Goal: Information Seeking & Learning: Learn about a topic

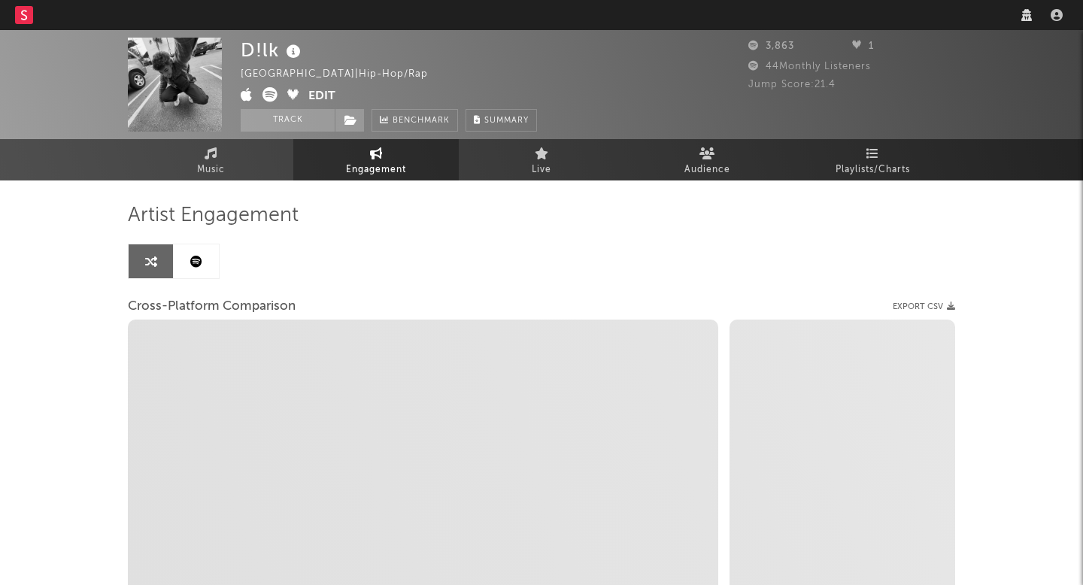
select select "1w"
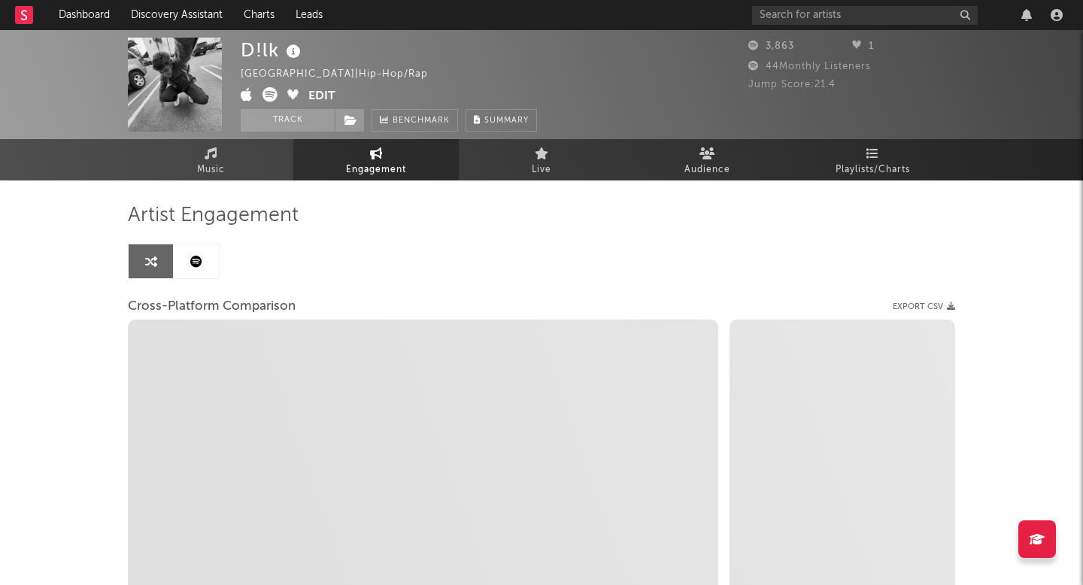
select select "1m"
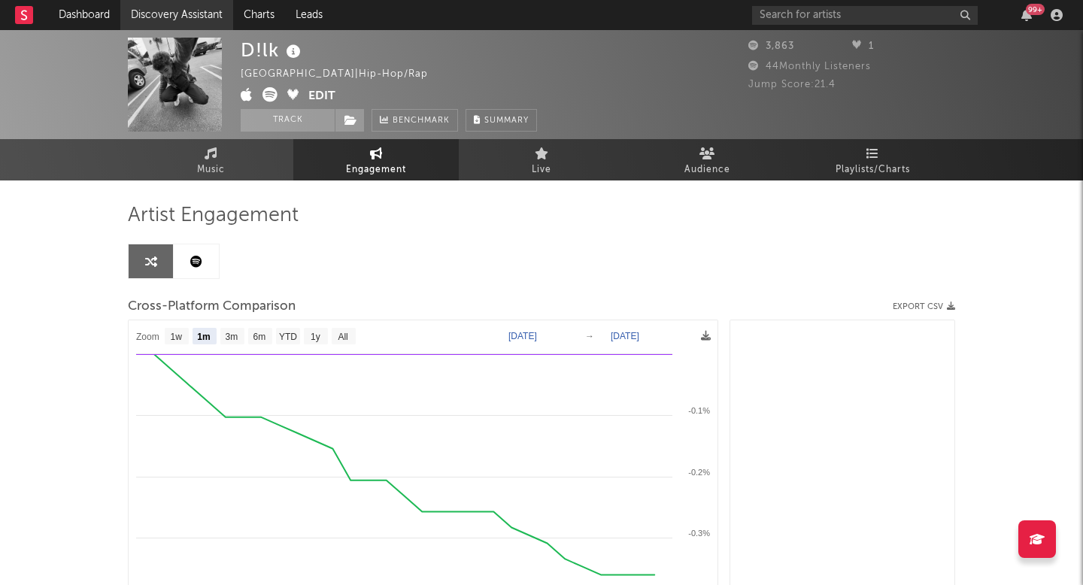
click at [202, 14] on link "Discovery Assistant" at bounding box center [176, 15] width 113 height 30
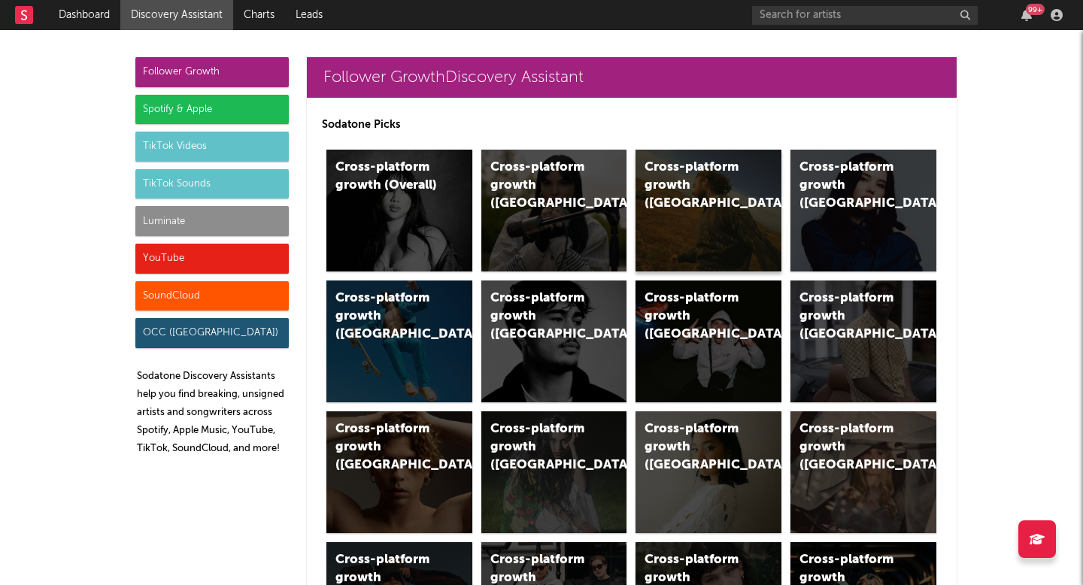
click at [680, 188] on div "Cross-platform growth (US)" at bounding box center [696, 186] width 102 height 54
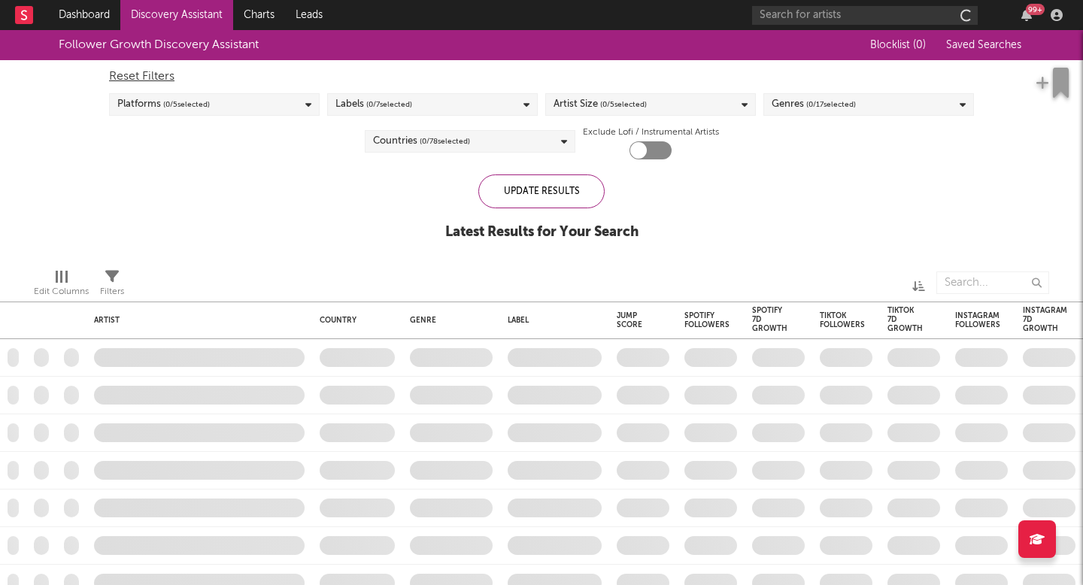
checkbox input "true"
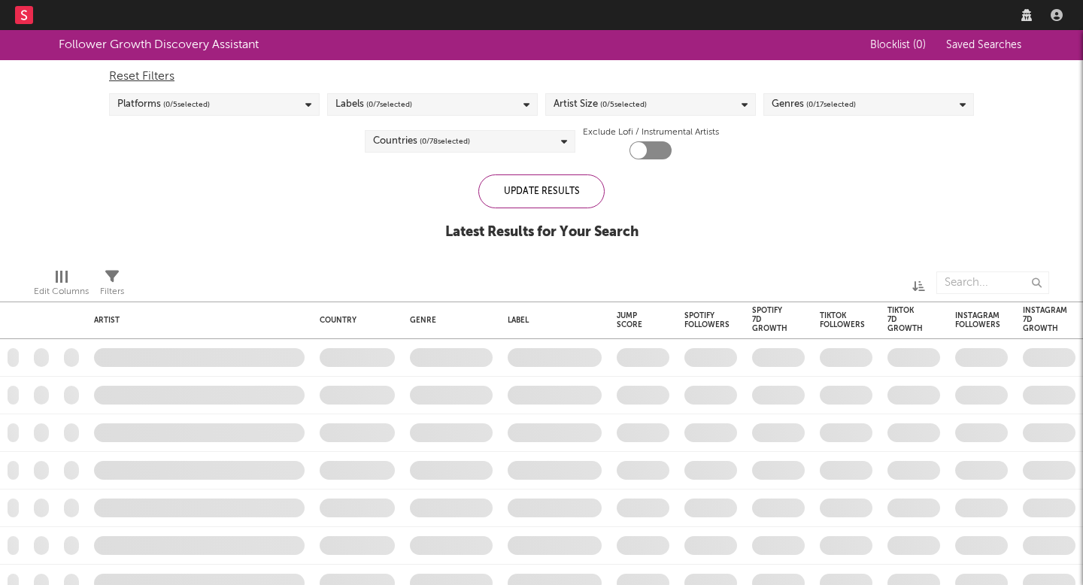
checkbox input "true"
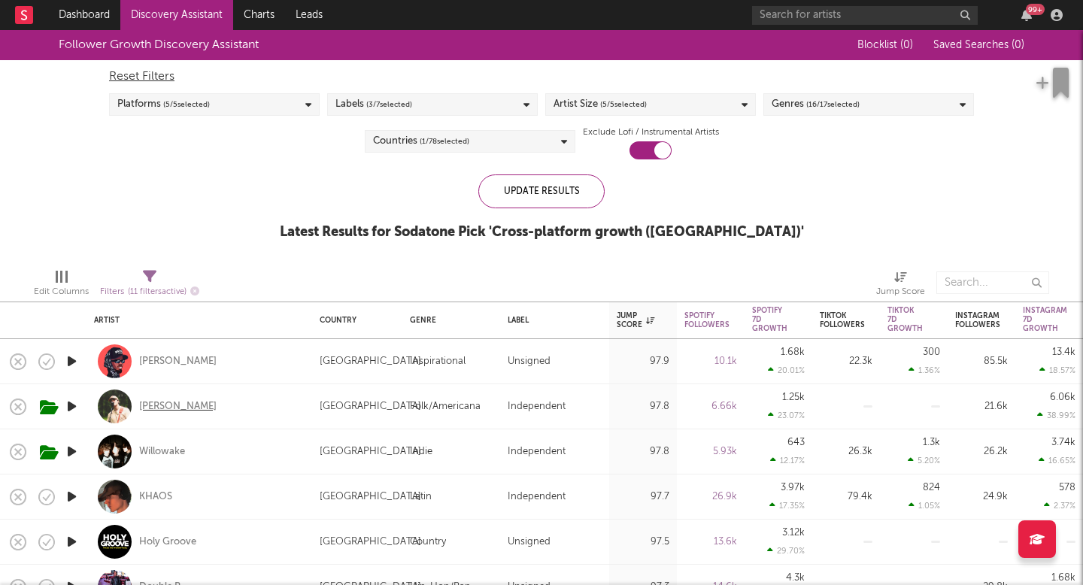
click at [174, 408] on div "William Toll" at bounding box center [177, 407] width 77 height 14
click at [771, 318] on div "Spotify 7D Growth" at bounding box center [769, 319] width 35 height 27
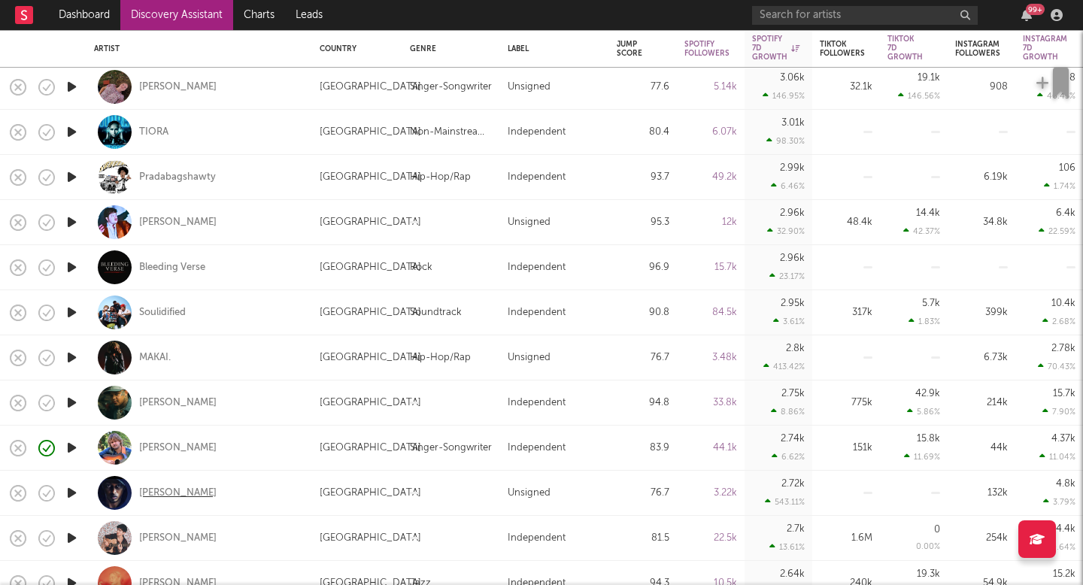
click at [155, 490] on div "[PERSON_NAME]" at bounding box center [177, 494] width 77 height 14
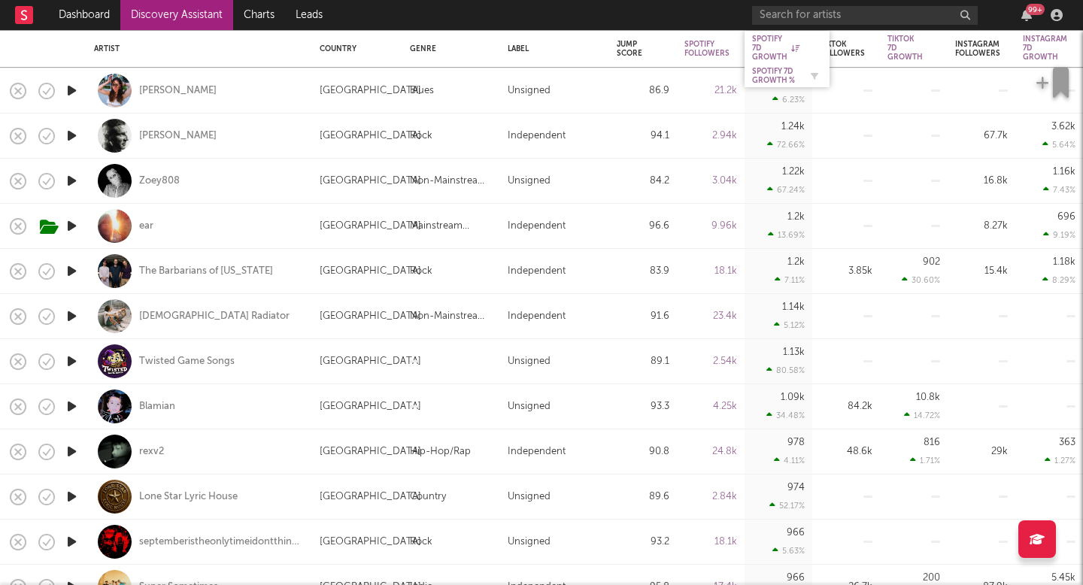
click at [775, 77] on div "Spotify 7D Growth %" at bounding box center [775, 76] width 47 height 18
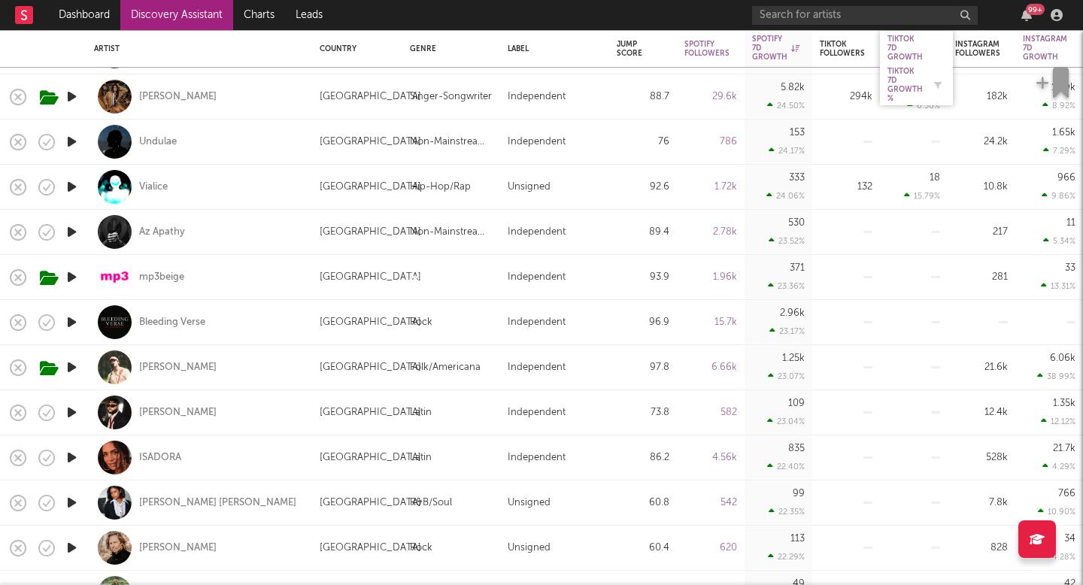
click at [904, 78] on div "Tiktok 7D Growth %" at bounding box center [904, 85] width 35 height 36
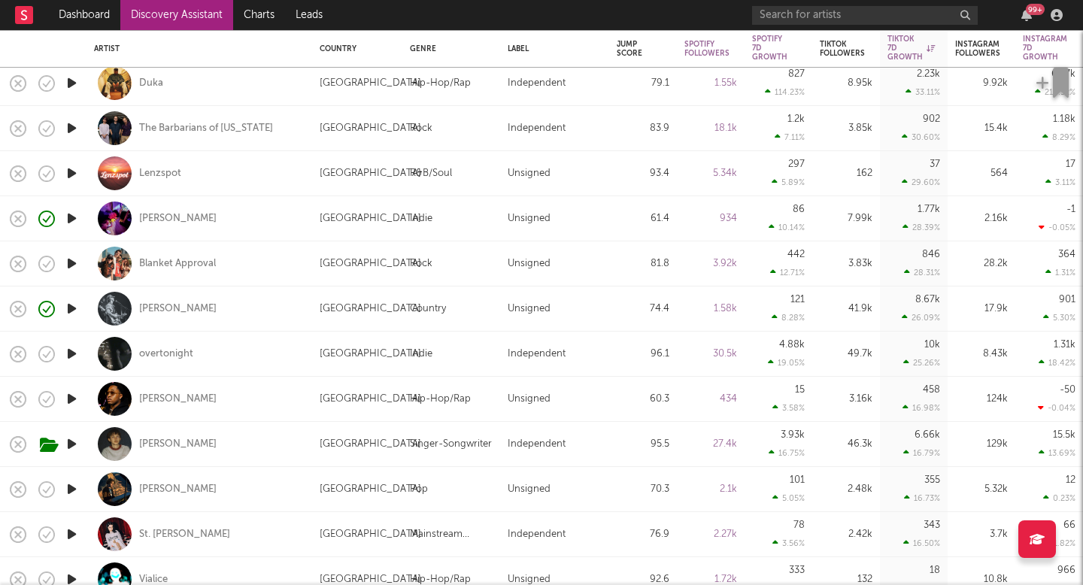
click at [805, 27] on div "99 +" at bounding box center [910, 15] width 316 height 30
click at [811, 17] on input "text" at bounding box center [865, 15] width 226 height 19
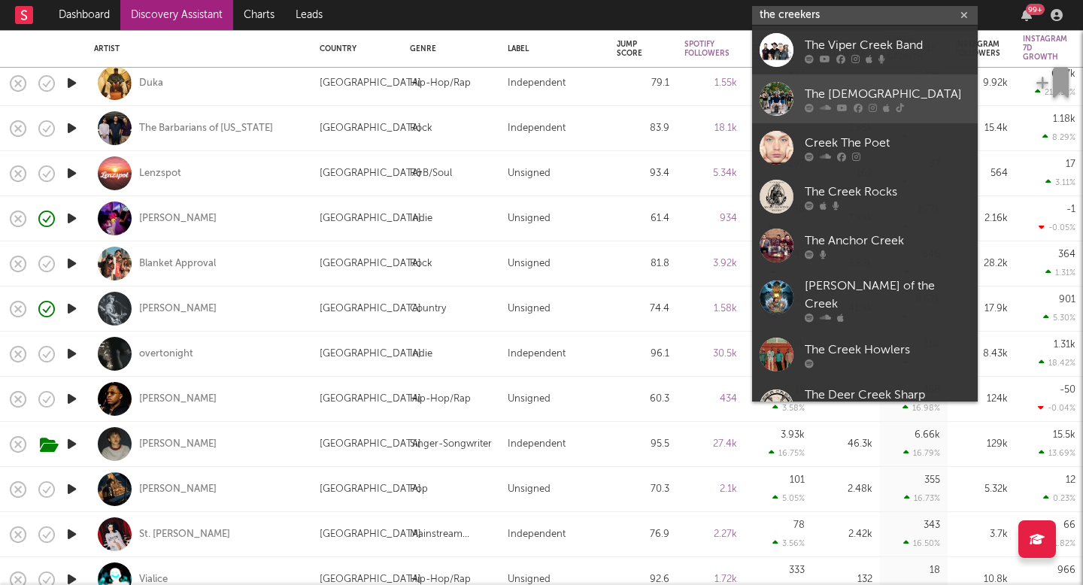
type input "the creekers"
click at [839, 85] on div "The Creekers" at bounding box center [887, 94] width 165 height 18
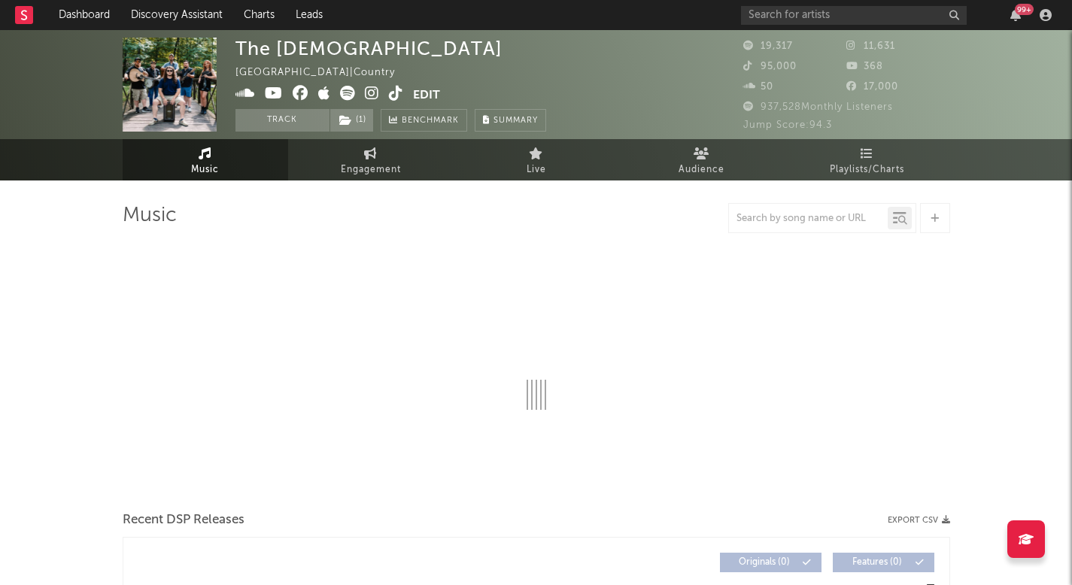
select select "6m"
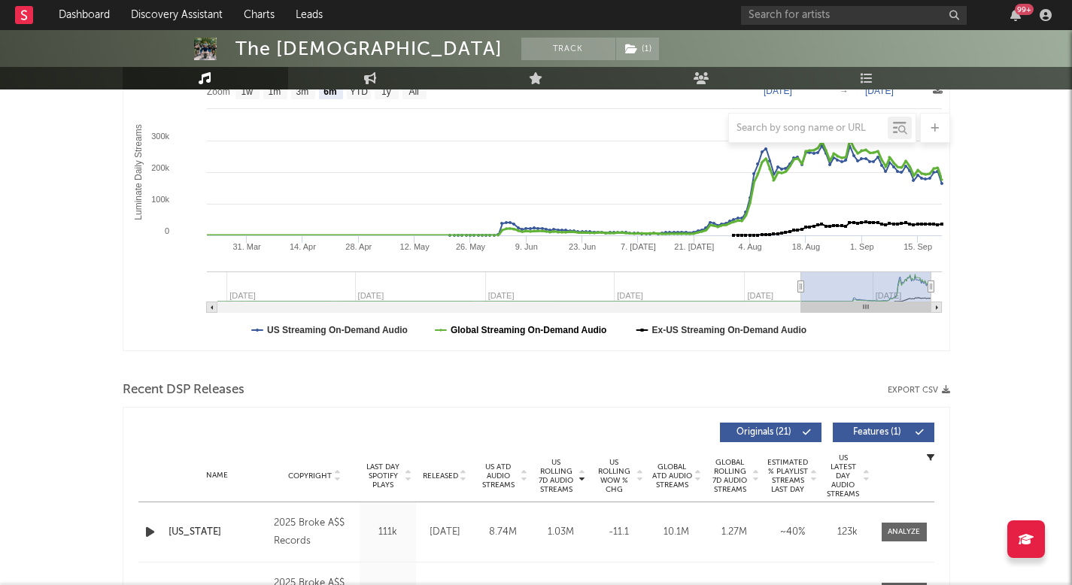
scroll to position [428, 0]
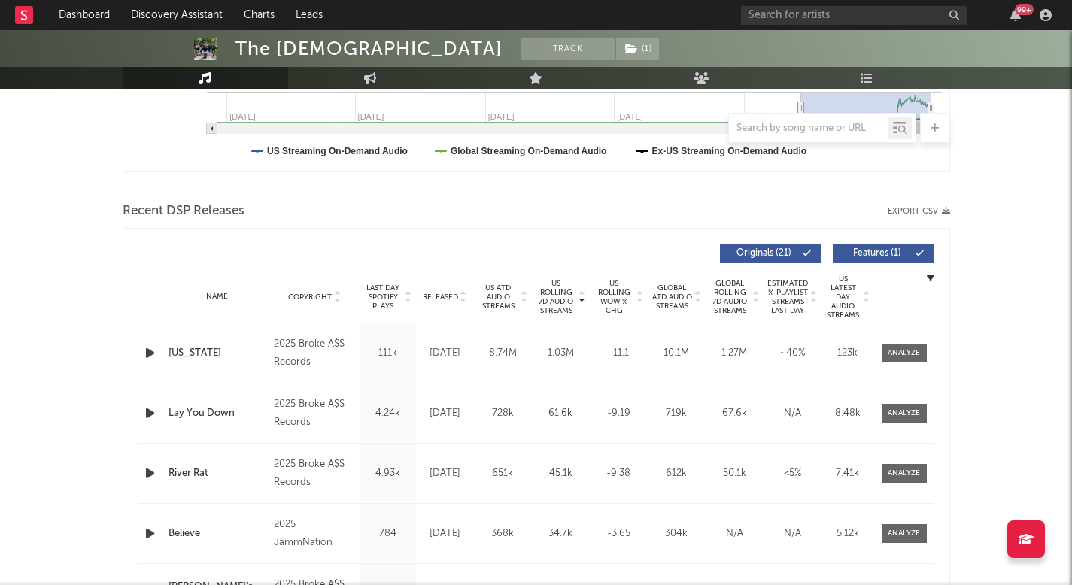
click at [543, 290] on span "US Rolling 7D Audio Streams" at bounding box center [556, 297] width 41 height 36
click at [546, 290] on span "US Rolling 7D Audio Streams" at bounding box center [556, 297] width 41 height 36
click at [204, 20] on link "Discovery Assistant" at bounding box center [176, 15] width 113 height 30
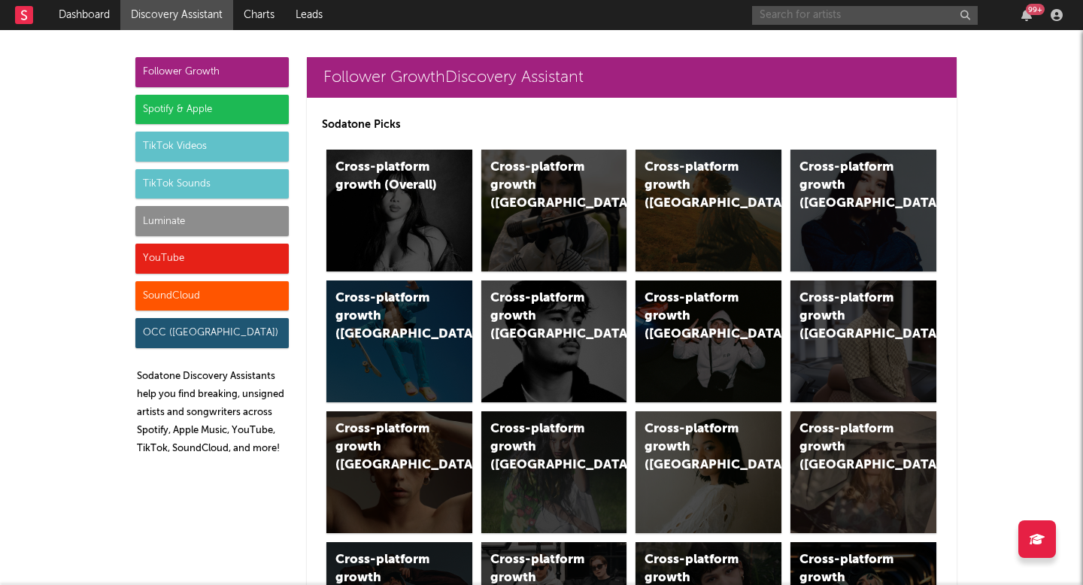
click at [842, 12] on input "text" at bounding box center [865, 15] width 226 height 19
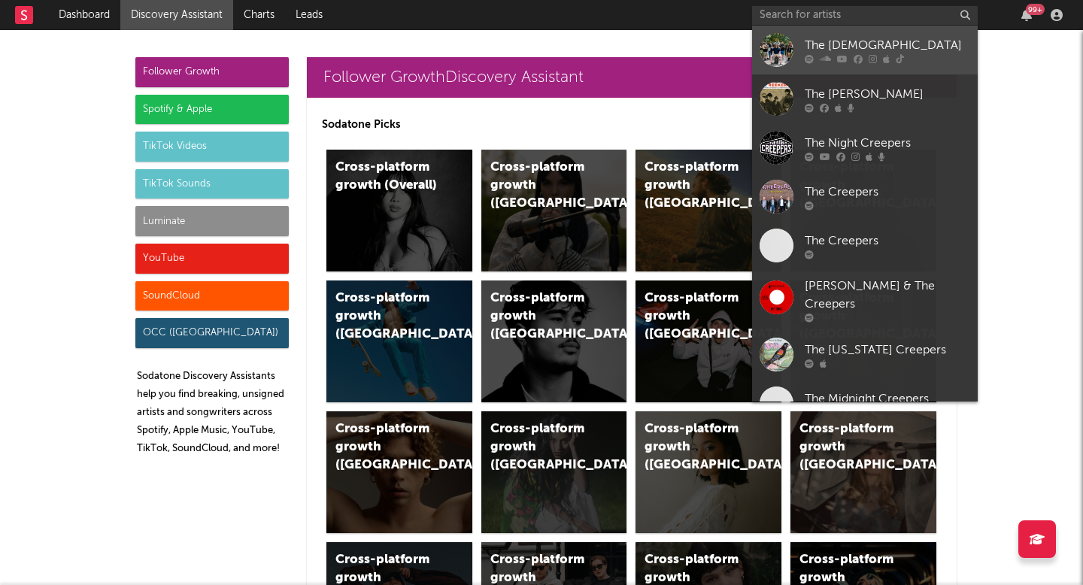
click at [848, 56] on div at bounding box center [887, 58] width 165 height 9
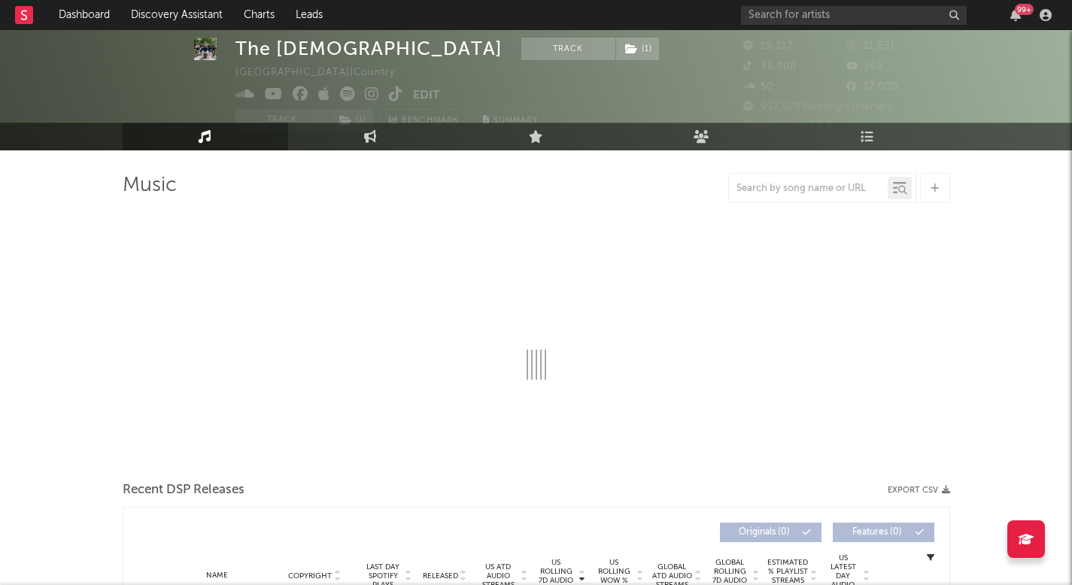
scroll to position [33, 0]
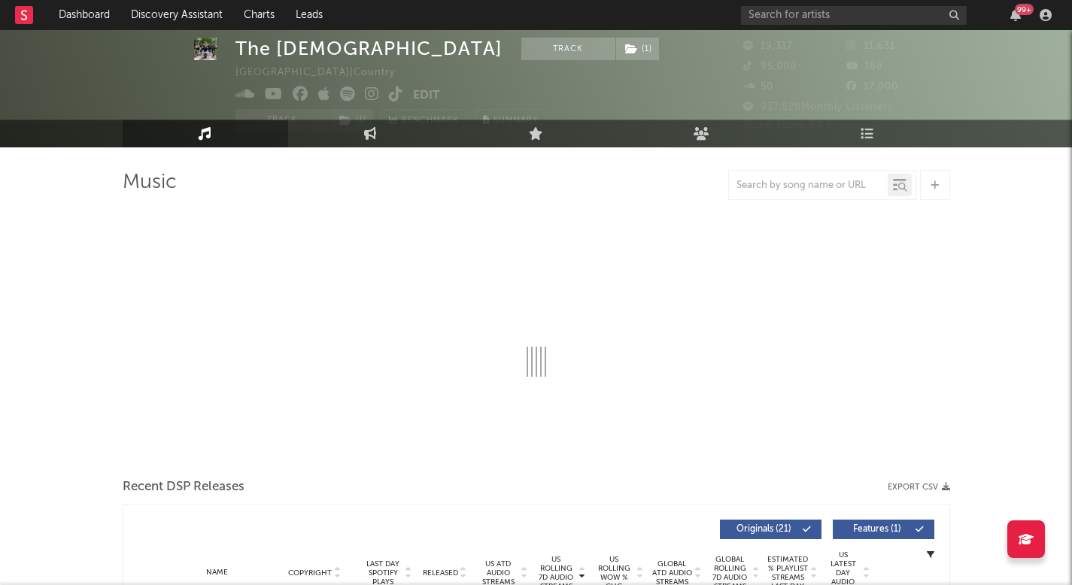
select select "6m"
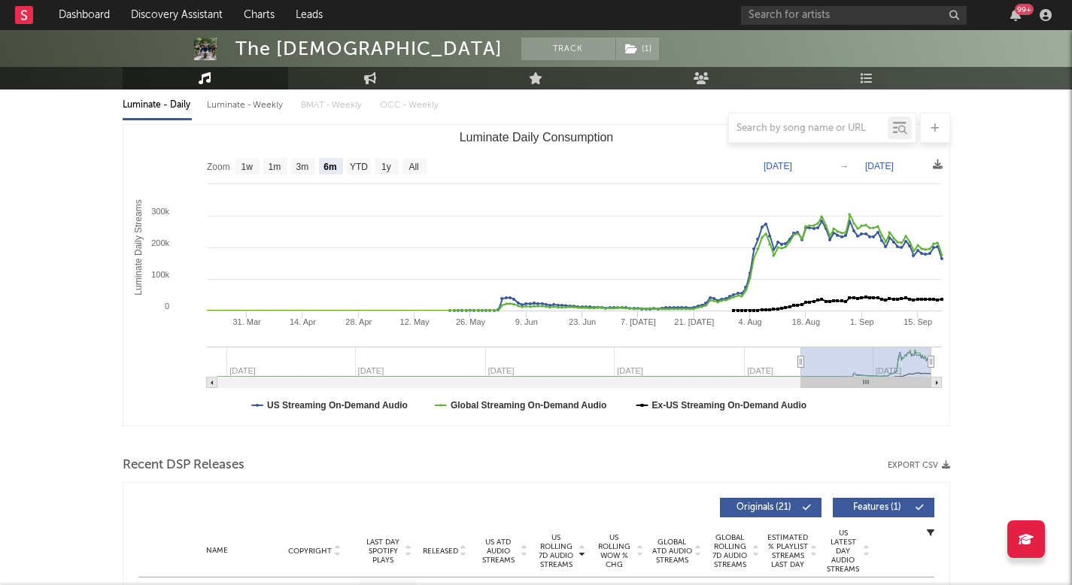
scroll to position [147, 0]
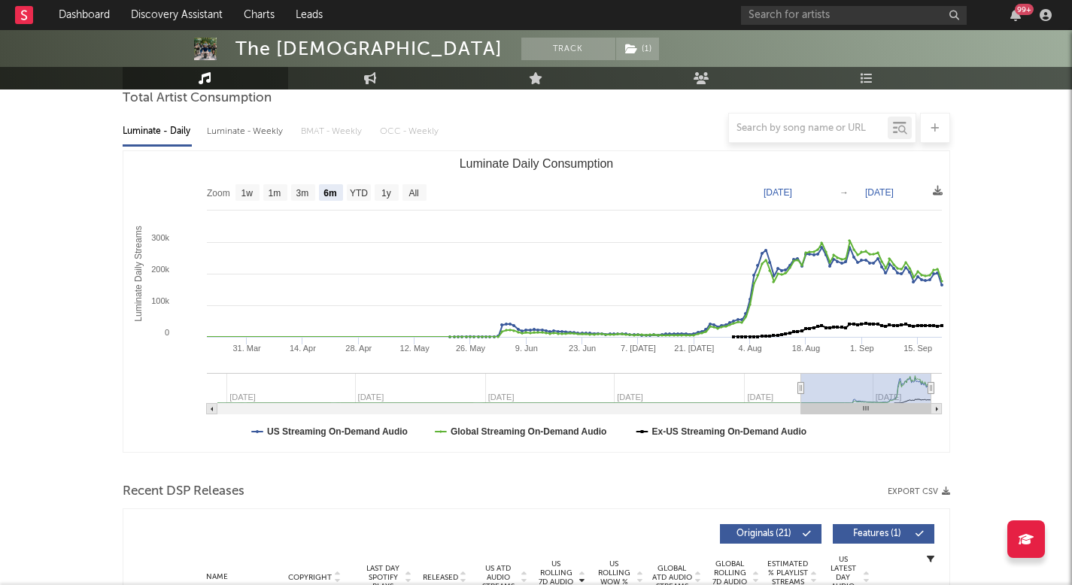
click at [245, 134] on div at bounding box center [536, 128] width 827 height 30
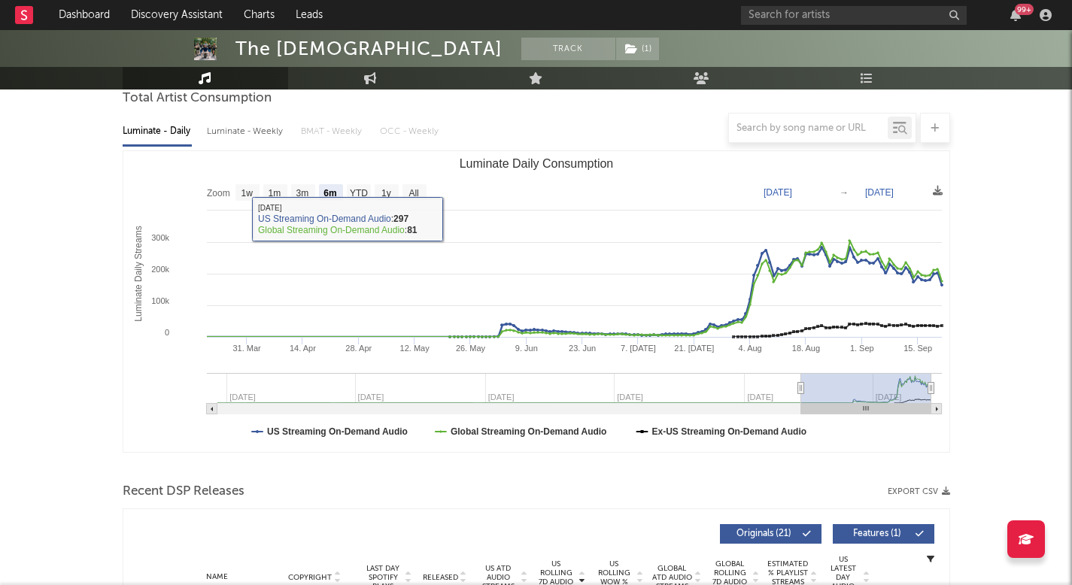
click at [259, 130] on div at bounding box center [536, 128] width 827 height 30
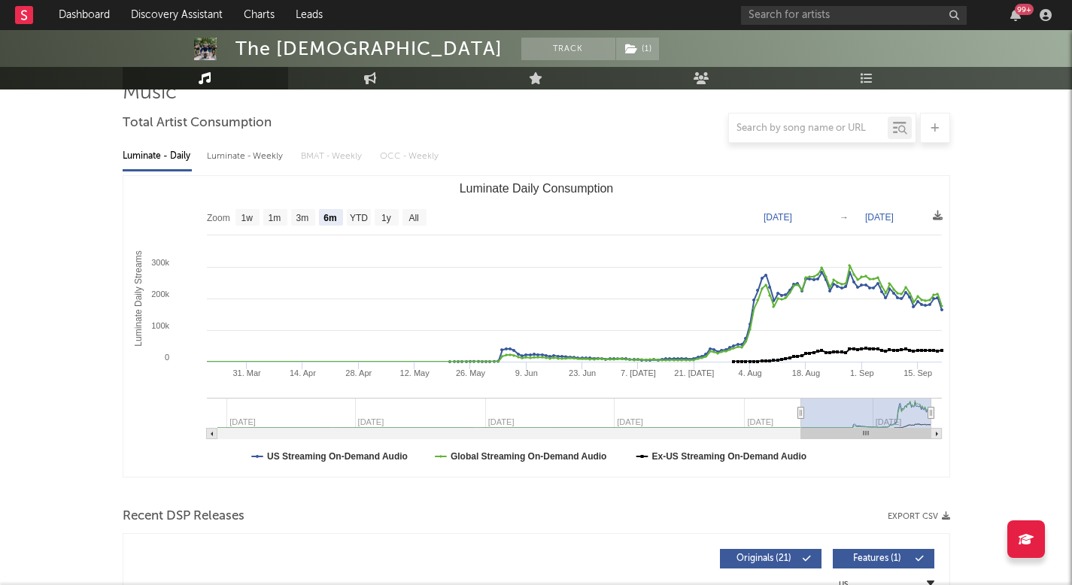
scroll to position [107, 0]
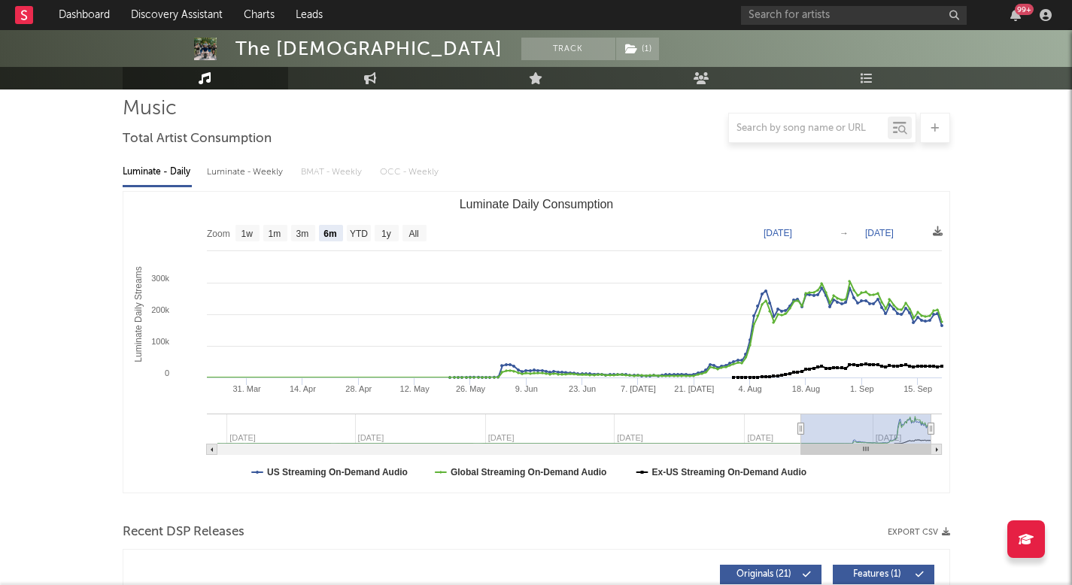
click at [265, 167] on div "Luminate - Weekly" at bounding box center [246, 172] width 79 height 26
select select "1w"
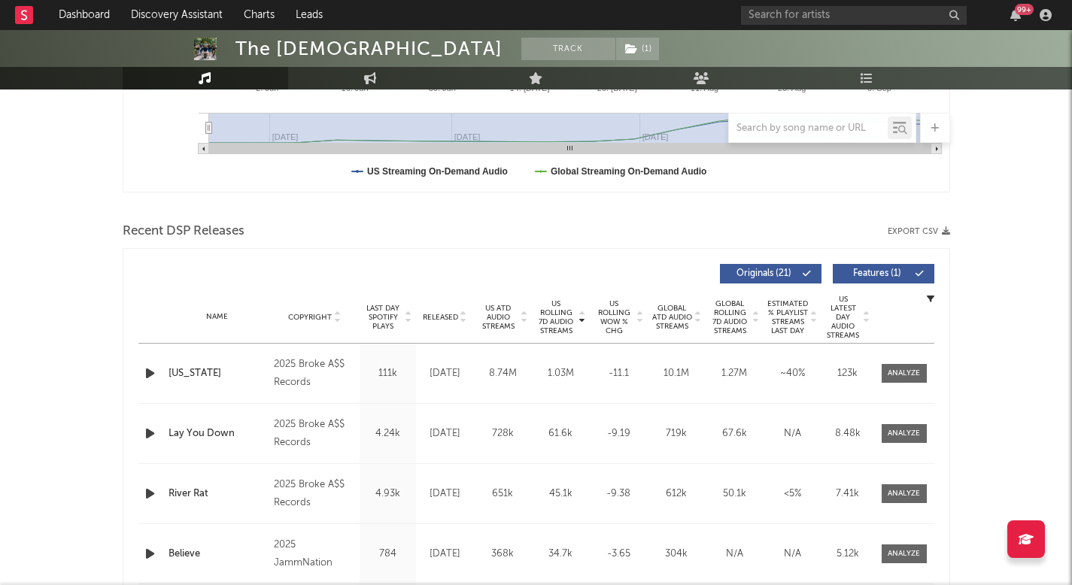
scroll to position [0, 0]
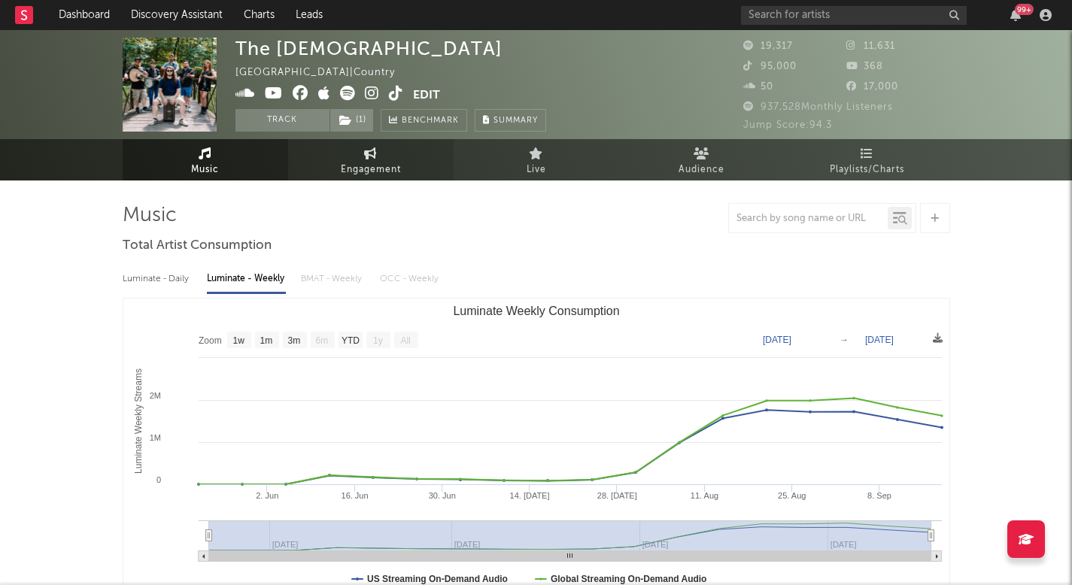
click at [395, 159] on link "Engagement" at bounding box center [370, 159] width 165 height 41
select select "1w"
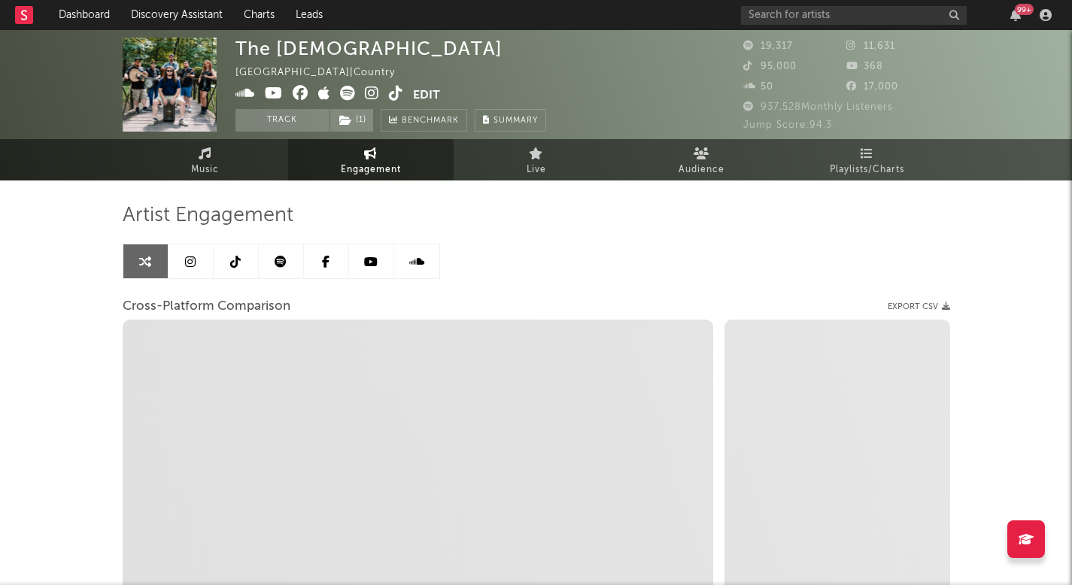
select select "1m"
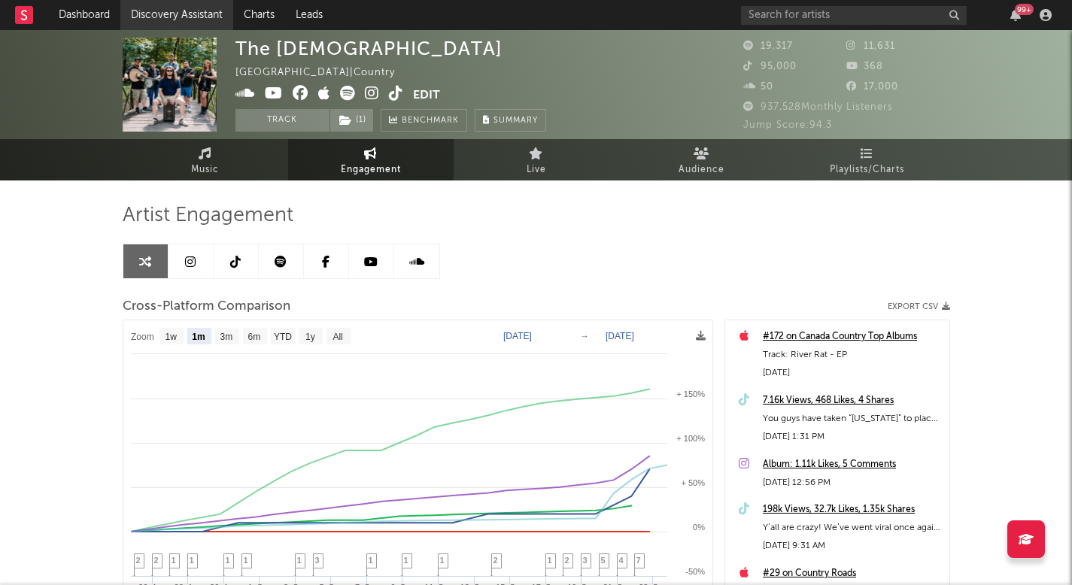
click at [203, 12] on link "Discovery Assistant" at bounding box center [176, 15] width 113 height 30
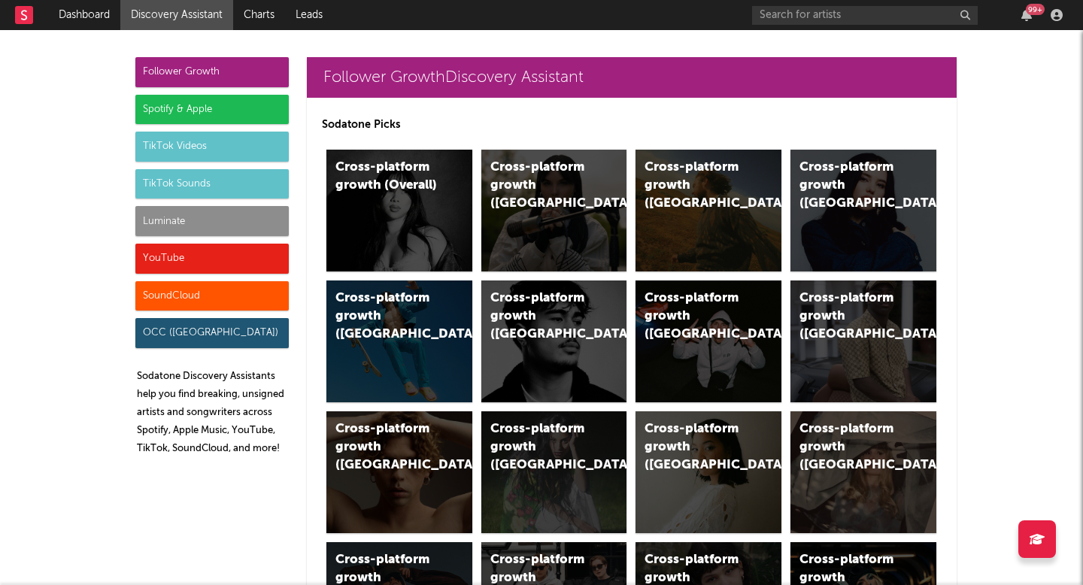
click at [202, 212] on div "Luminate" at bounding box center [211, 221] width 153 height 30
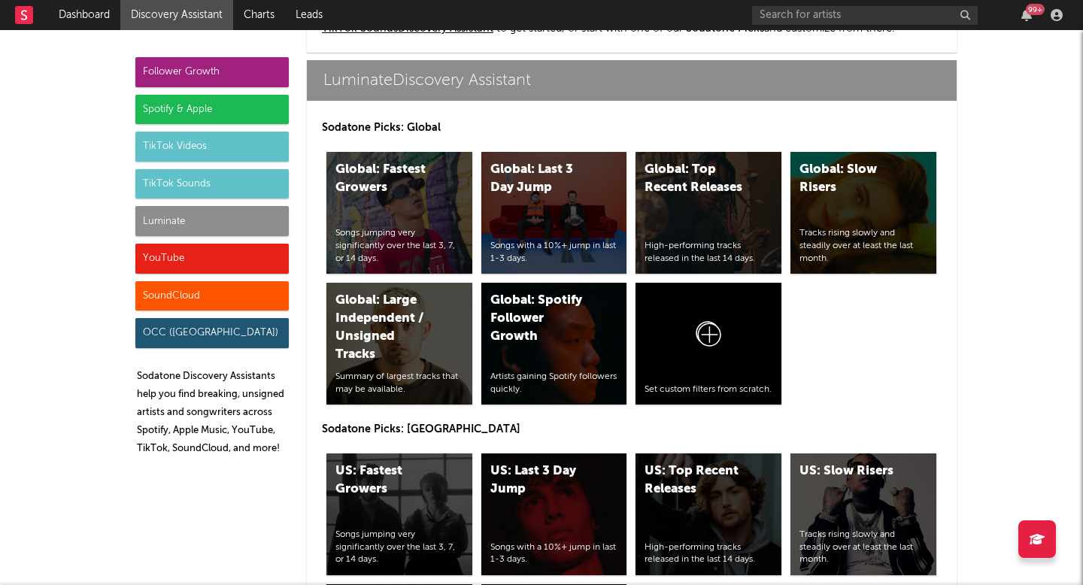
click at [202, 116] on div "Spotify & Apple" at bounding box center [211, 110] width 153 height 30
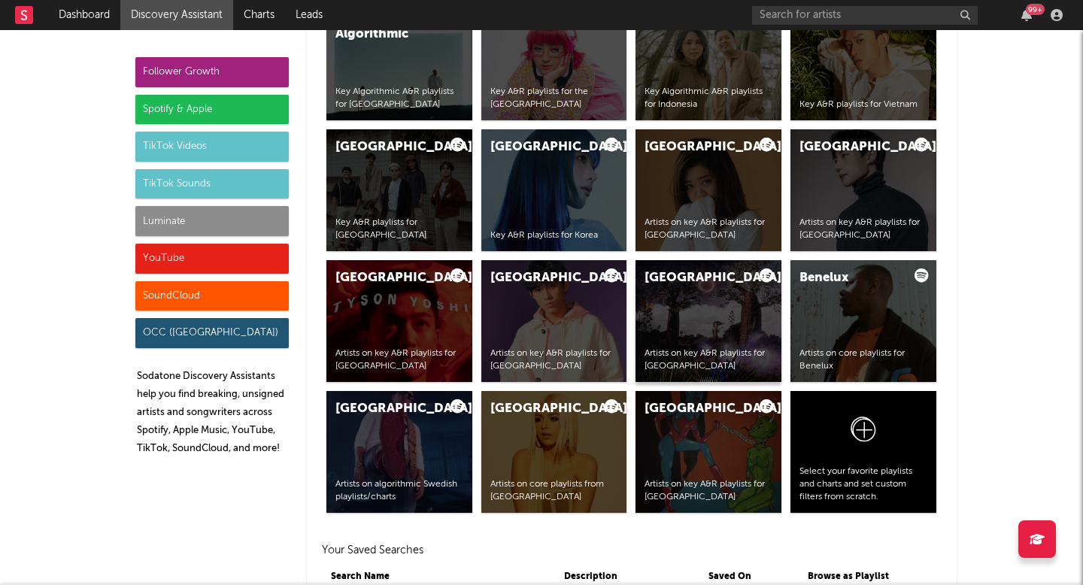
scroll to position [2893, 0]
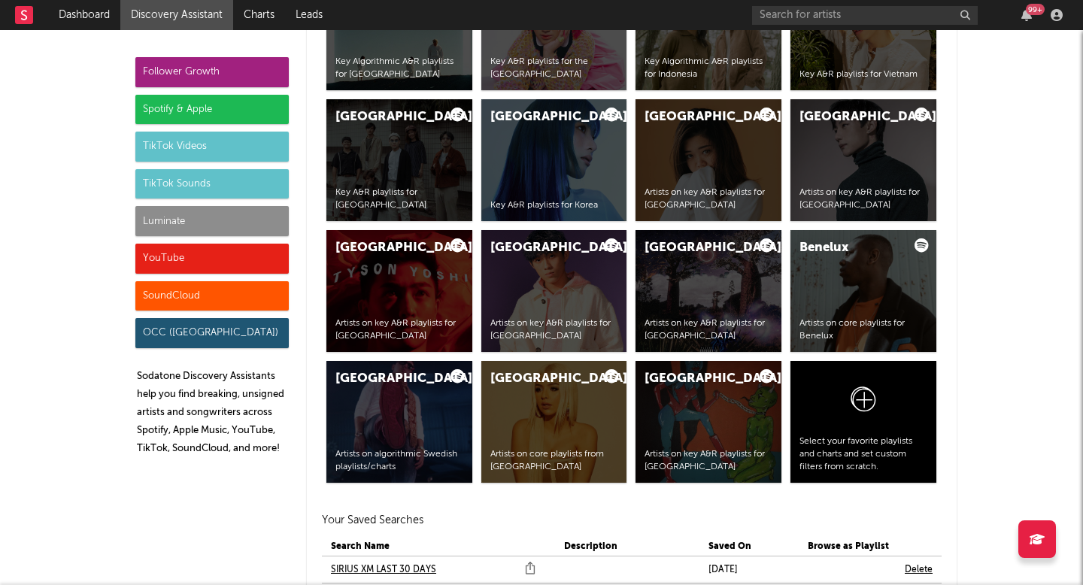
click at [231, 70] on div "Follower Growth" at bounding box center [211, 72] width 153 height 30
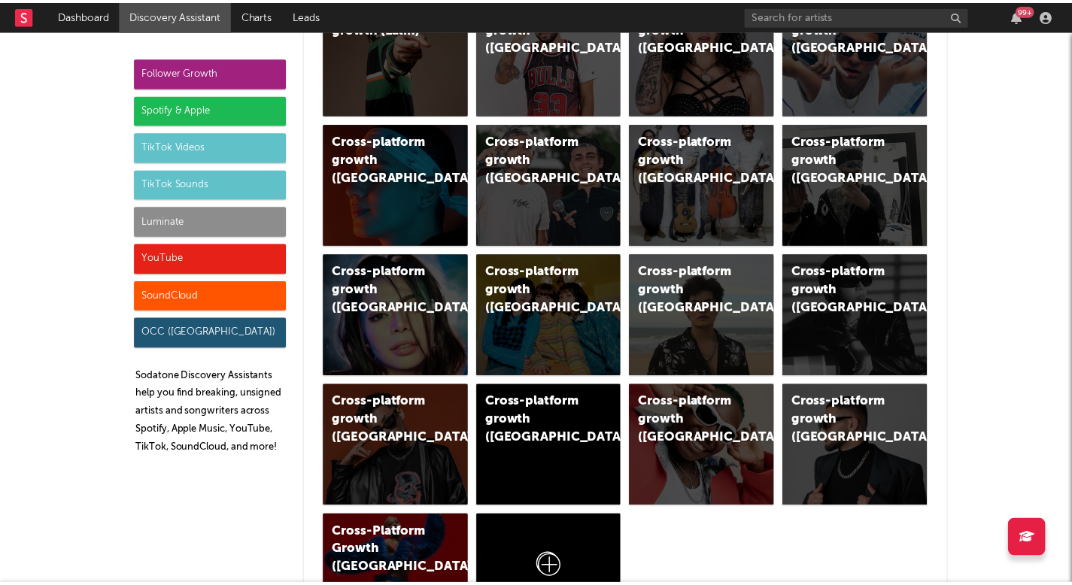
scroll to position [0, 0]
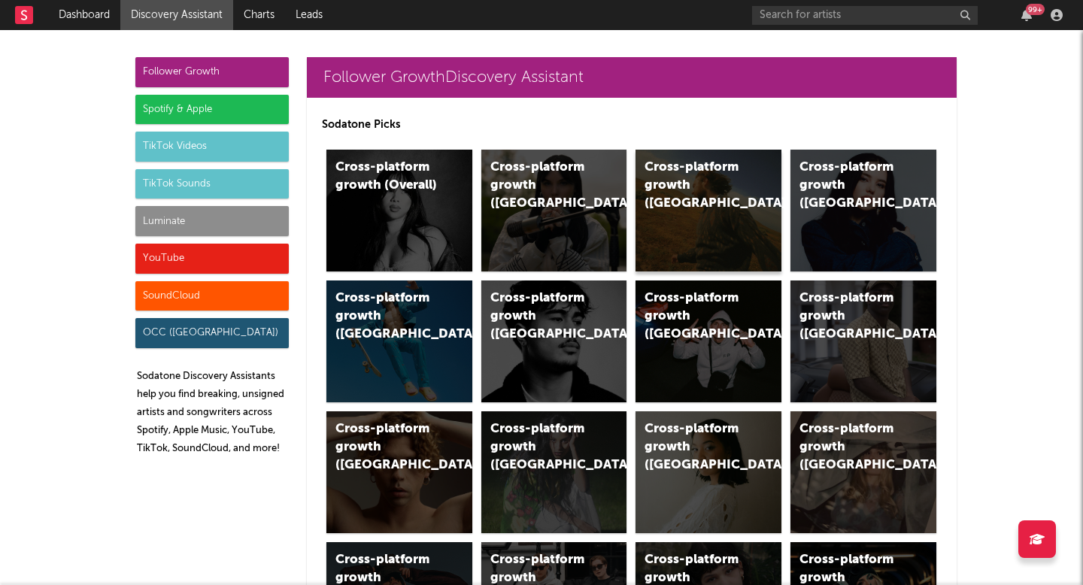
click at [670, 199] on div "Cross-platform growth (US)" at bounding box center [709, 211] width 146 height 122
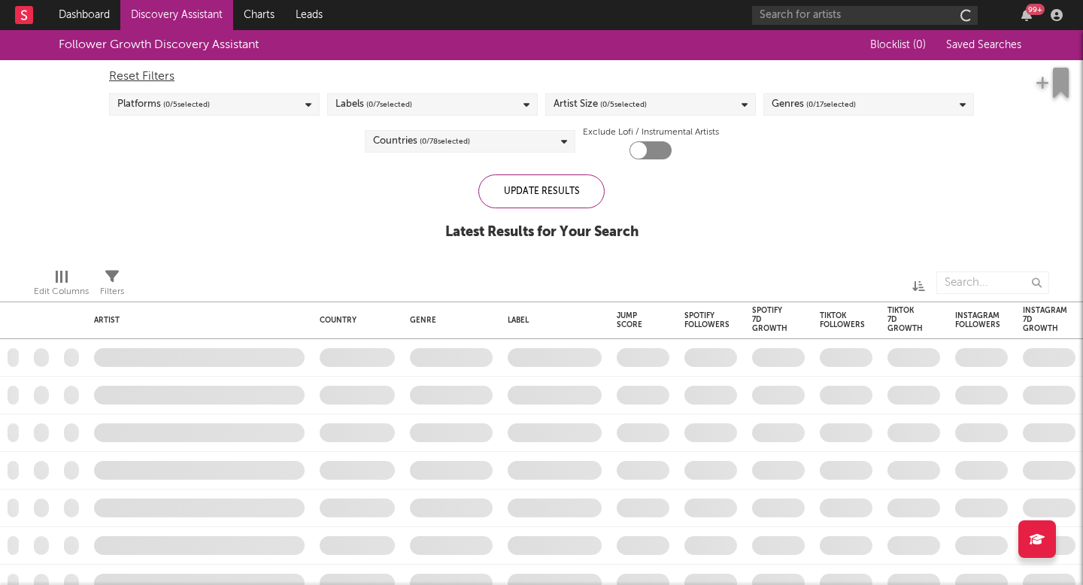
checkbox input "true"
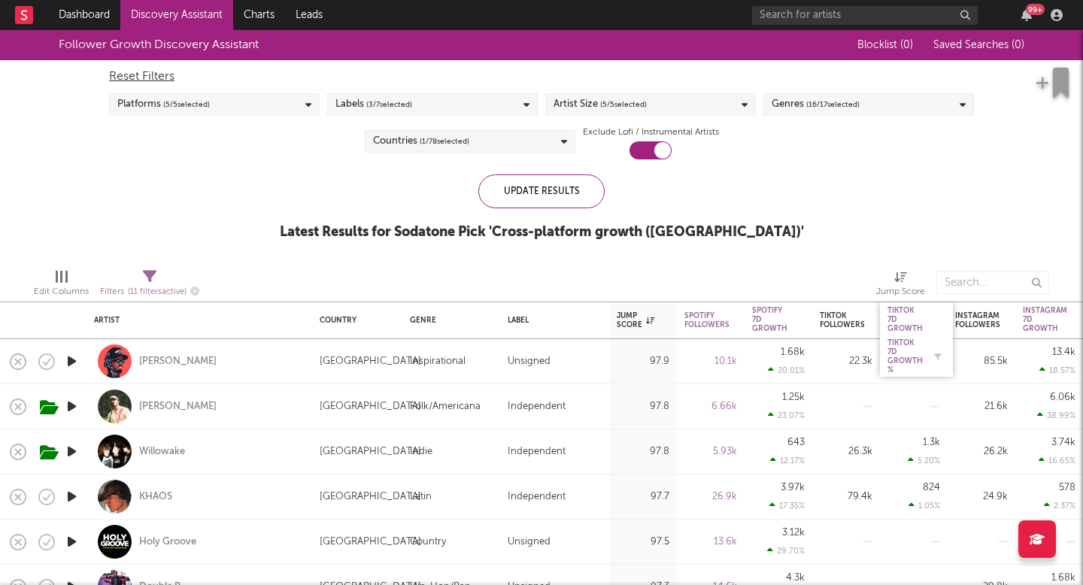
click at [907, 357] on div "Tiktok 7D Growth %" at bounding box center [904, 356] width 35 height 36
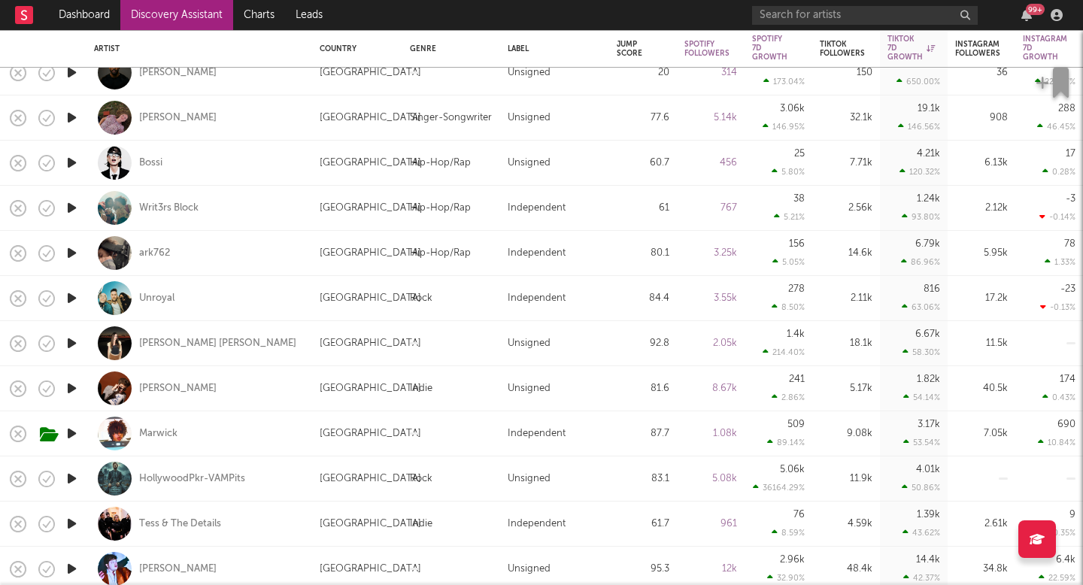
click at [75, 390] on icon "button" at bounding box center [72, 388] width 16 height 19
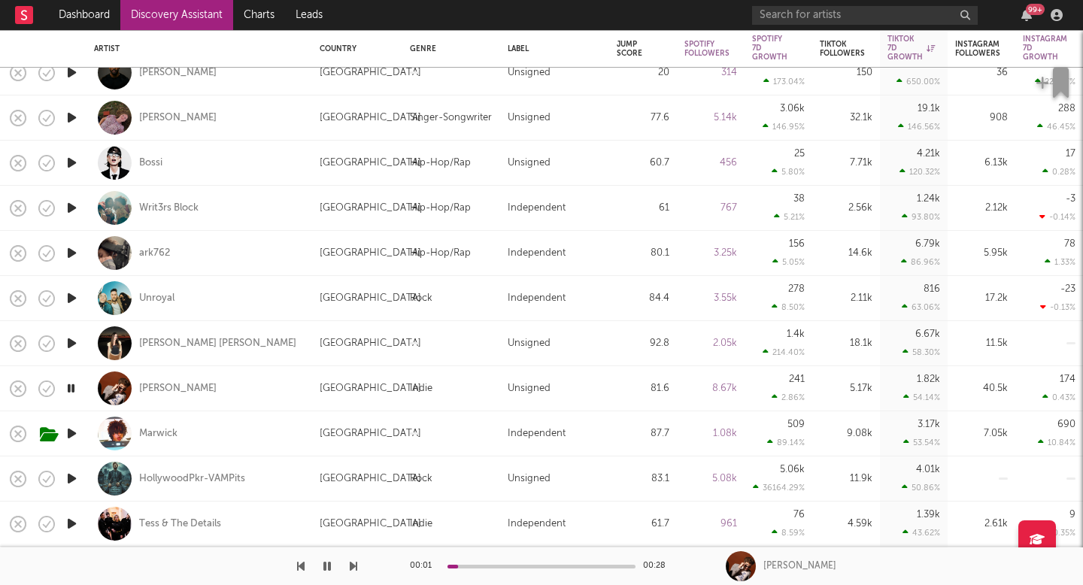
click at [75, 390] on icon "button" at bounding box center [71, 388] width 14 height 19
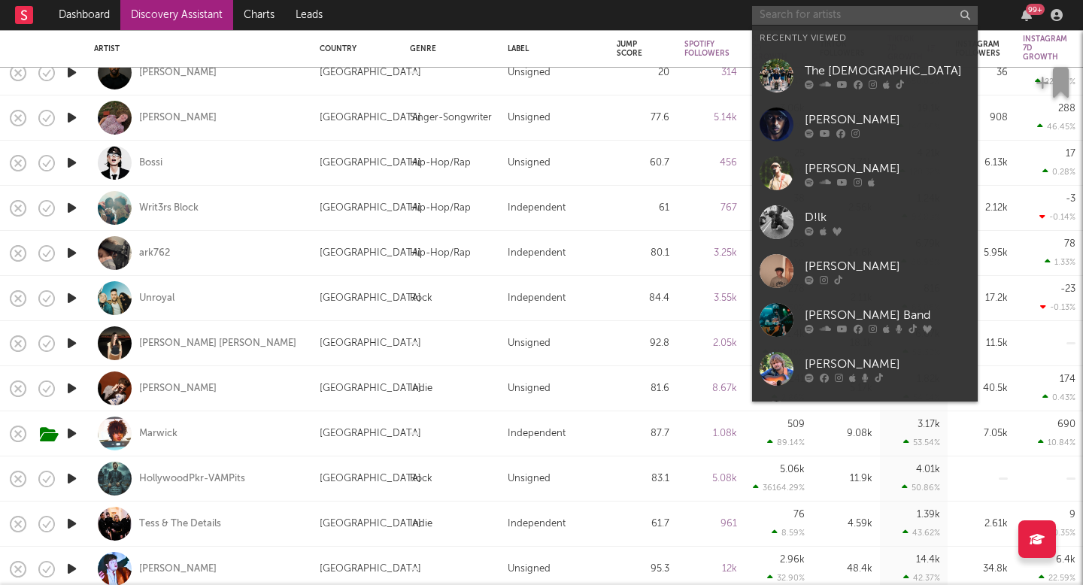
click at [800, 17] on input "text" at bounding box center [865, 15] width 226 height 19
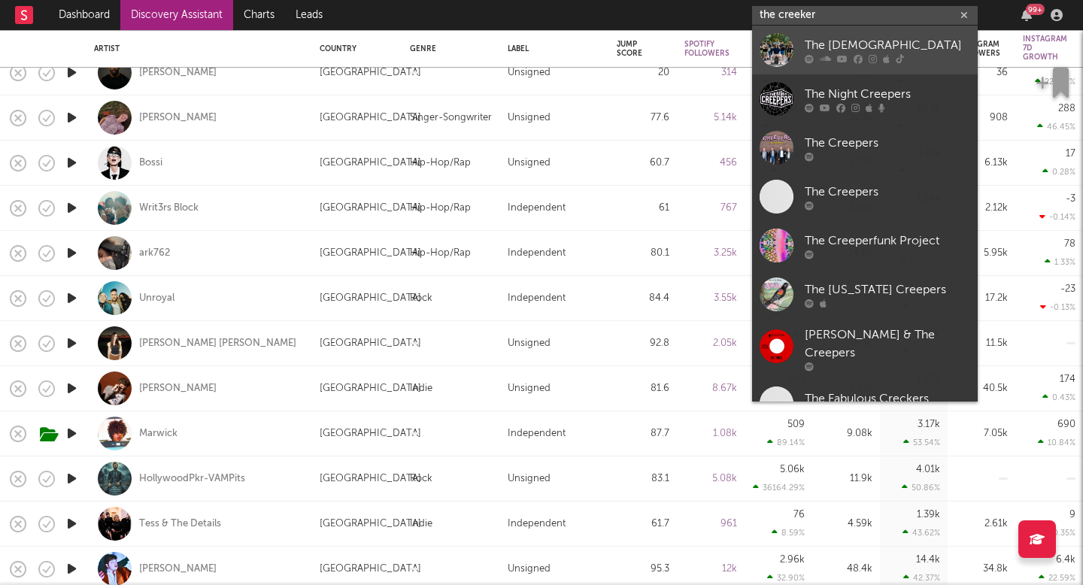
type input "the creeker"
click at [877, 53] on div "The Creekers" at bounding box center [887, 45] width 165 height 18
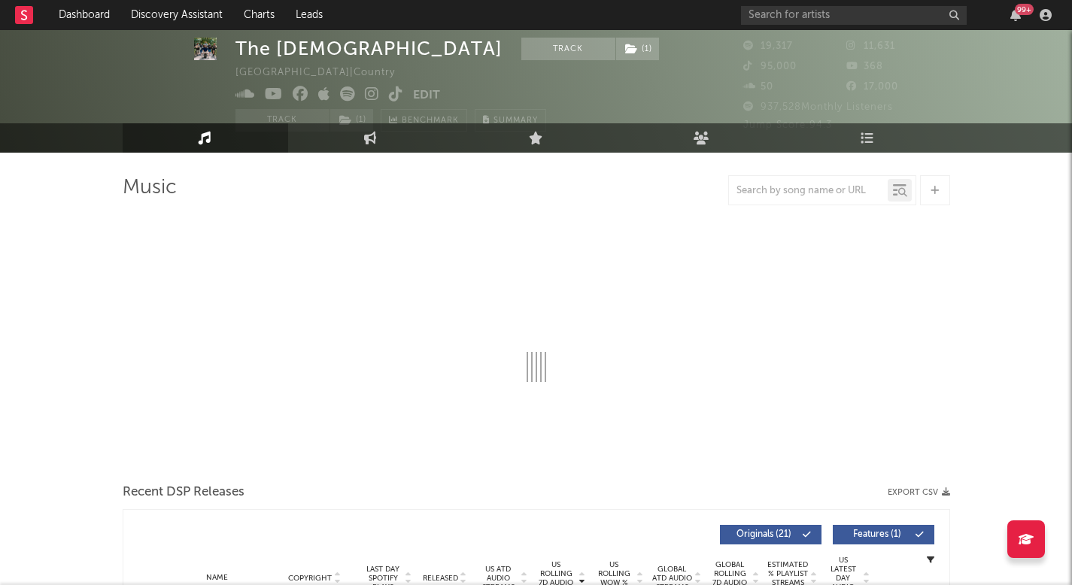
select select "6m"
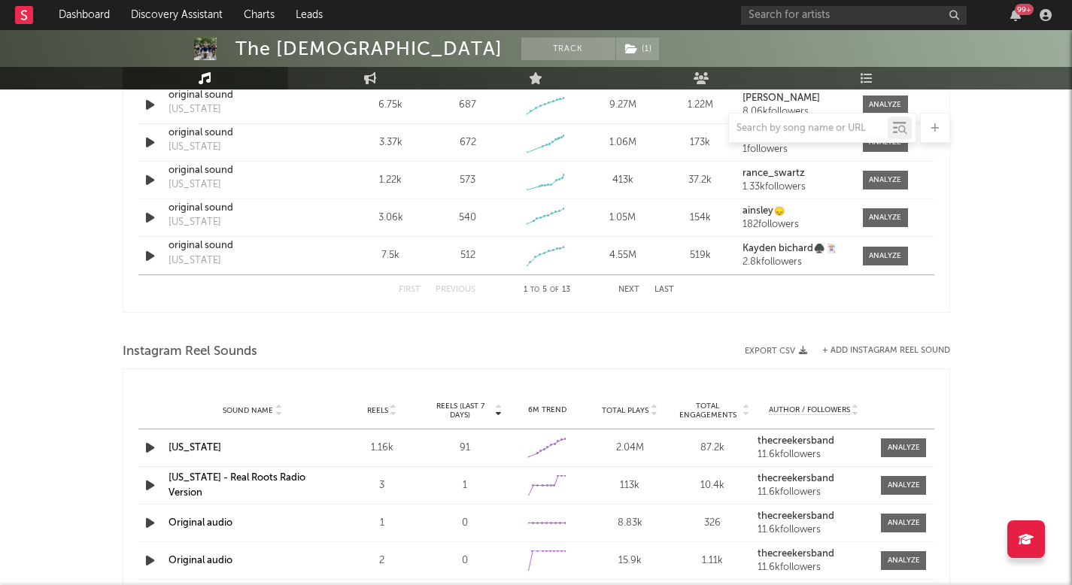
scroll to position [925, 0]
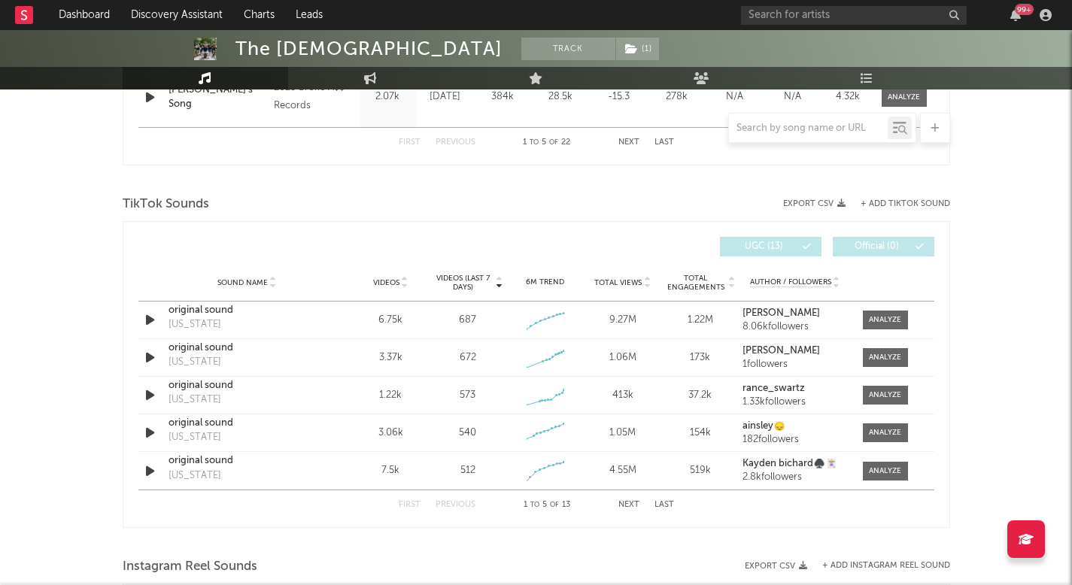
click at [387, 284] on span "Videos" at bounding box center [386, 282] width 26 height 9
click at [459, 281] on span "Videos (last 7 days)" at bounding box center [462, 283] width 61 height 18
click at [842, 67] on link "Playlists/Charts" at bounding box center [866, 78] width 165 height 23
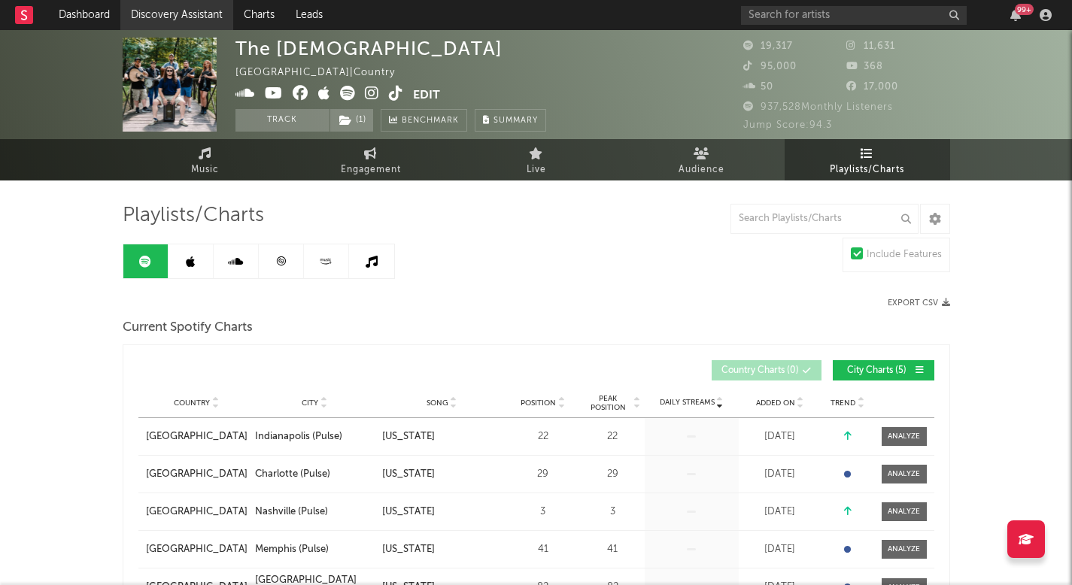
click at [159, 10] on link "Discovery Assistant" at bounding box center [176, 15] width 113 height 30
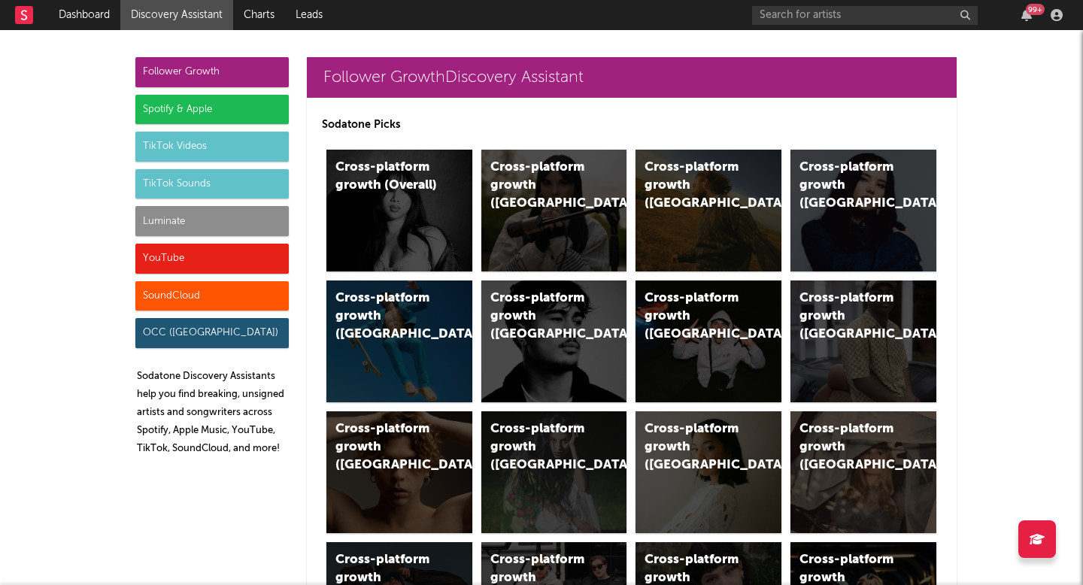
click at [202, 208] on div "Luminate" at bounding box center [211, 221] width 153 height 30
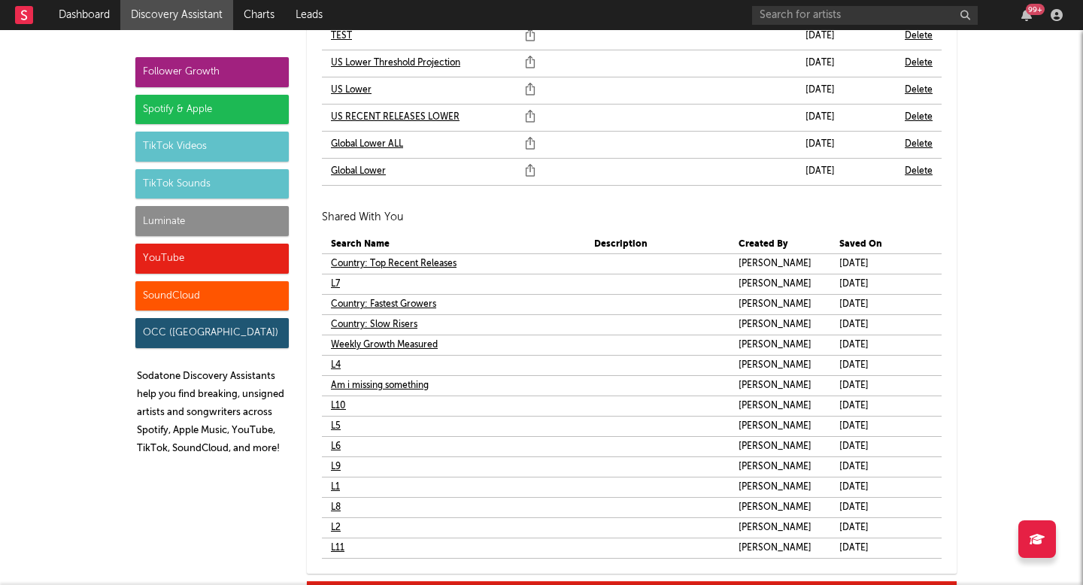
scroll to position [9171, 0]
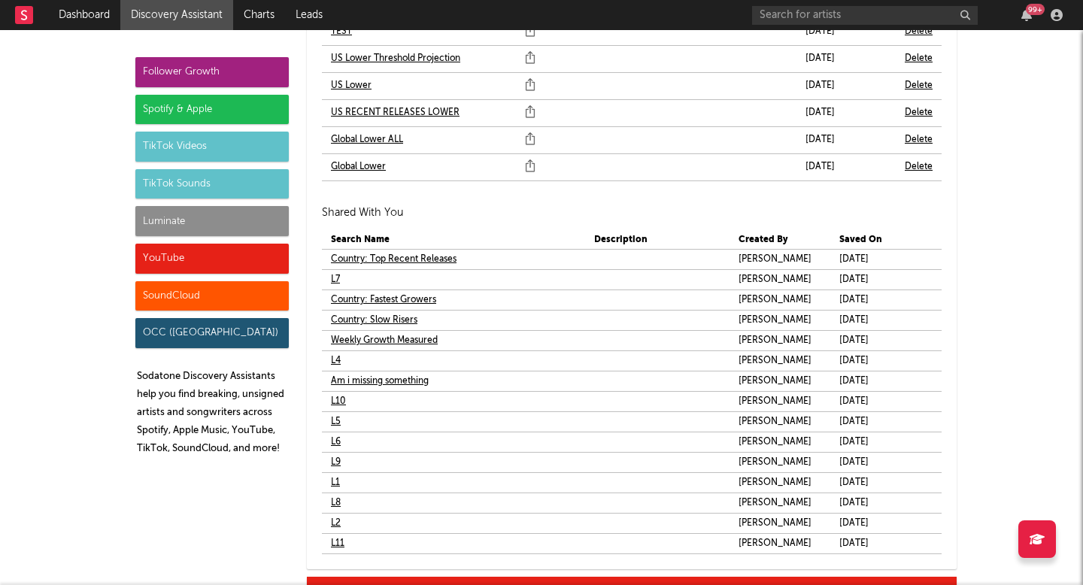
click at [342, 86] on link "US Lower" at bounding box center [351, 86] width 41 height 18
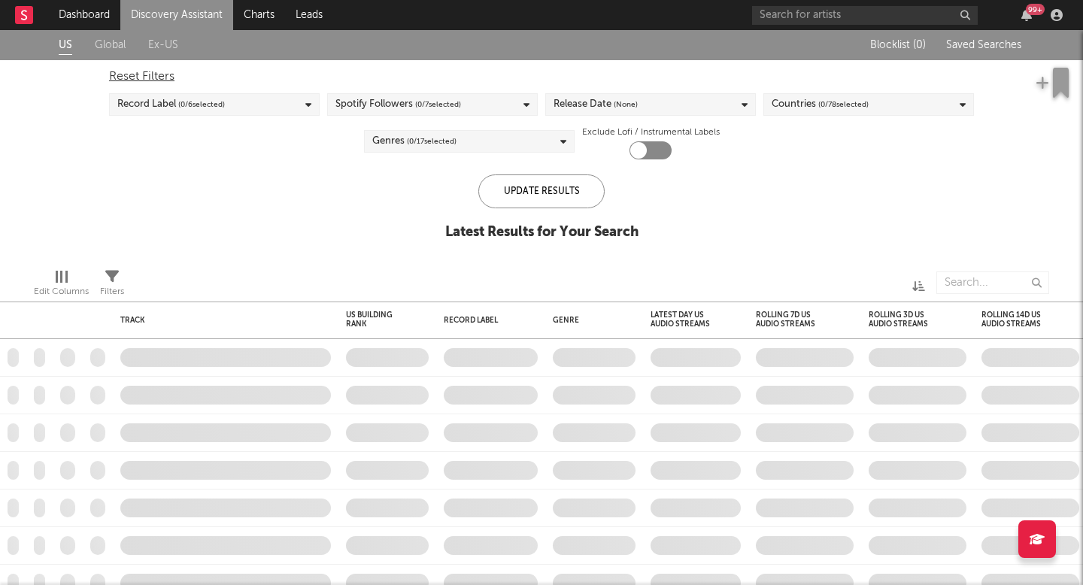
checkbox input "true"
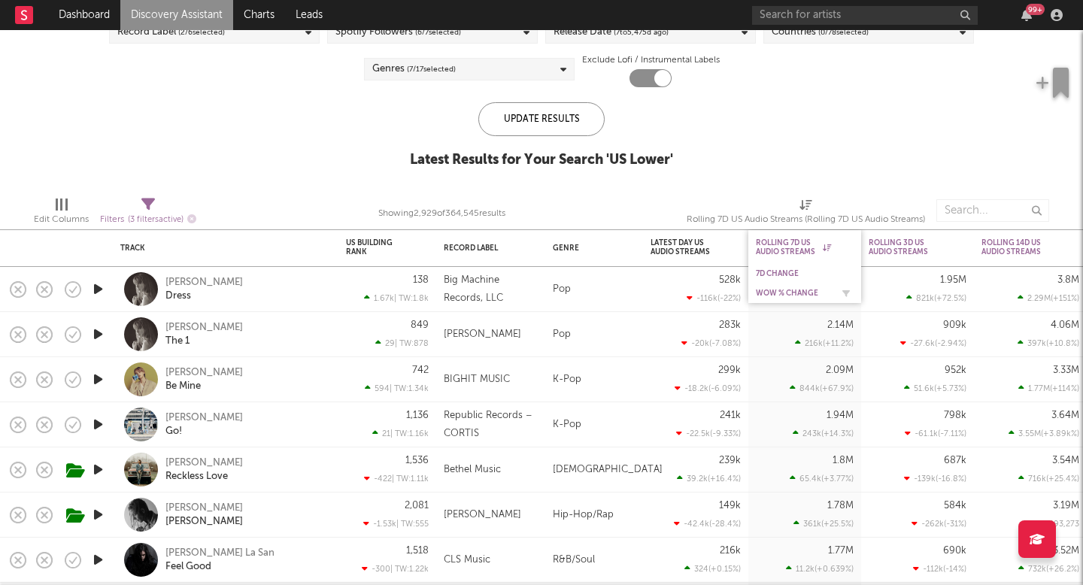
click at [790, 291] on div "WoW % Change" at bounding box center [793, 293] width 75 height 9
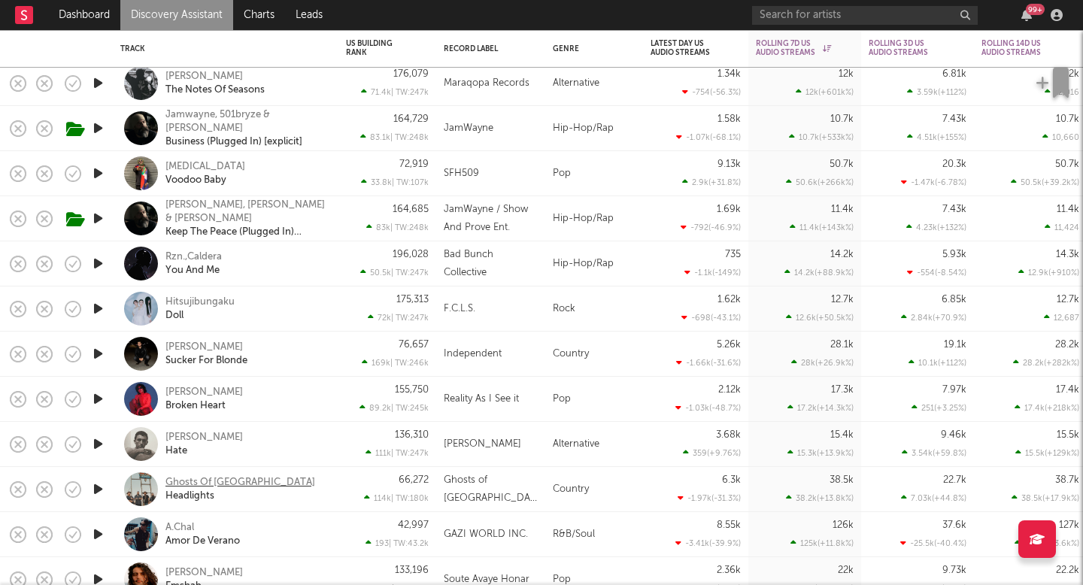
click at [247, 483] on div "Ghosts Of Hill County" at bounding box center [240, 483] width 150 height 14
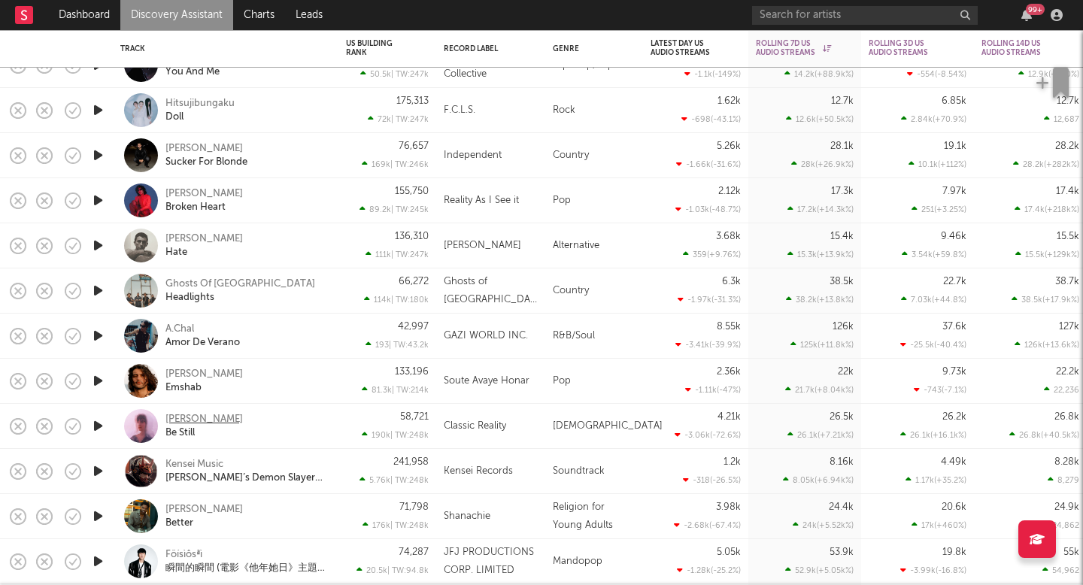
click at [219, 420] on div "Audrey Assad" at bounding box center [203, 420] width 77 height 14
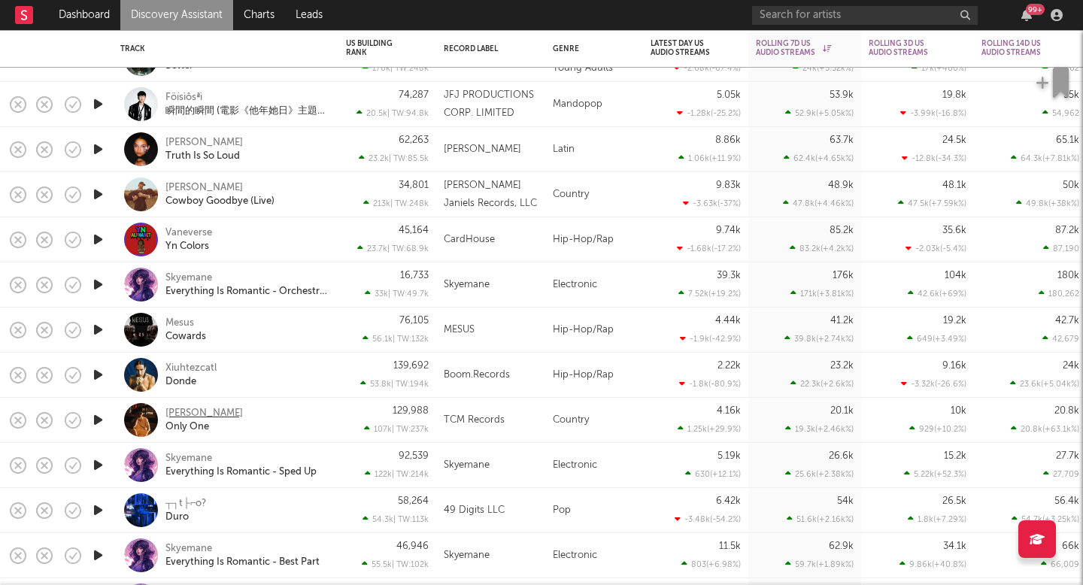
click at [191, 408] on div "Clay Aery" at bounding box center [203, 414] width 77 height 14
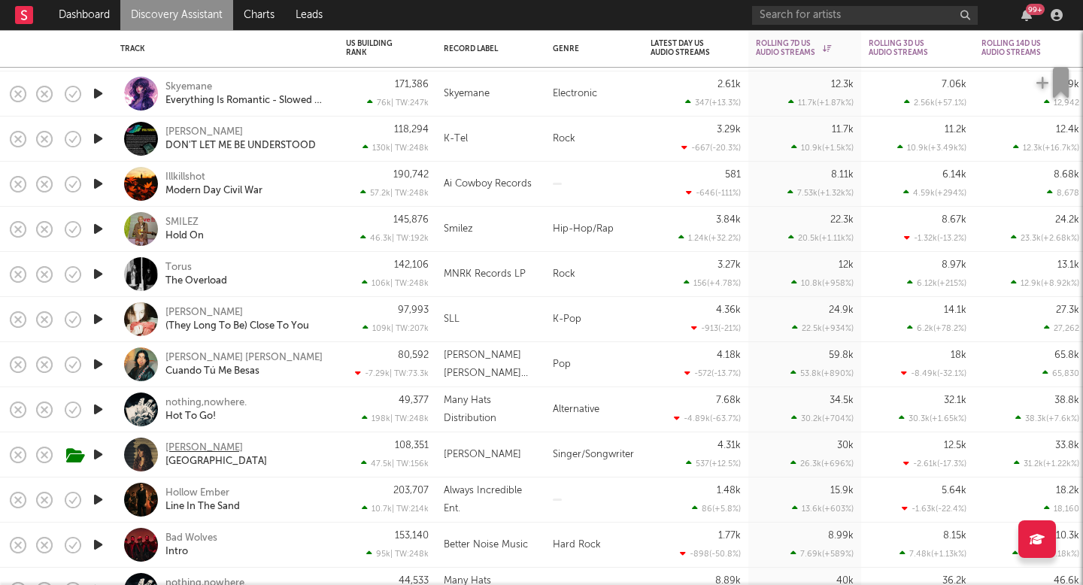
click at [221, 442] on div "Andrea Bejar" at bounding box center [203, 448] width 77 height 14
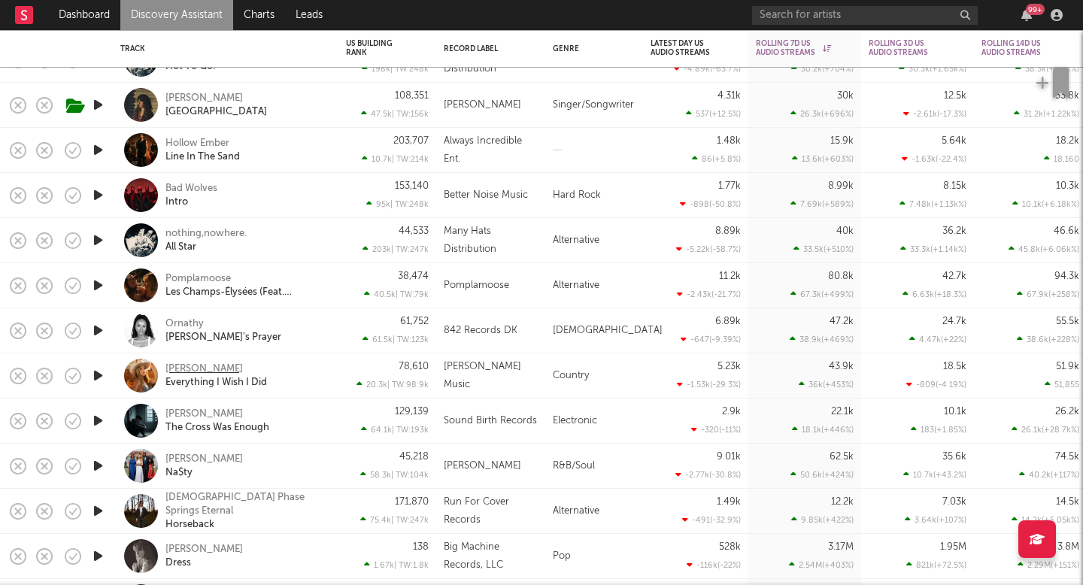
click at [226, 366] on div "Andrea Vasquez" at bounding box center [203, 370] width 77 height 14
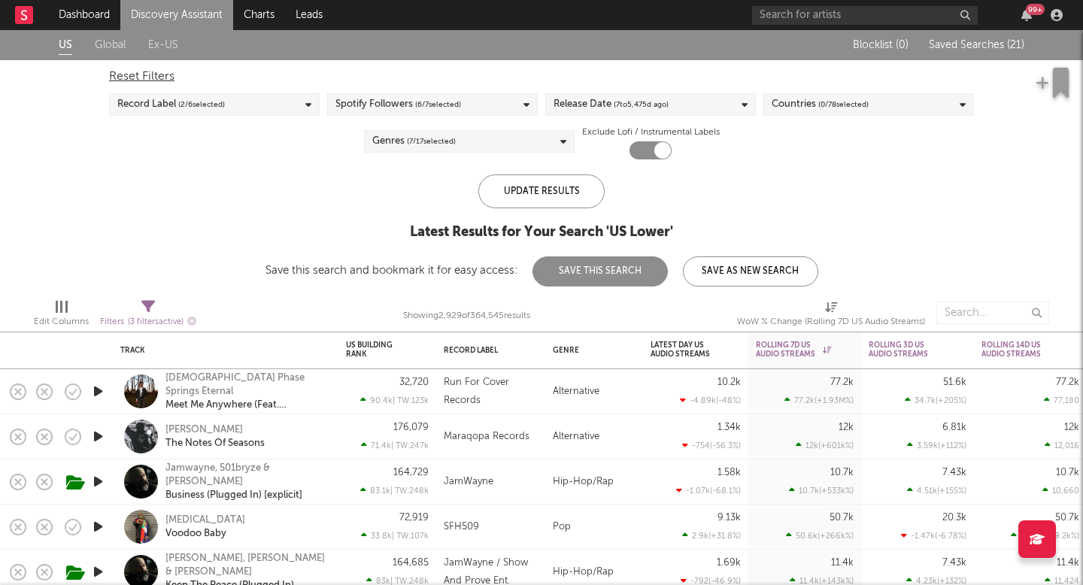
click at [136, 318] on span "( 3 filters active)" at bounding box center [156, 322] width 56 height 8
select select "or"
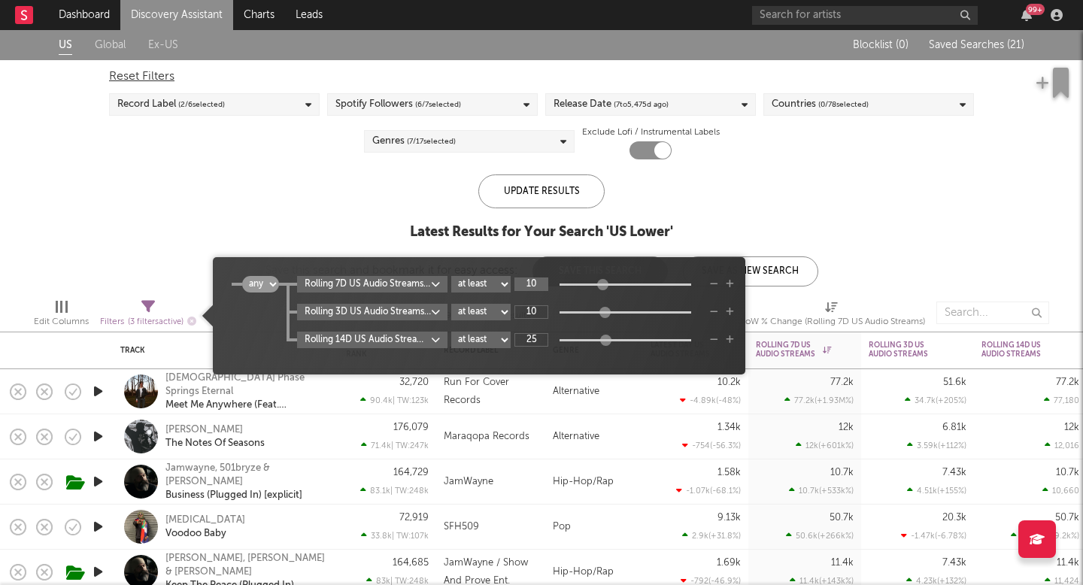
click at [539, 279] on input "10" at bounding box center [531, 285] width 34 height 14
click at [429, 224] on div "Latest Results for Your Search ' US Lower '" at bounding box center [541, 232] width 553 height 18
type input "50k"
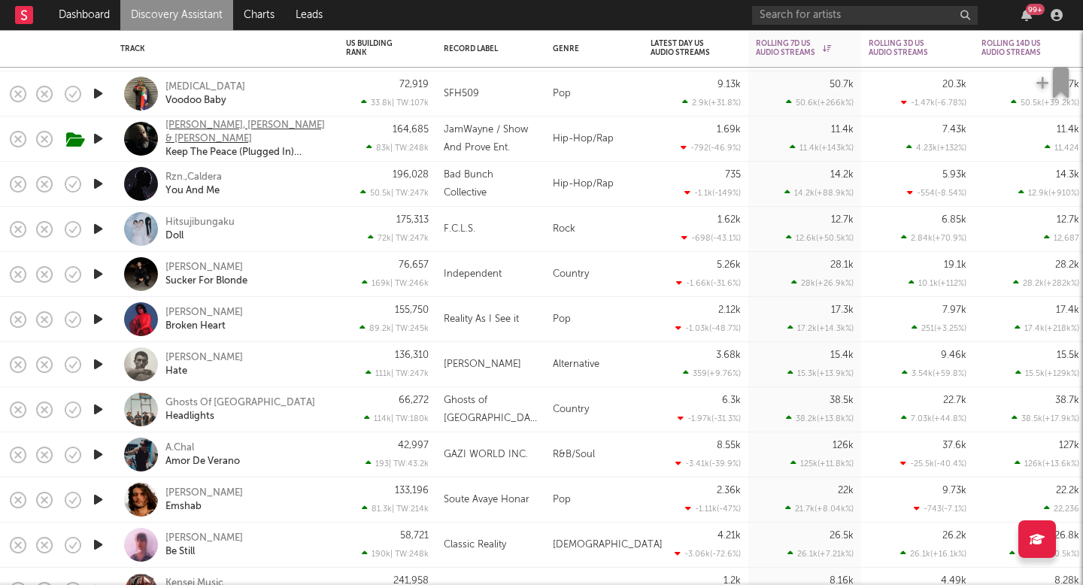
click at [215, 131] on div "Jamwayne, Lil Wyte & Chad Armes" at bounding box center [246, 132] width 162 height 27
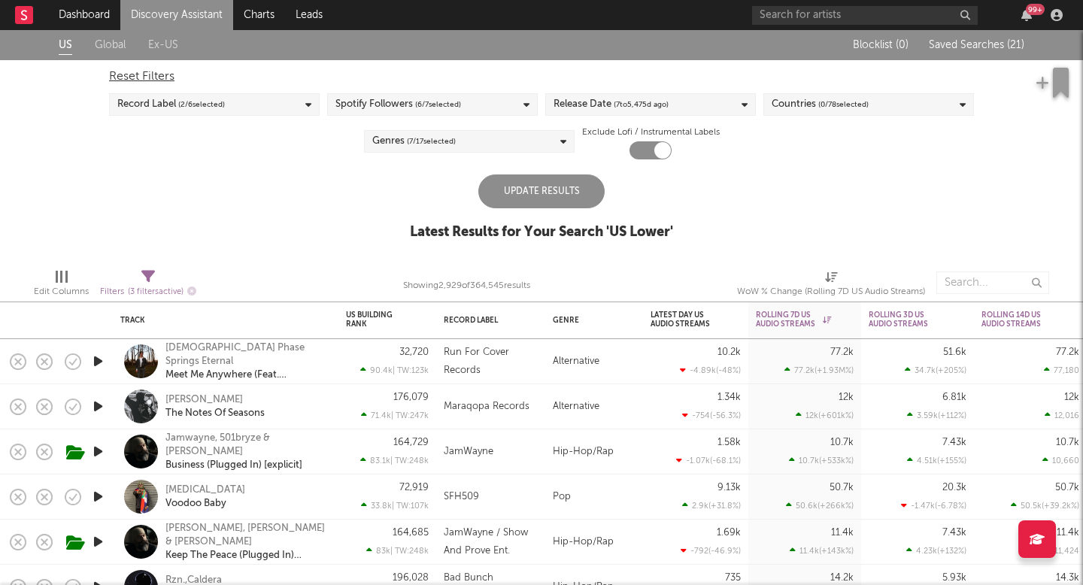
click at [606, 102] on div "Release Date ( 7 to 5,475 d ago)" at bounding box center [611, 105] width 115 height 18
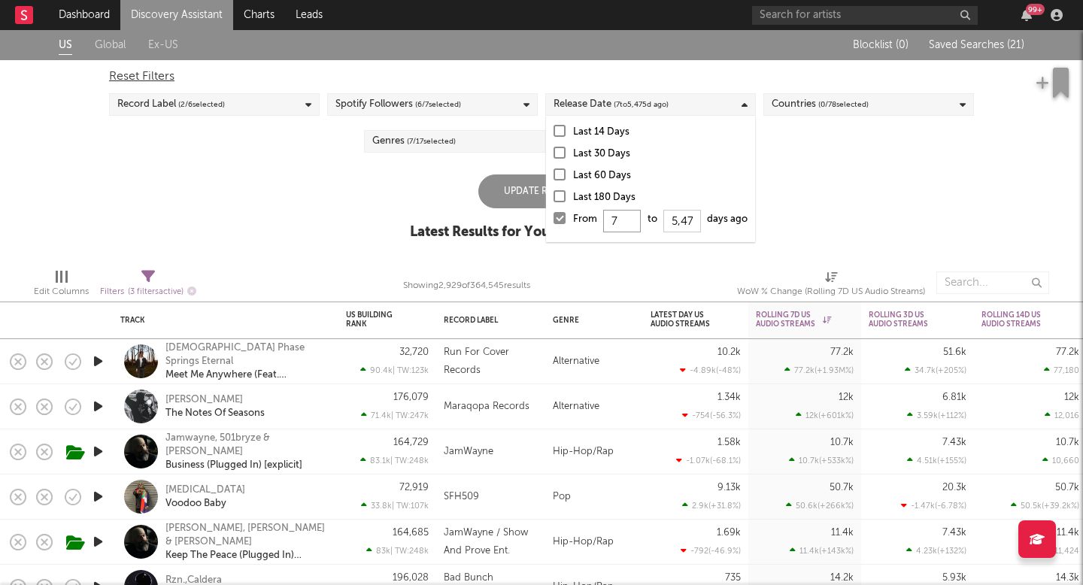
click at [633, 218] on input "7" at bounding box center [622, 221] width 38 height 23
type input "14"
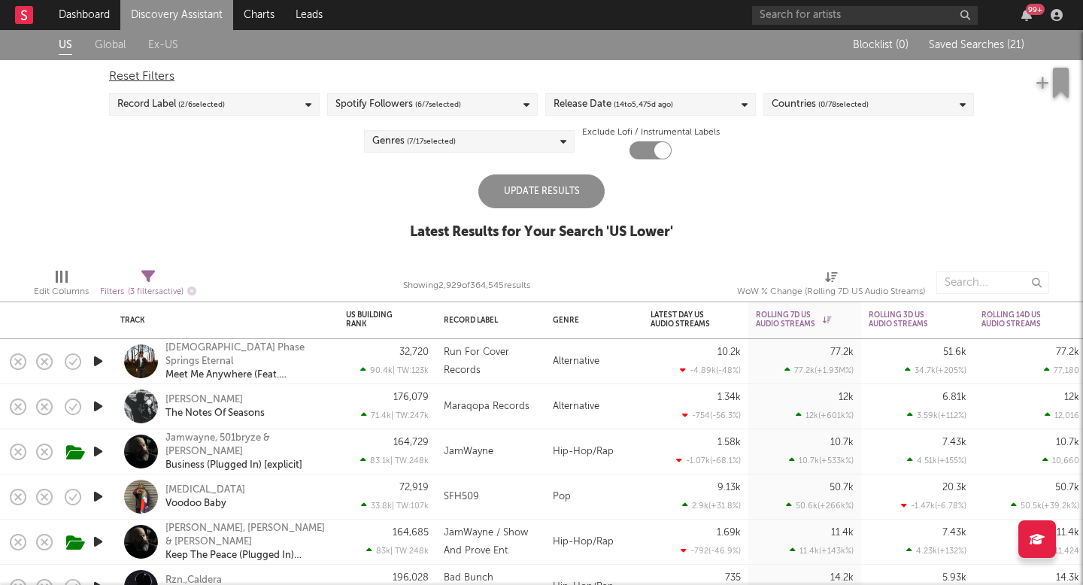
click at [315, 211] on div "US Global Ex-US Blocklist ( 0 ) Saved Searches ( 21 ) Reset Filters Record Labe…" at bounding box center [541, 143] width 1083 height 226
click at [517, 203] on div "Update Results" at bounding box center [541, 191] width 126 height 34
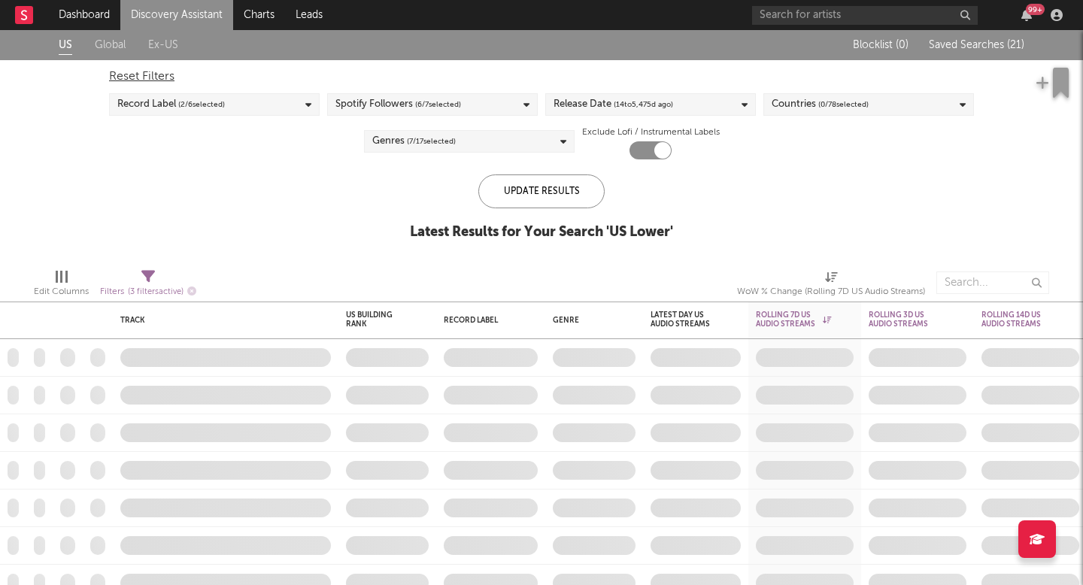
click at [150, 287] on div "Filters ( 3 filters active)" at bounding box center [148, 292] width 96 height 19
select select "or"
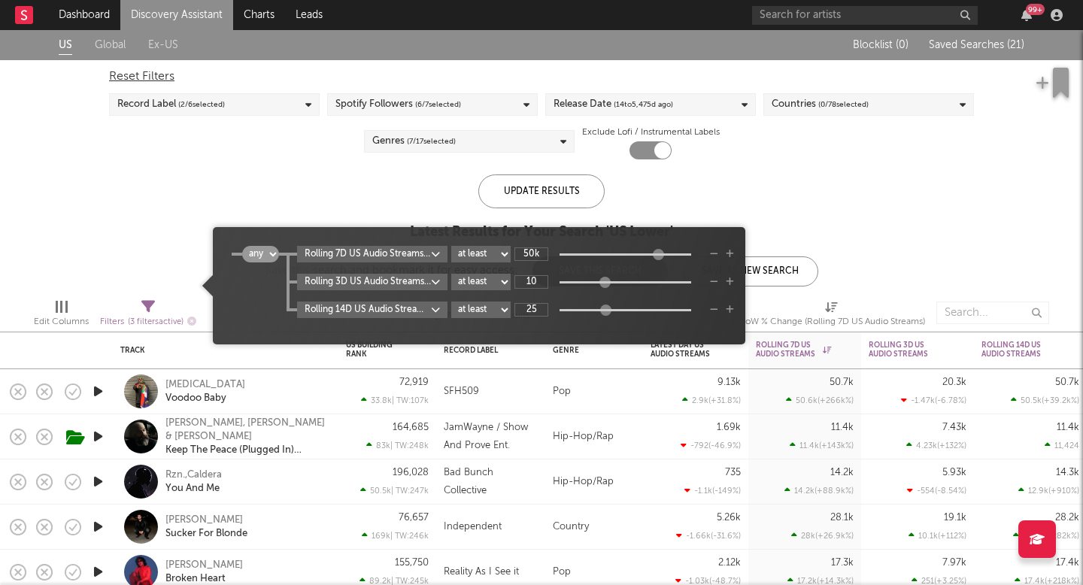
click at [137, 183] on div "US Global Ex-US Blocklist ( 0 ) Saved Searches ( 21 ) Reset Filters Record Labe…" at bounding box center [541, 158] width 1083 height 256
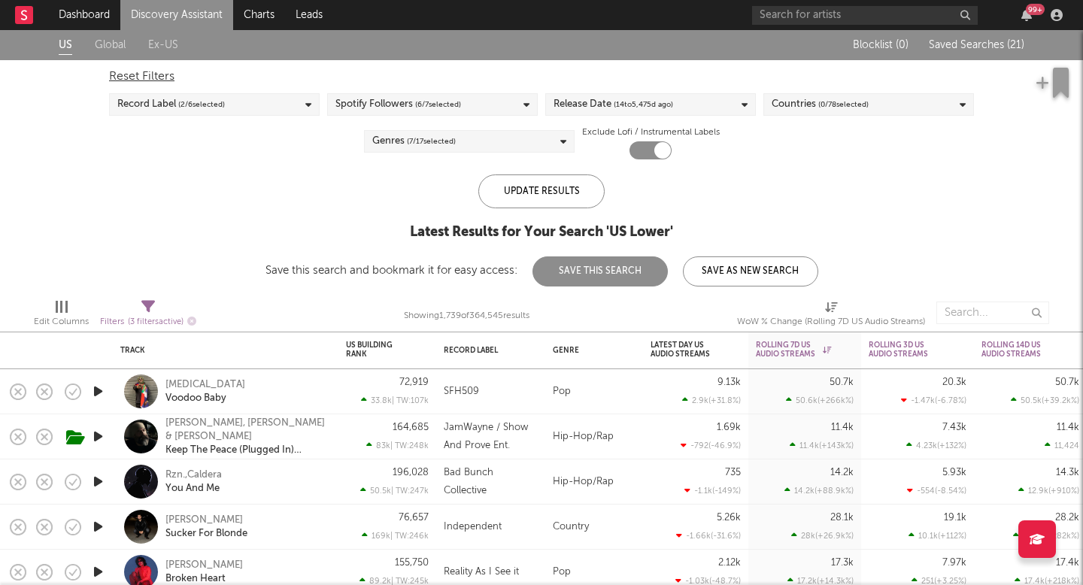
click at [153, 308] on icon at bounding box center [148, 307] width 14 height 14
select select "or"
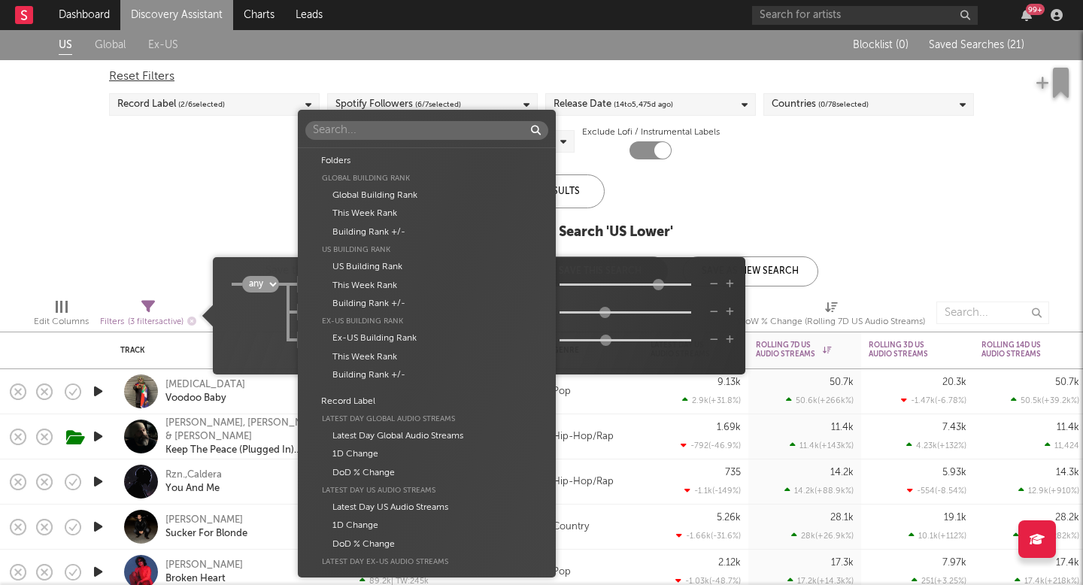
click at [378, 290] on body "Dashboard Discovery Assistant Charts Leads 99 + Notifications Settings Mark all…" at bounding box center [541, 292] width 1083 height 585
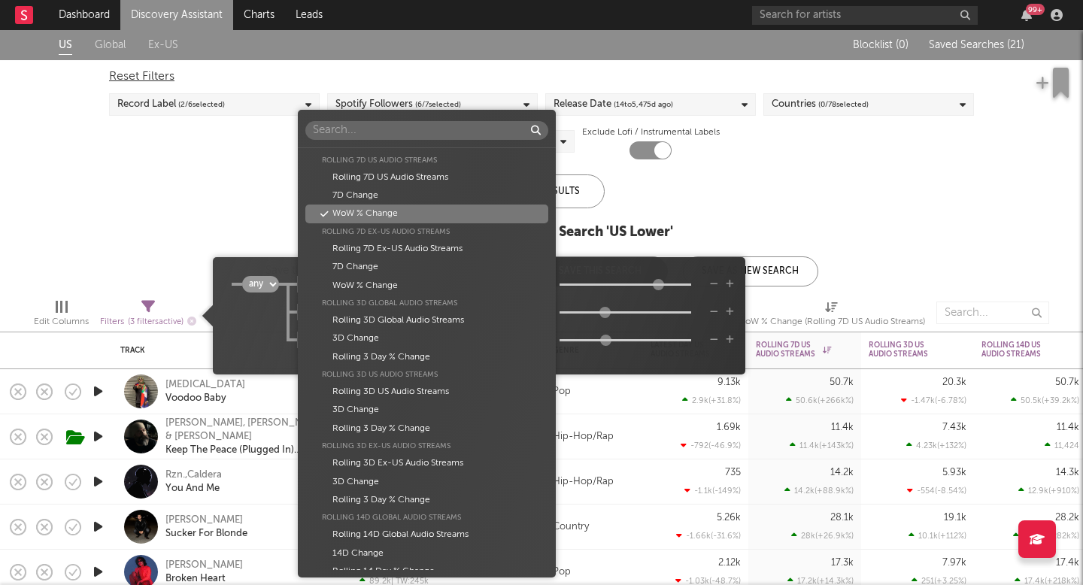
click at [657, 203] on div "Folders Global Building Rank Global Building Rank This Week Rank Building Rank …" at bounding box center [541, 292] width 1083 height 585
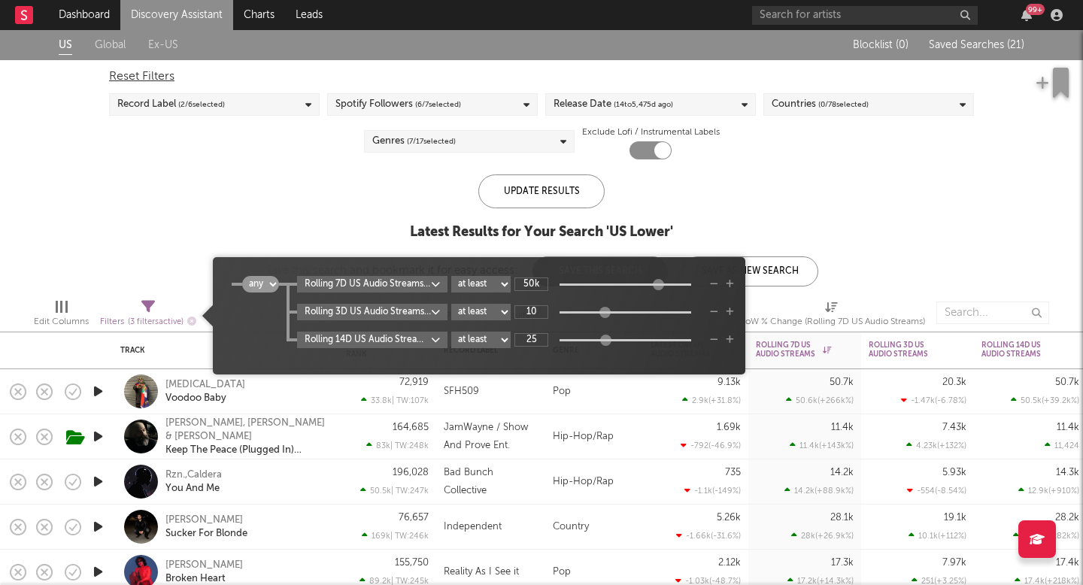
click at [435, 280] on body "Dashboard Discovery Assistant Charts Leads 99 + Notifications Settings Mark all…" at bounding box center [541, 292] width 1083 height 585
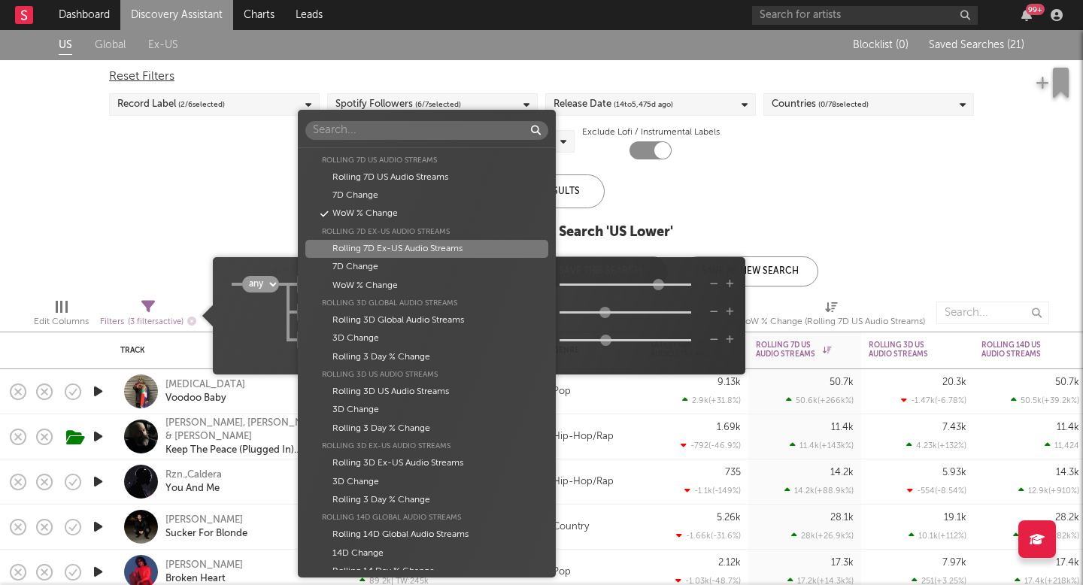
click at [632, 267] on div "Folders Global Building Rank Global Building Rank This Week Rank Building Rank …" at bounding box center [541, 292] width 1083 height 585
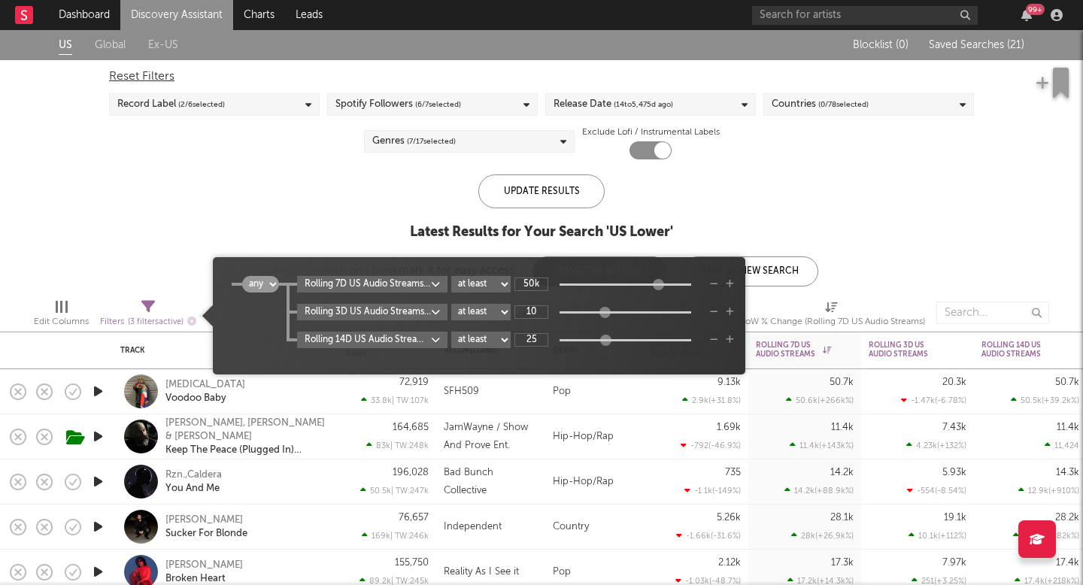
click at [438, 277] on body "Dashboard Discovery Assistant Charts Leads 99 + Notifications Settings Mark all…" at bounding box center [541, 292] width 1083 height 585
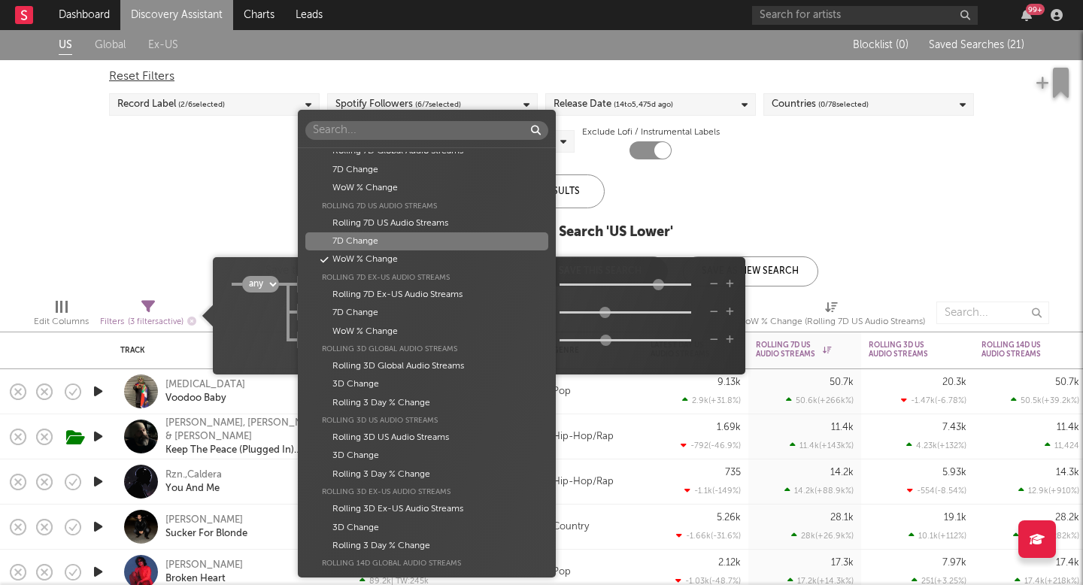
scroll to position [495, 0]
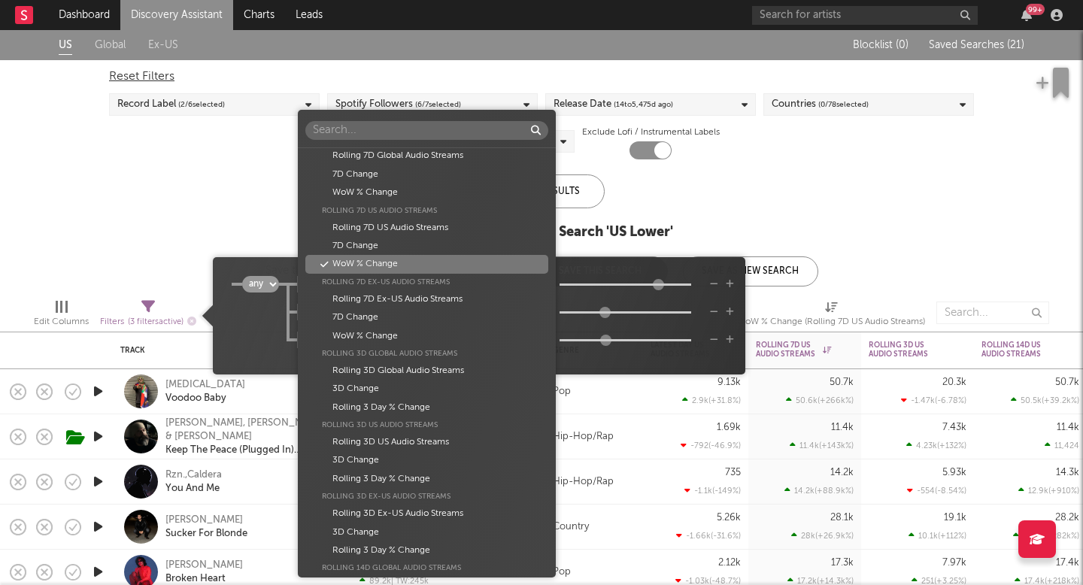
click at [584, 271] on div "Folders Global Building Rank Global Building Rank This Week Rank Building Rank …" at bounding box center [541, 292] width 1083 height 585
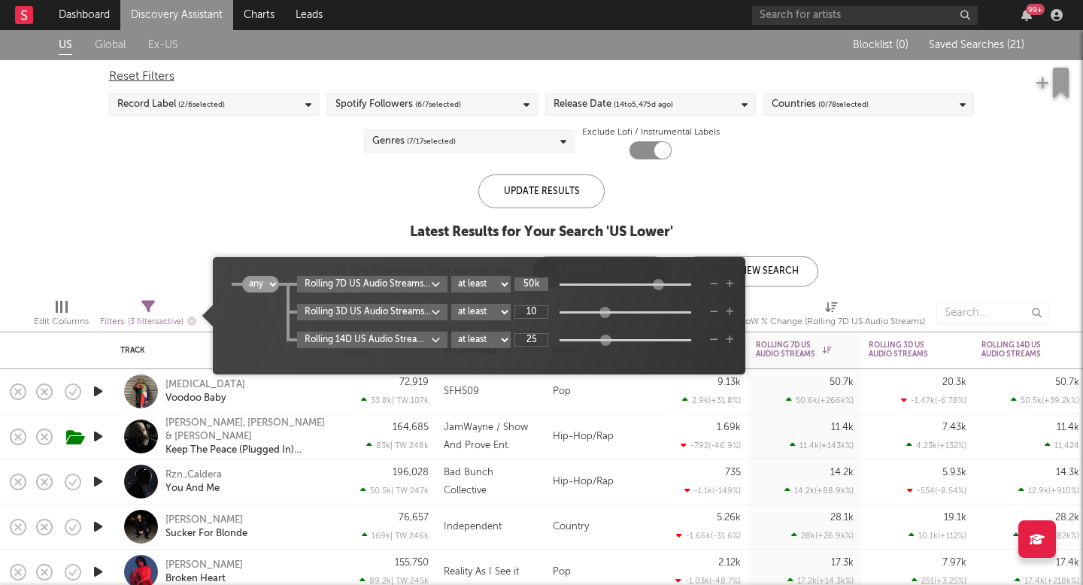
click at [545, 286] on input "50k" at bounding box center [531, 285] width 34 height 14
click at [568, 274] on span "all any Rolling 7D US Audio Streams WoW % Change at least at most between 10 Ro…" at bounding box center [479, 316] width 532 height 102
type input "10"
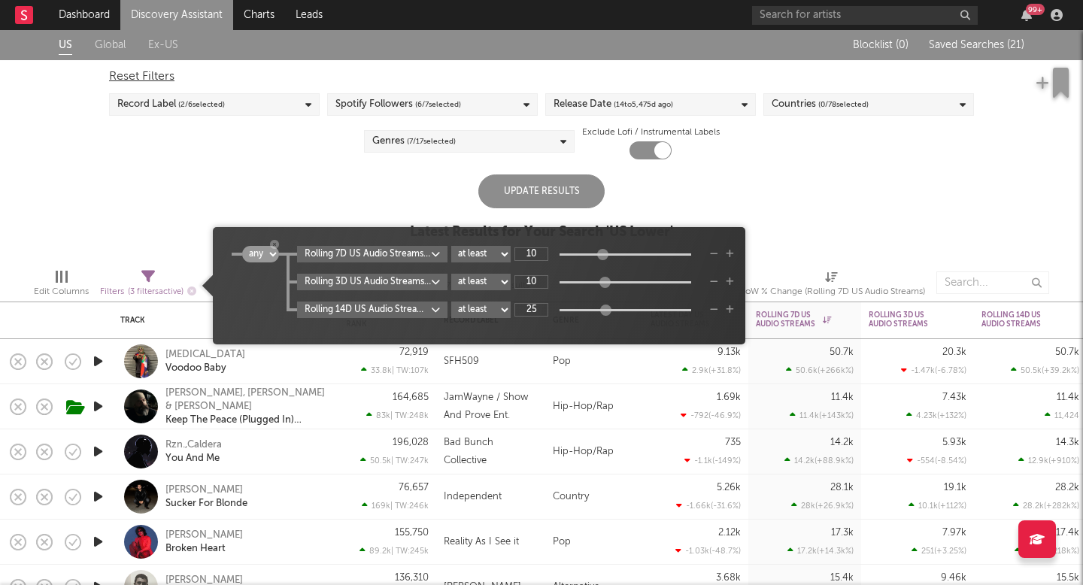
click at [272, 251] on select "all any" at bounding box center [260, 254] width 37 height 17
click at [732, 311] on icon "button" at bounding box center [730, 309] width 8 height 9
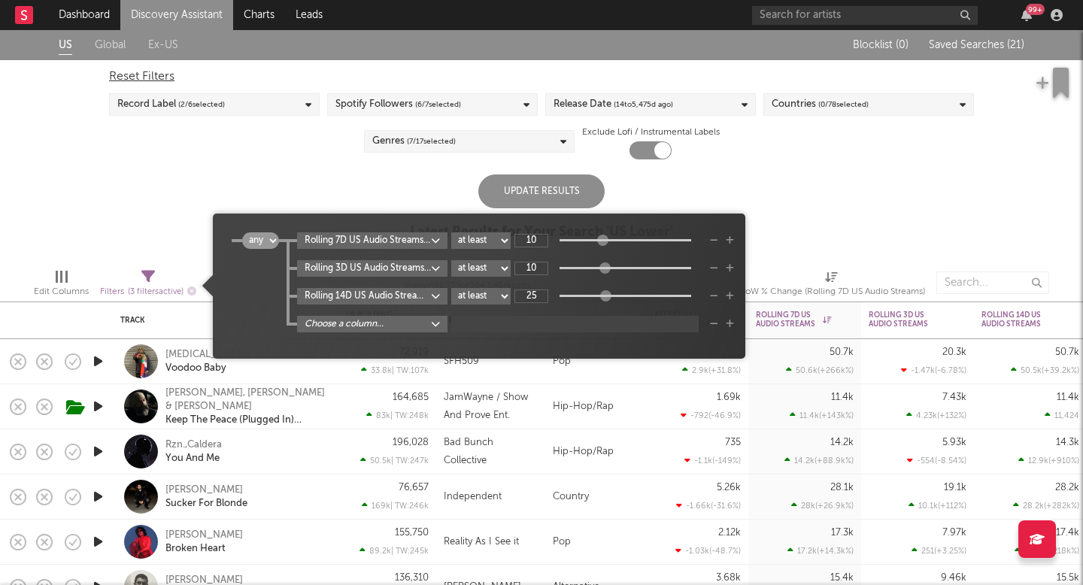
click at [420, 320] on body "Dashboard Discovery Assistant Charts Leads 99 + Notifications Settings Mark all…" at bounding box center [541, 292] width 1083 height 585
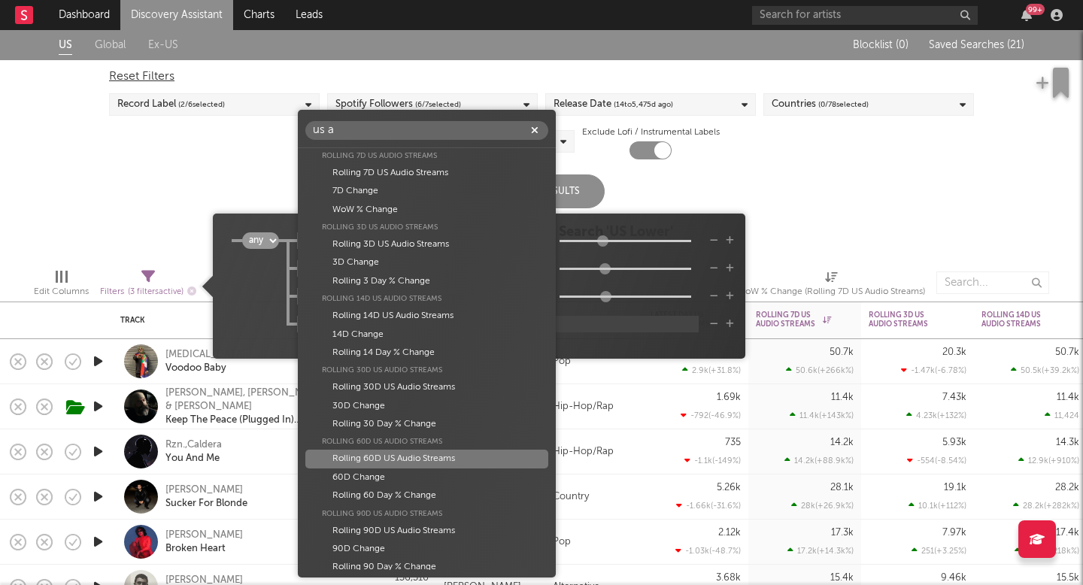
scroll to position [57, 0]
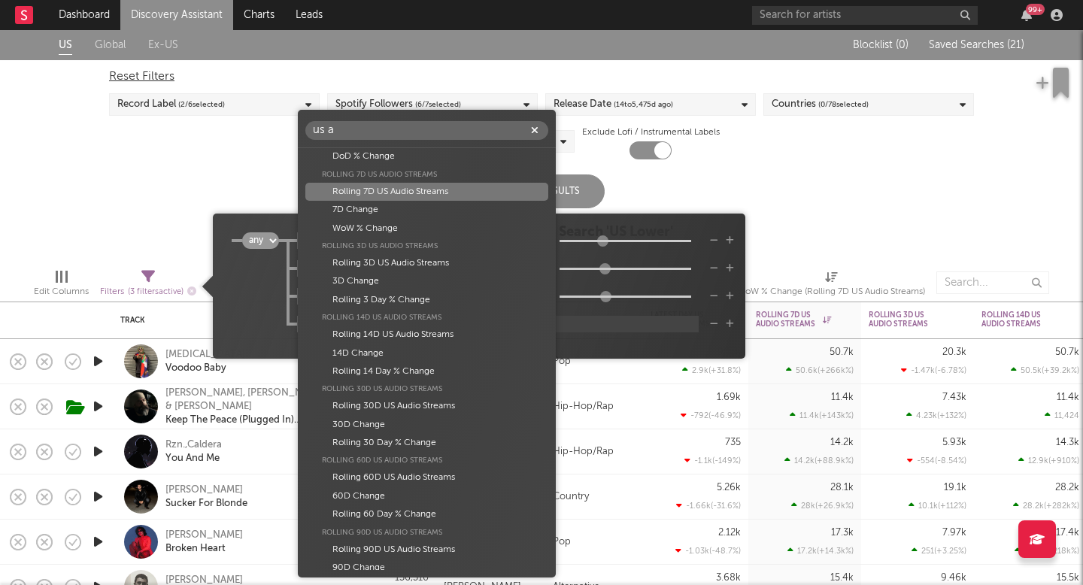
type input "us a"
click at [404, 187] on div "Rolling 7D US Audio Streams" at bounding box center [426, 192] width 243 height 18
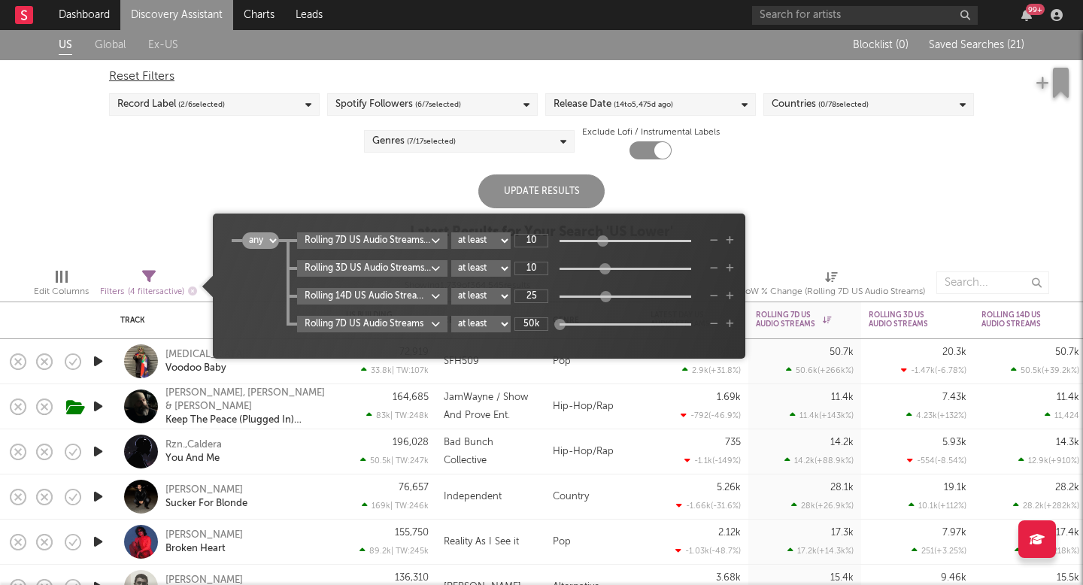
click at [577, 184] on div "Update Results" at bounding box center [541, 191] width 126 height 34
type input "50k"
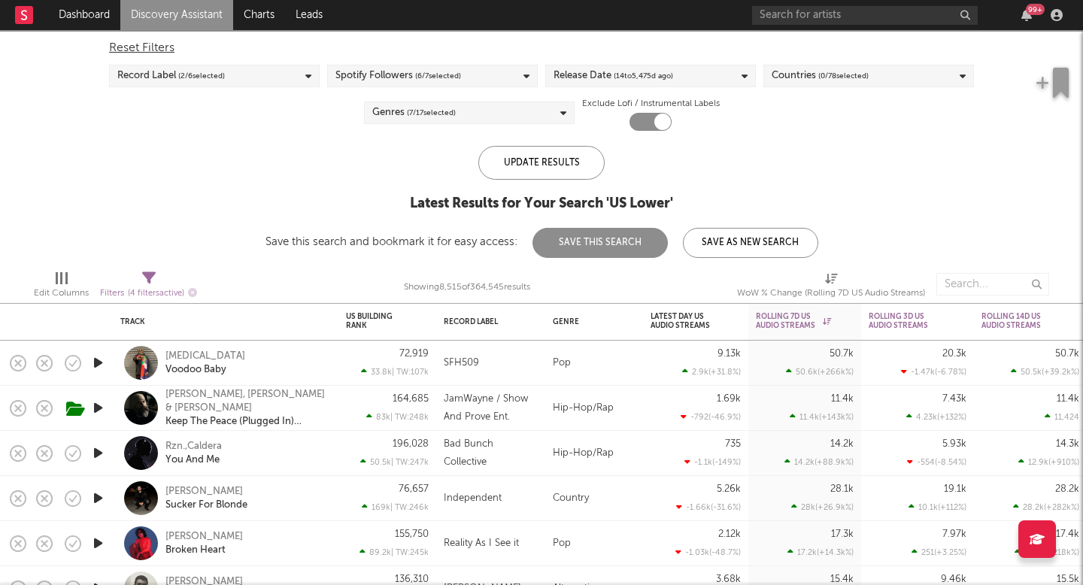
click at [148, 281] on icon at bounding box center [149, 279] width 14 height 14
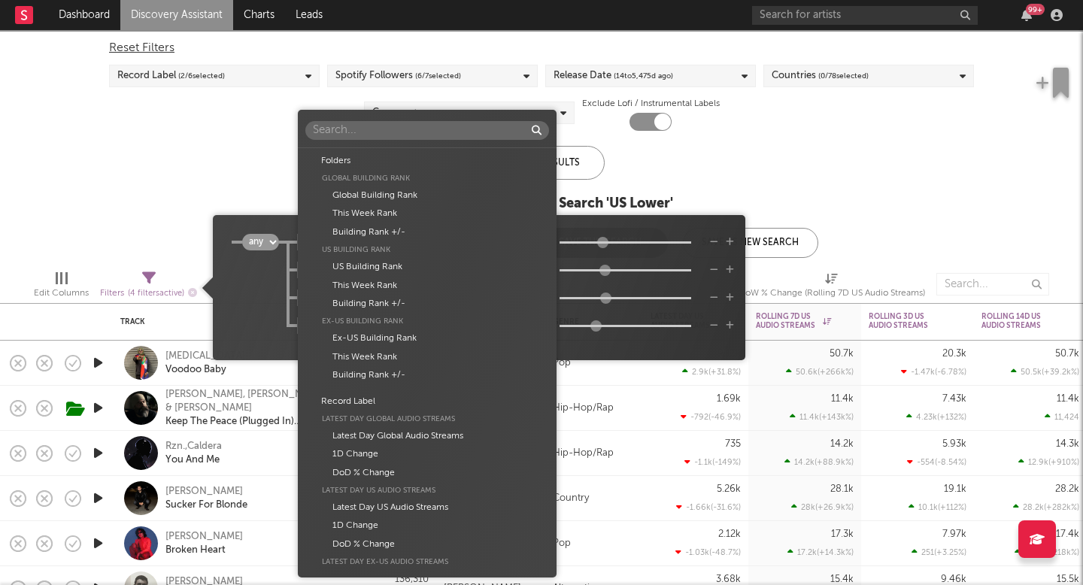
click at [393, 320] on body "Dashboard Discovery Assistant Charts Leads 99 + Notifications Settings Mark all…" at bounding box center [541, 292] width 1083 height 585
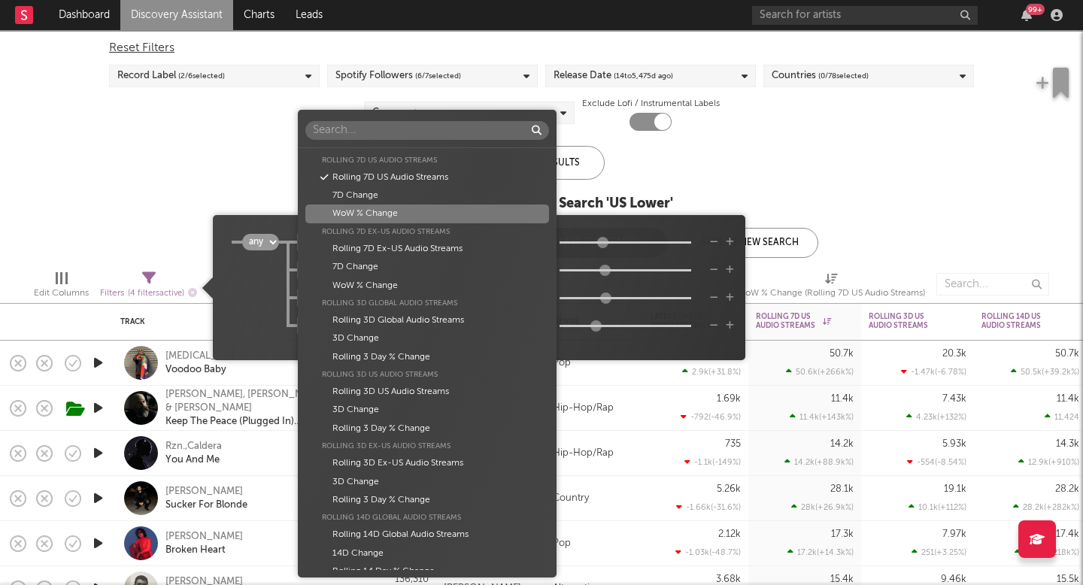
click at [660, 183] on div "Folders Global Building Rank Global Building Rank This Week Rank Building Rank …" at bounding box center [541, 292] width 1083 height 585
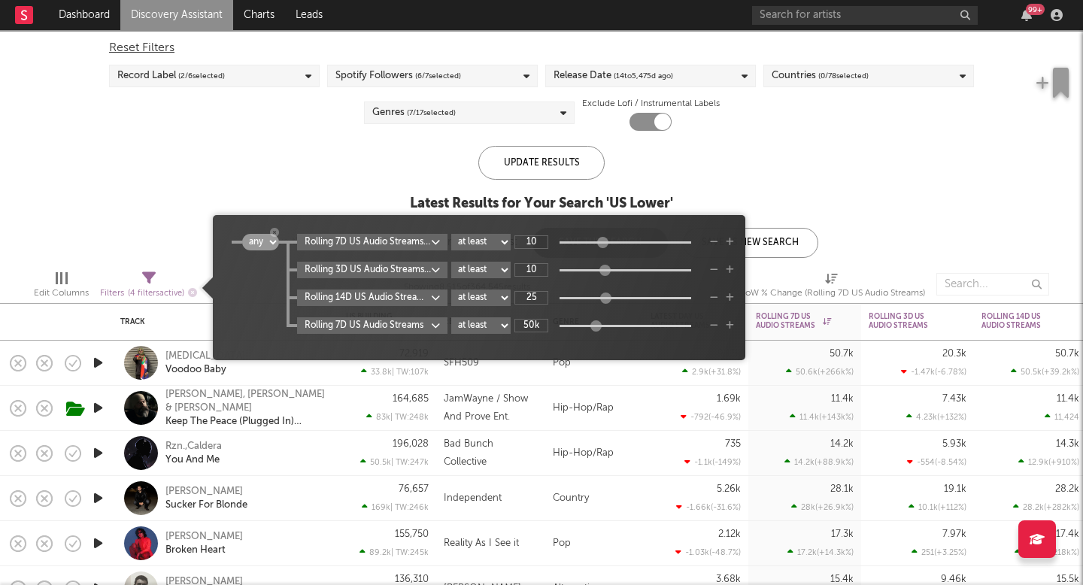
click at [271, 242] on select "all any" at bounding box center [260, 242] width 37 height 17
click at [242, 234] on select "all any" at bounding box center [260, 242] width 37 height 17
select select "and"
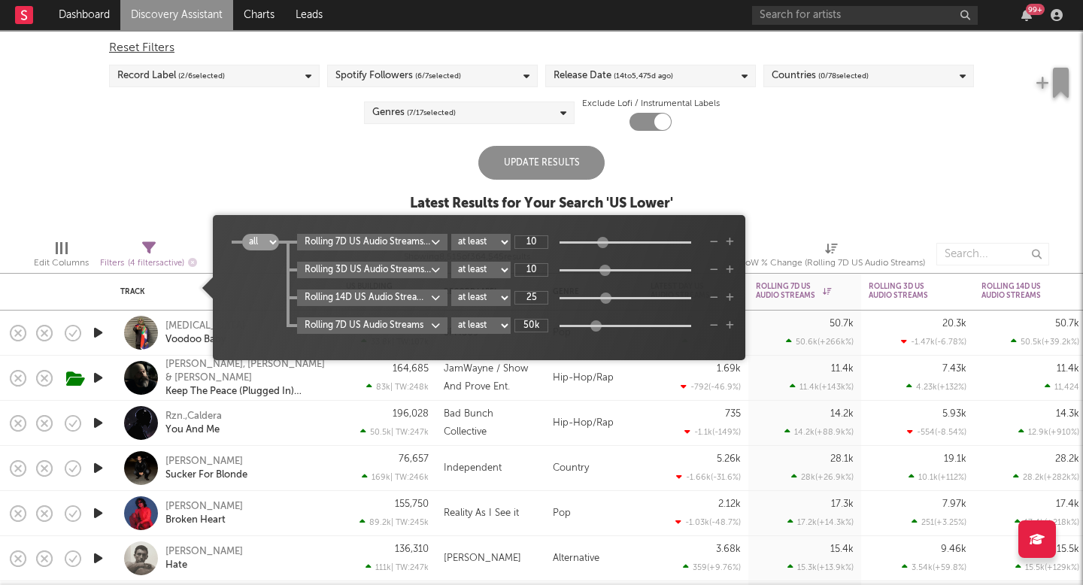
click at [438, 269] on body "Dashboard Discovery Assistant Charts Leads 99 + Notifications Settings Mark all…" at bounding box center [541, 292] width 1083 height 585
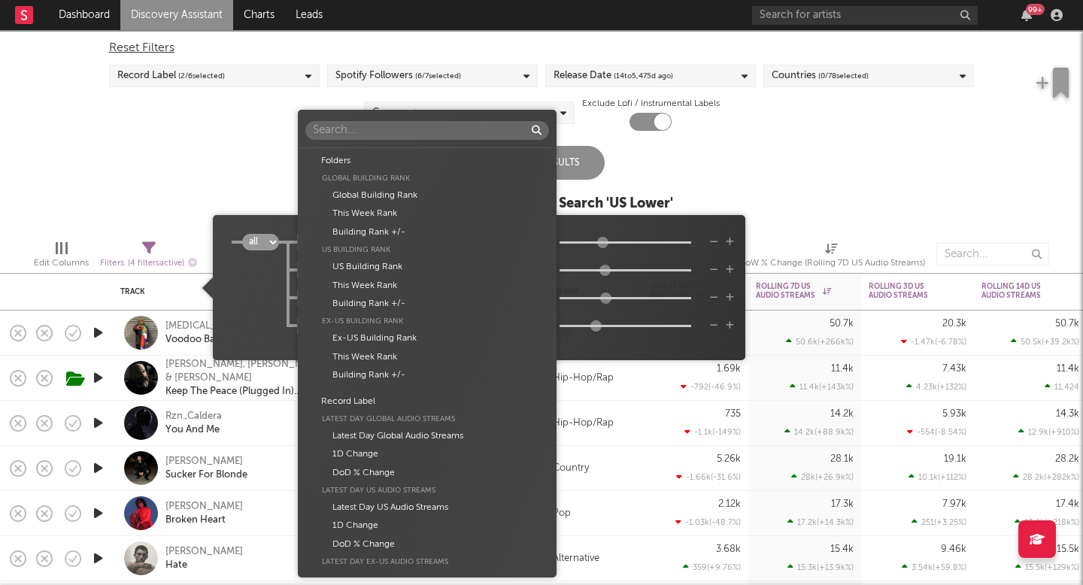
scroll to position [760, 0]
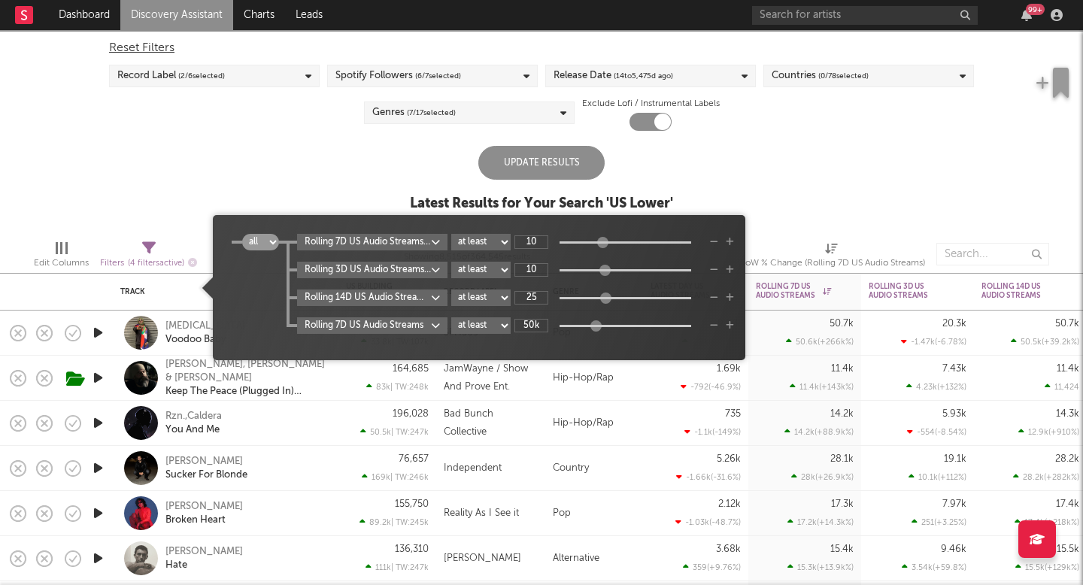
click at [238, 293] on div "Folders Global Building Rank Global Building Rank This Week Rank Building Rank …" at bounding box center [541, 292] width 1083 height 585
click at [714, 270] on icon "button" at bounding box center [714, 269] width 8 height 9
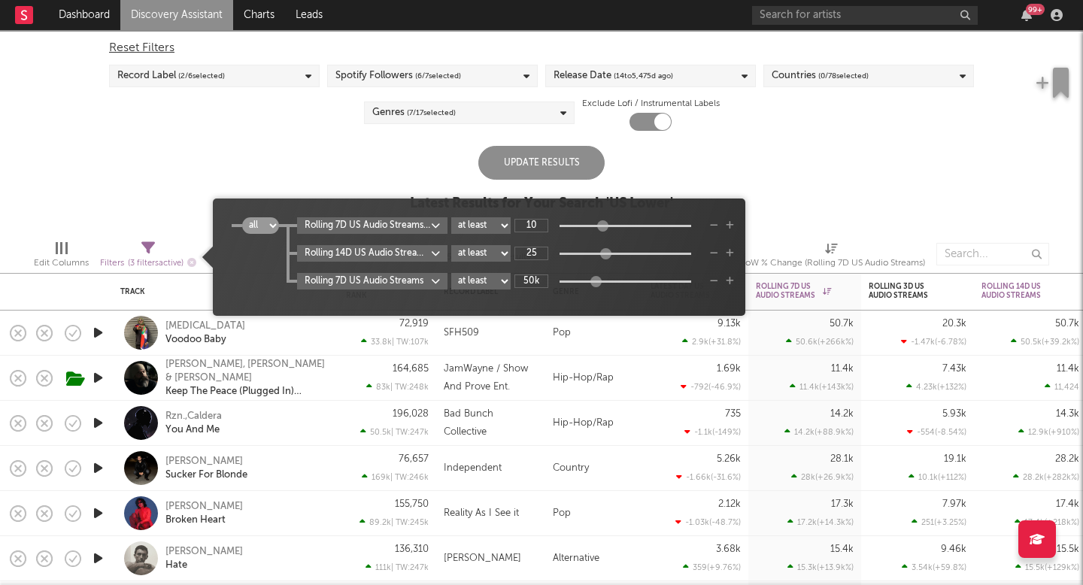
click at [713, 253] on icon "button" at bounding box center [714, 253] width 8 height 9
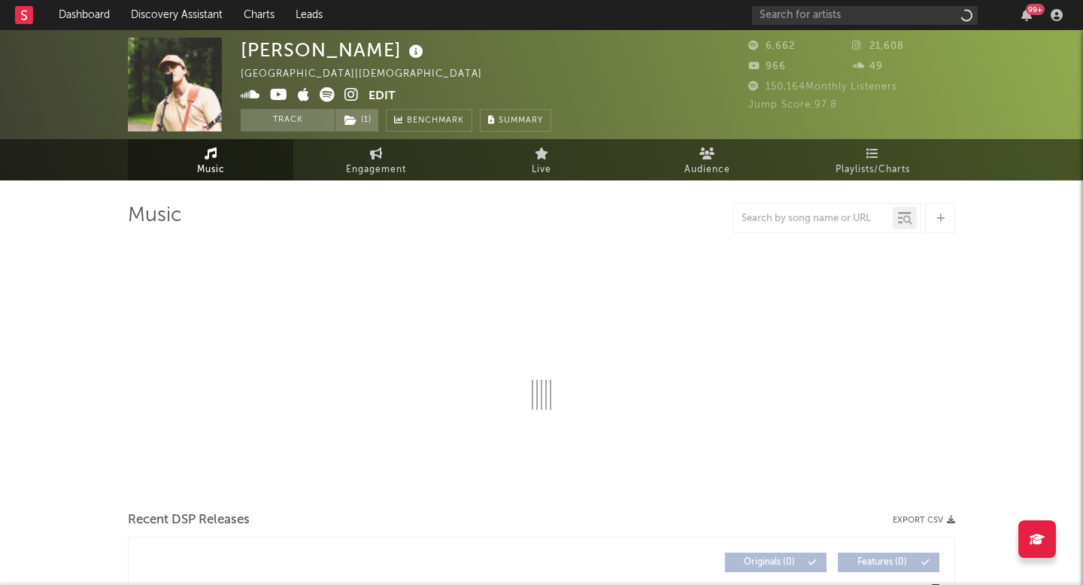
select select "1w"
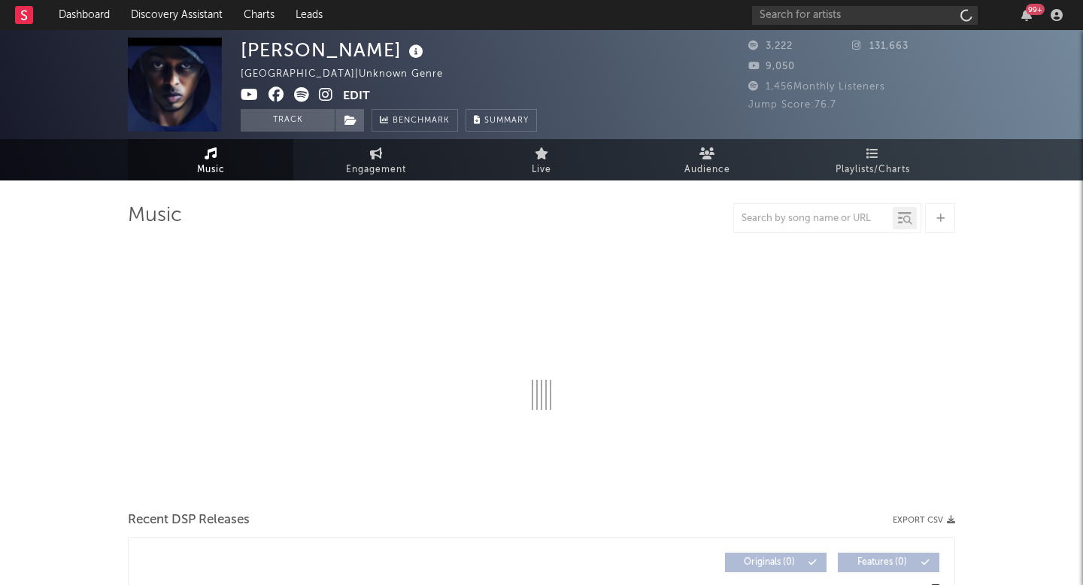
select select "1w"
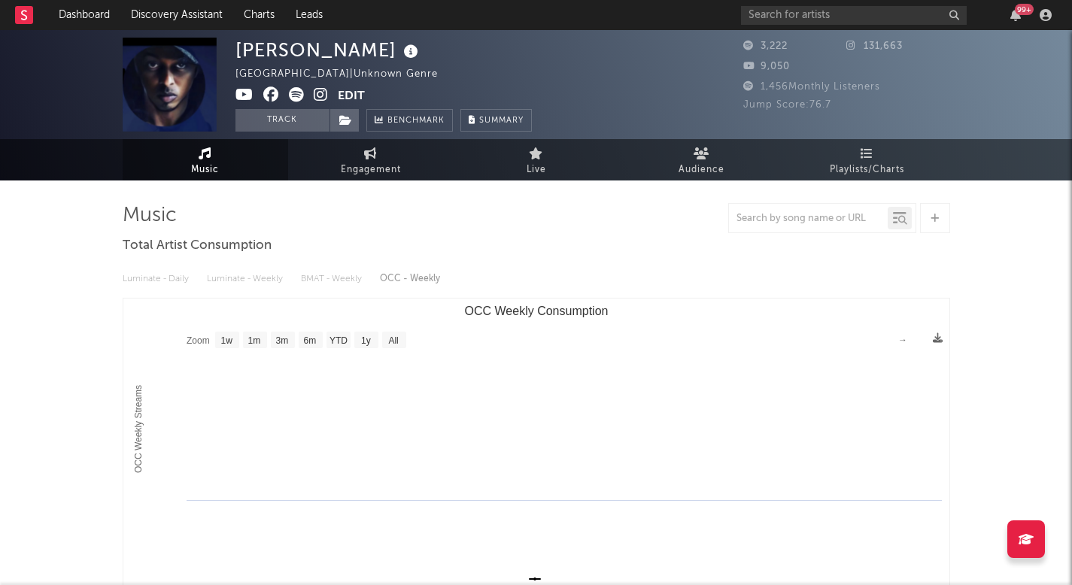
select select "1w"
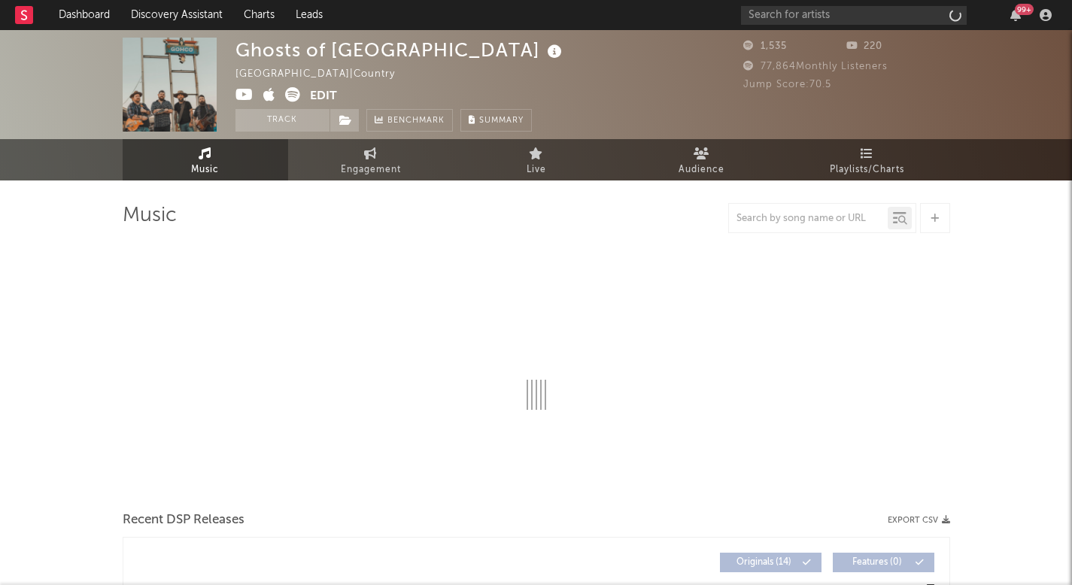
select select "6m"
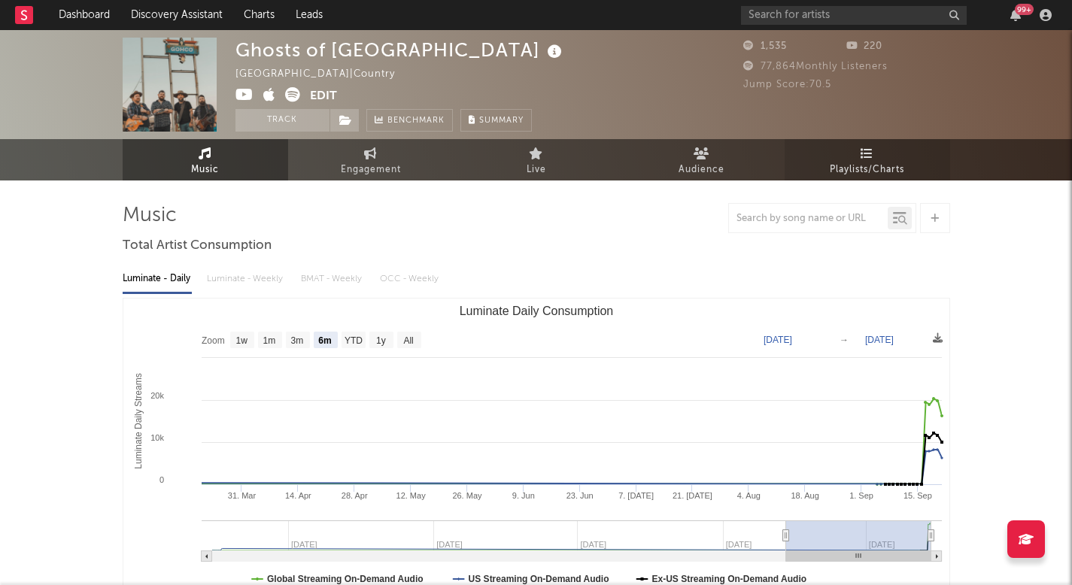
click at [830, 150] on link "Playlists/Charts" at bounding box center [866, 159] width 165 height 41
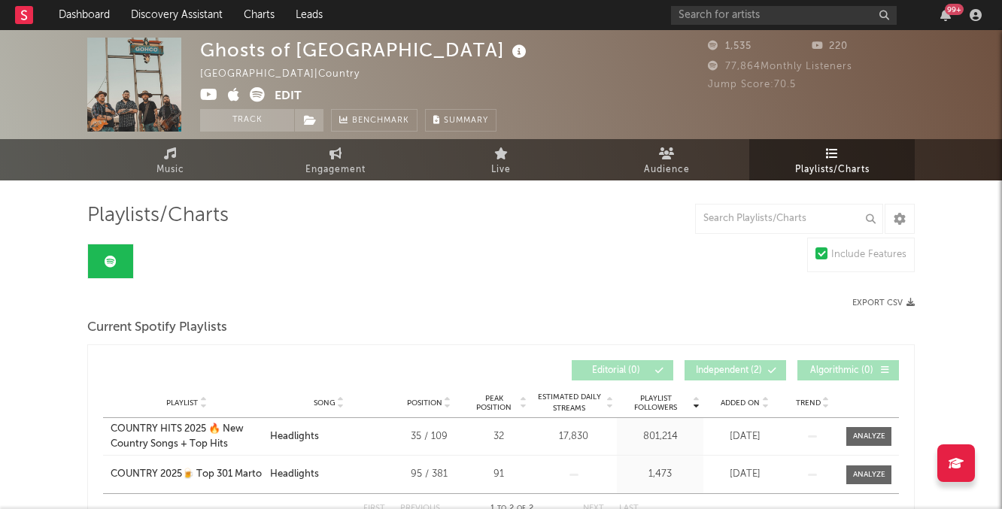
click at [714, 32] on div "Ghosts of Hill County United States | Country Edit Track Benchmark Summary 1,53…" at bounding box center [501, 84] width 1002 height 109
click at [714, 23] on input "text" at bounding box center [784, 15] width 226 height 19
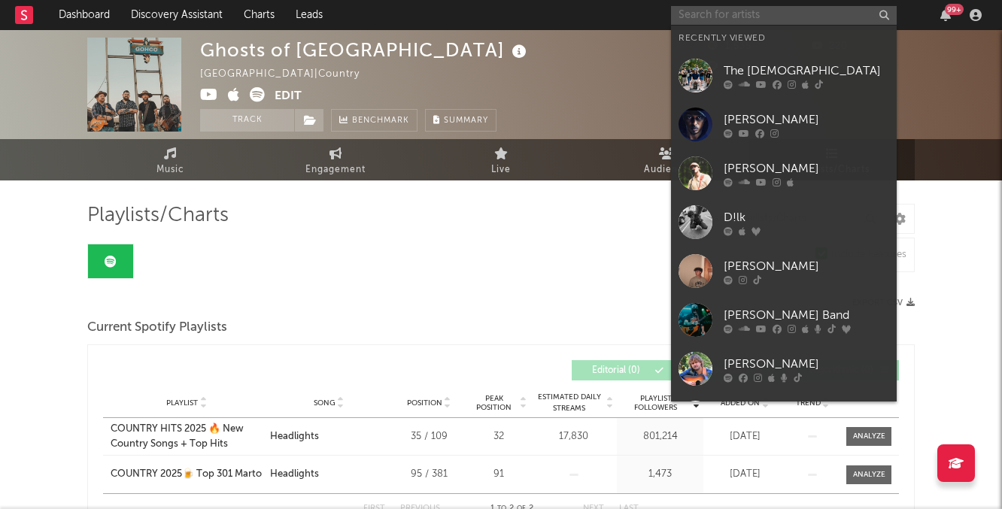
type input "k"
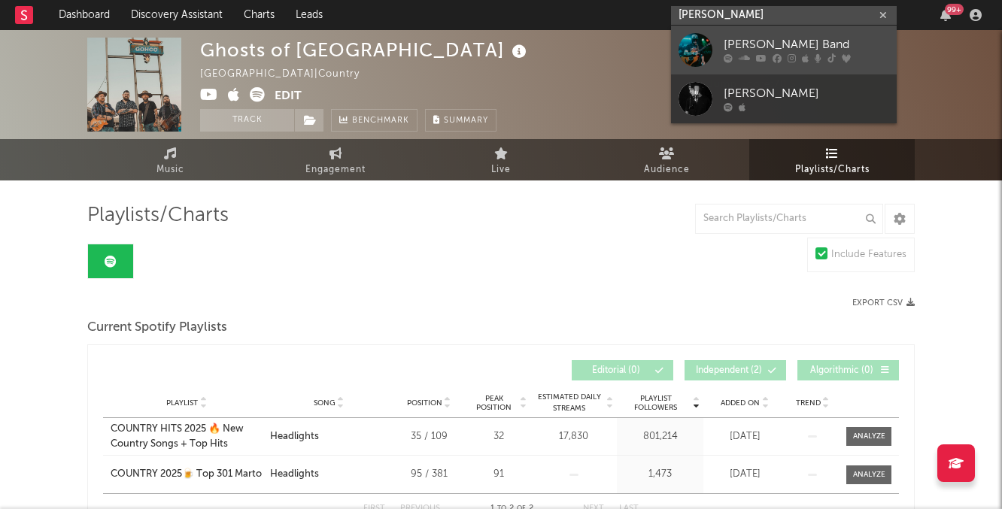
type input "logan ryan"
click at [738, 53] on div "Logan Ryan Band" at bounding box center [806, 45] width 165 height 18
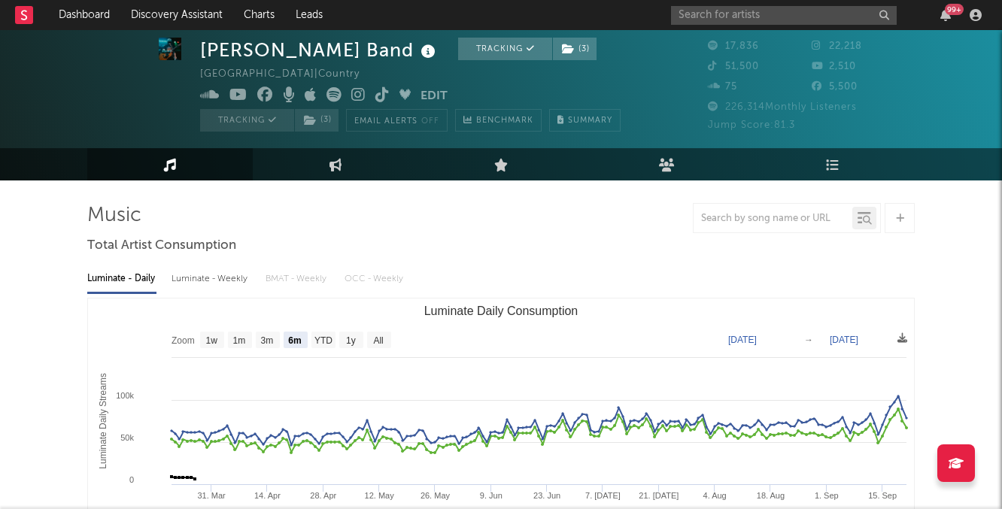
select select "6m"
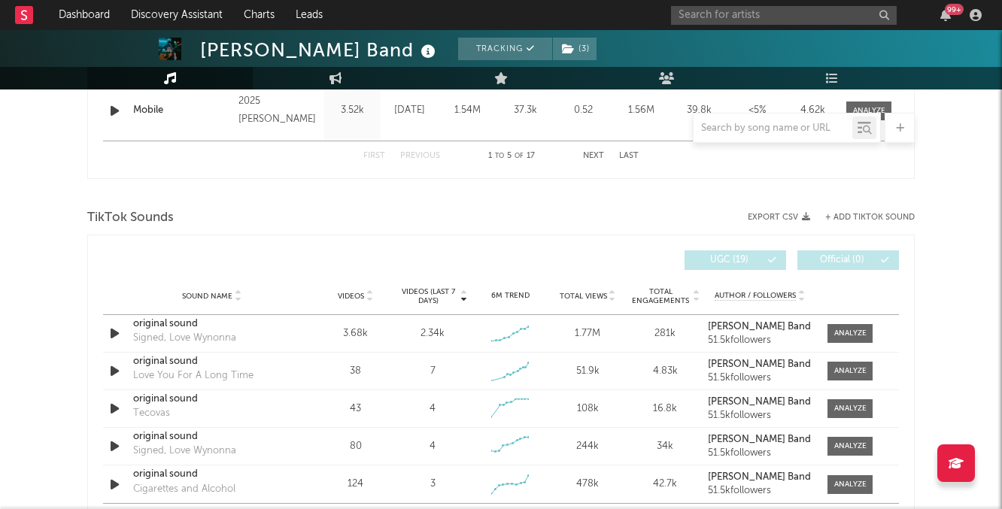
scroll to position [913, 0]
click at [843, 327] on div at bounding box center [850, 331] width 32 height 11
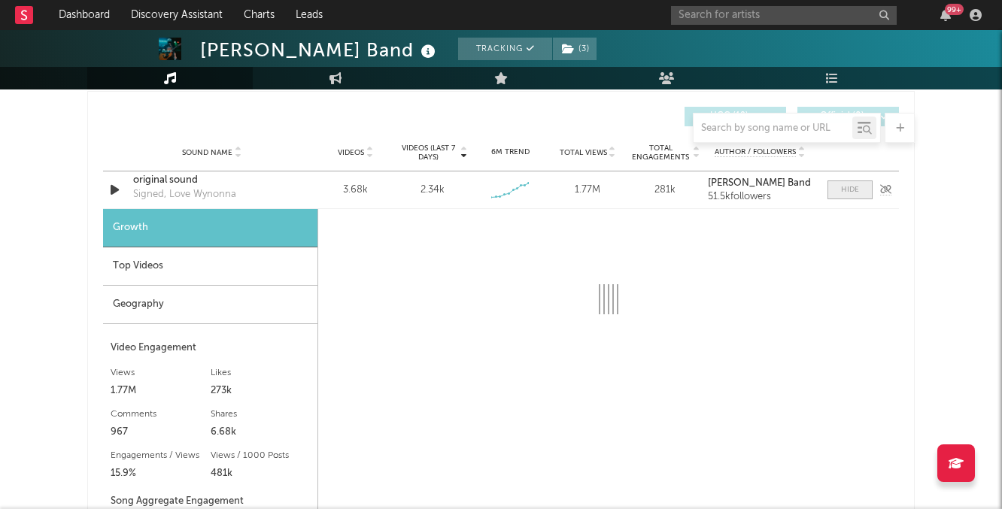
select select "1w"
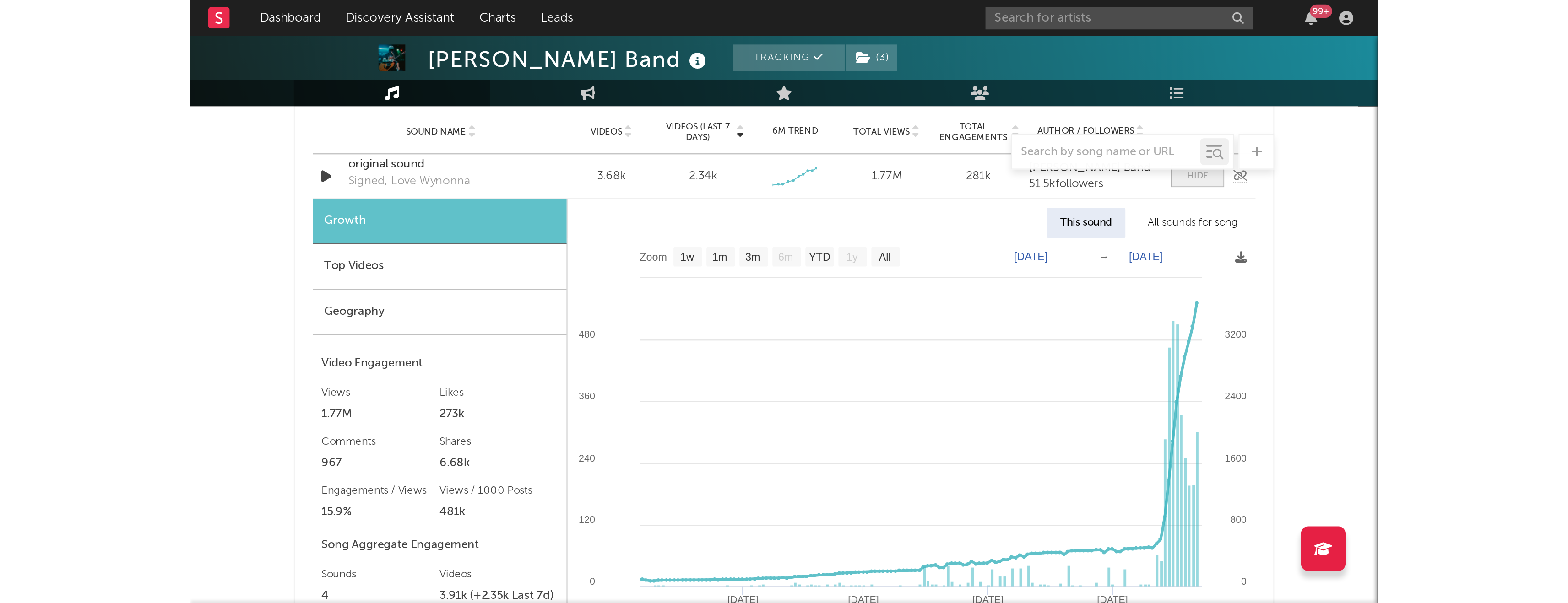
scroll to position [668, 0]
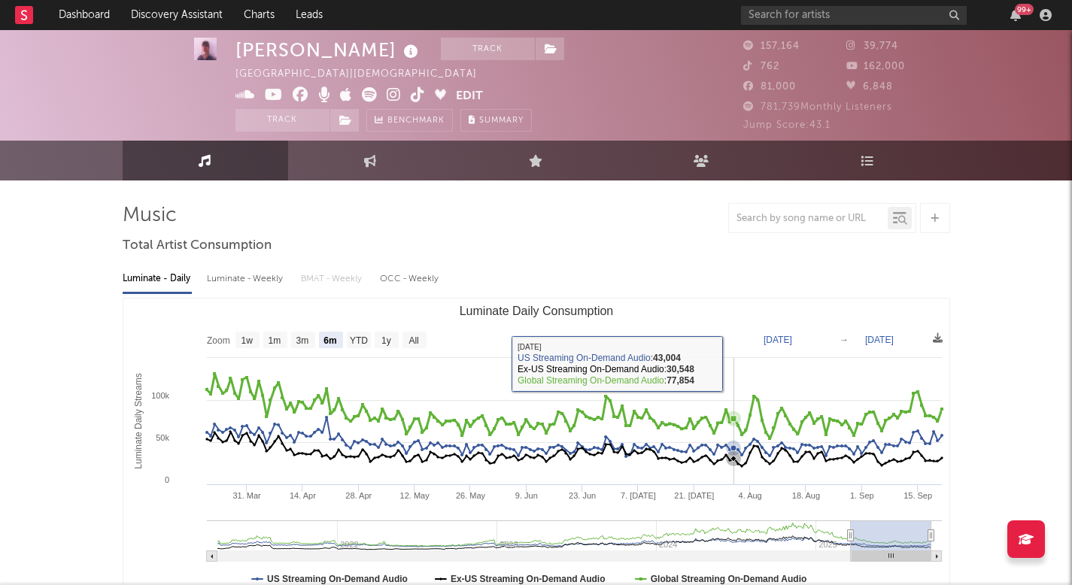
scroll to position [12, 0]
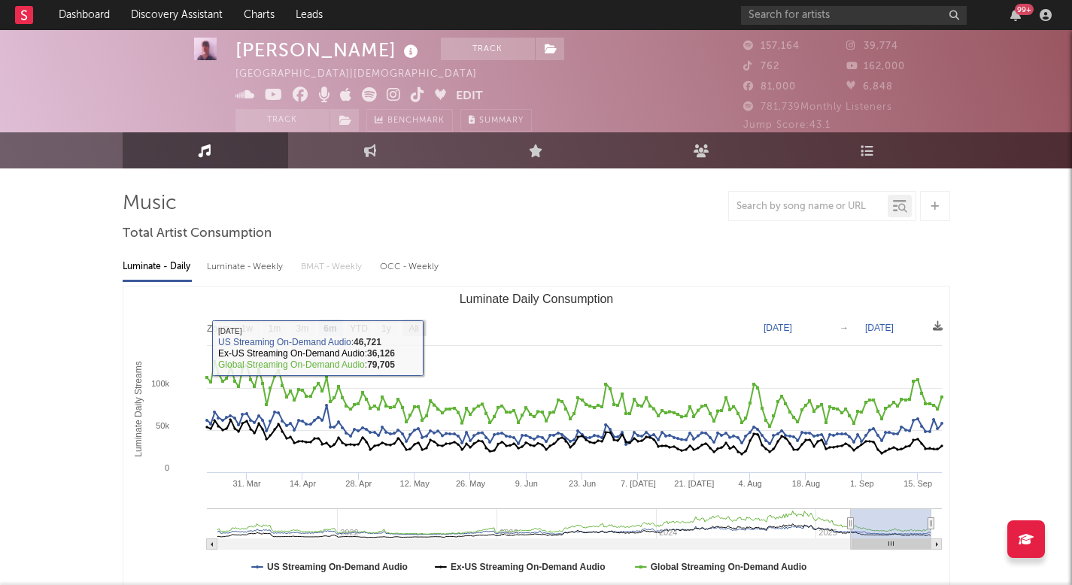
click at [417, 329] on text "All" at bounding box center [413, 328] width 10 height 11
select select "All"
type input "[DATE]"
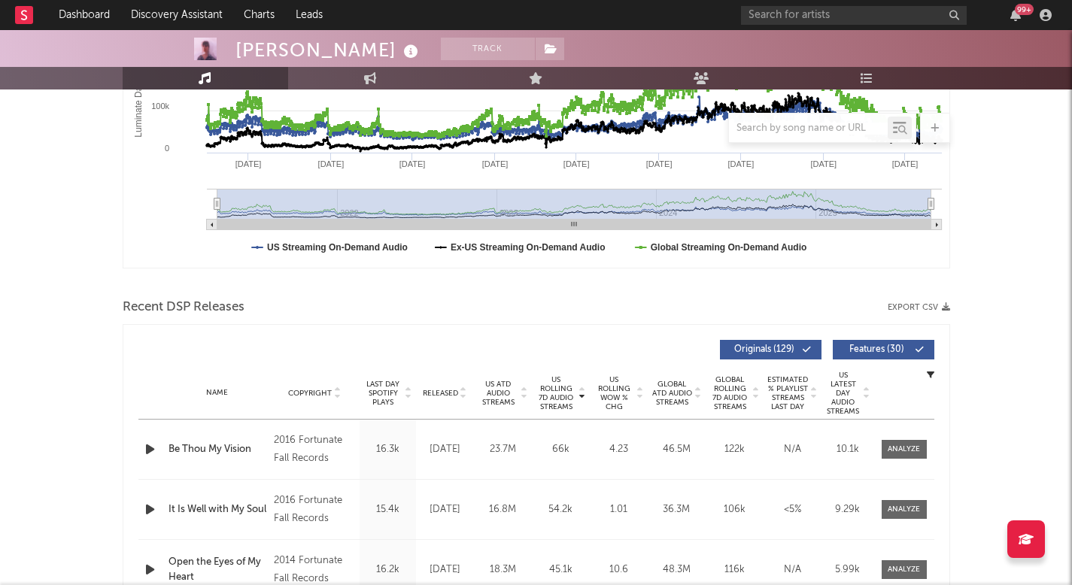
scroll to position [334, 0]
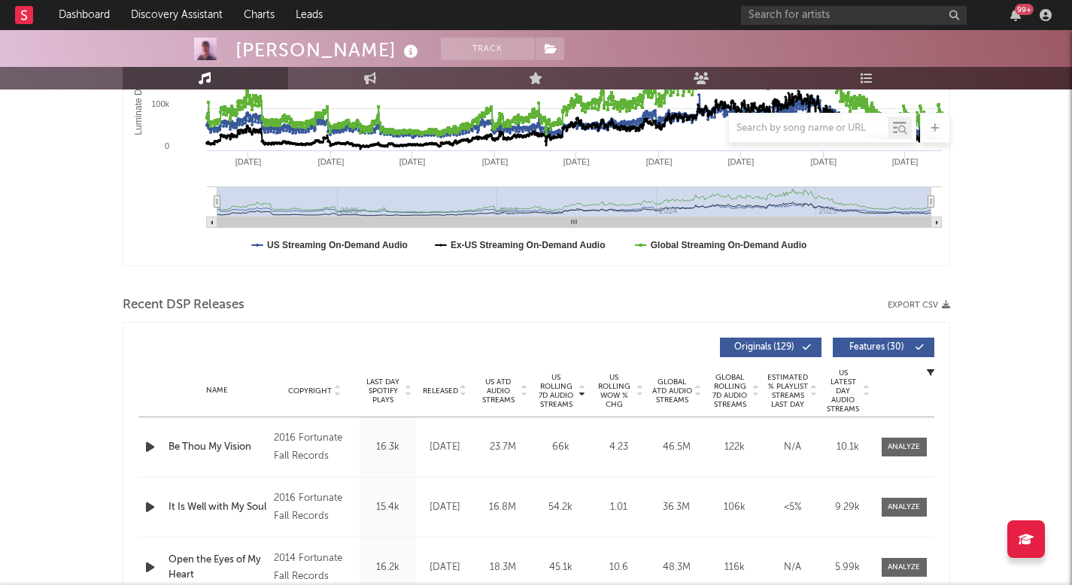
click at [618, 385] on span "US Rolling WoW % Chg" at bounding box center [613, 391] width 41 height 36
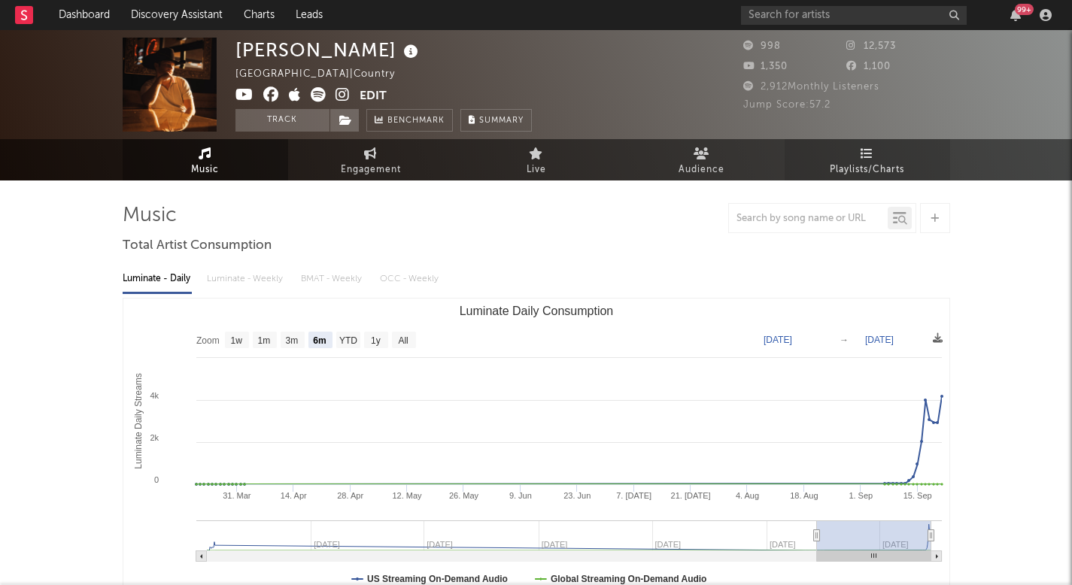
click at [839, 171] on span "Playlists/Charts" at bounding box center [867, 170] width 74 height 18
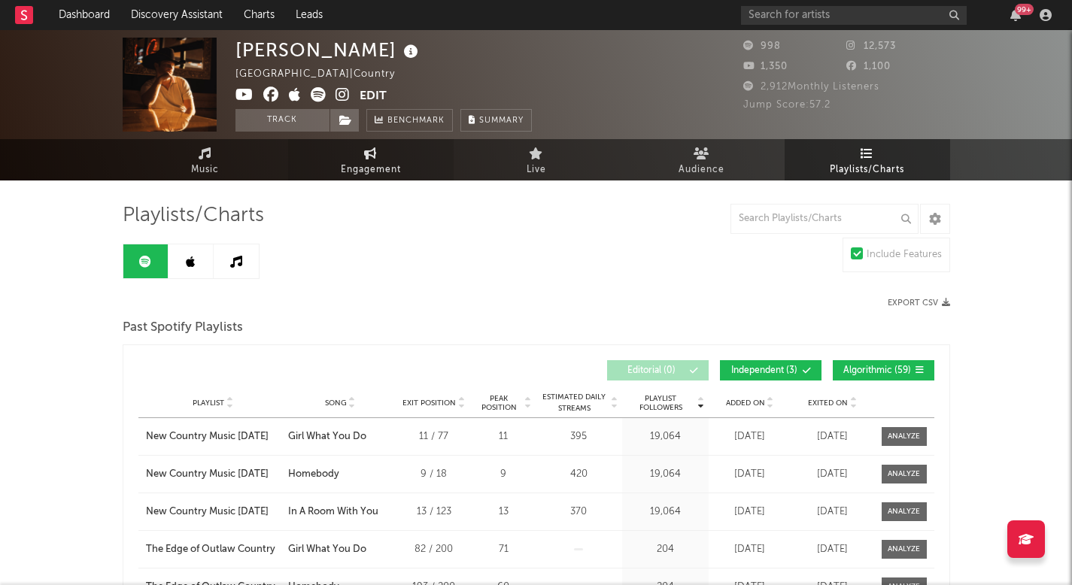
click at [379, 172] on span "Engagement" at bounding box center [371, 170] width 60 height 18
select select "1w"
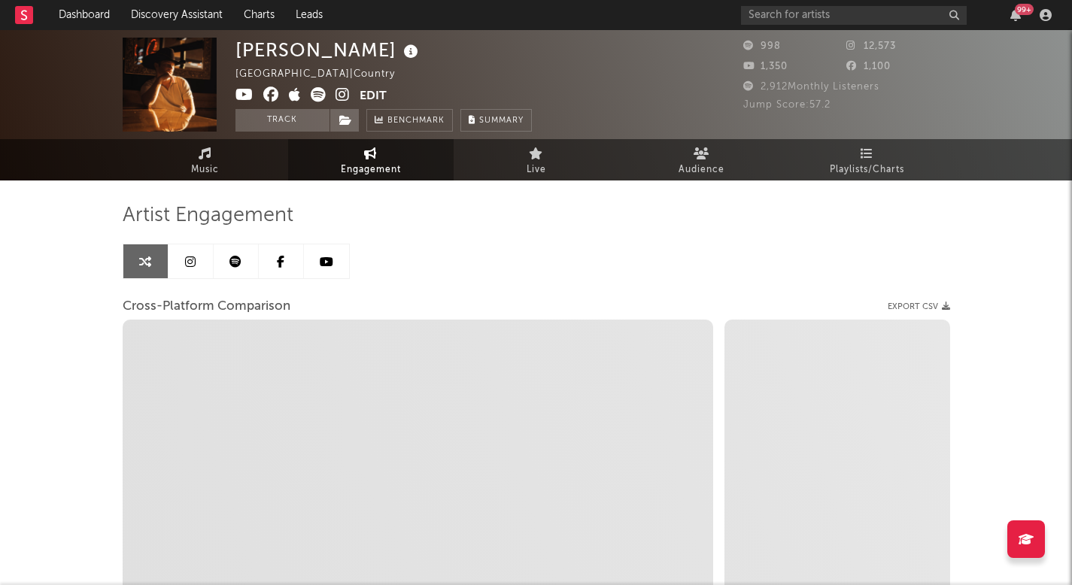
select select "1m"
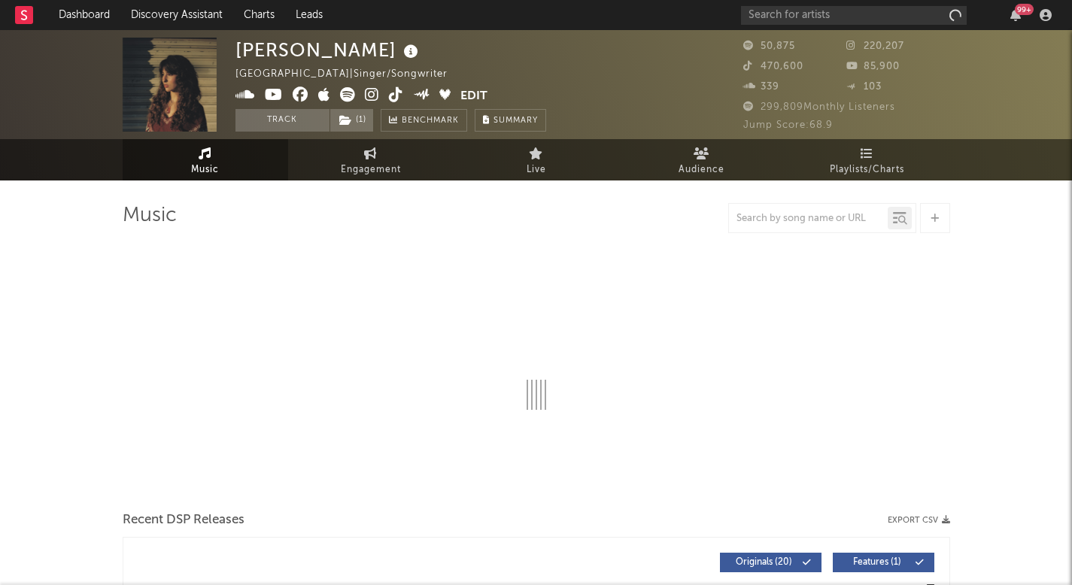
select select "6m"
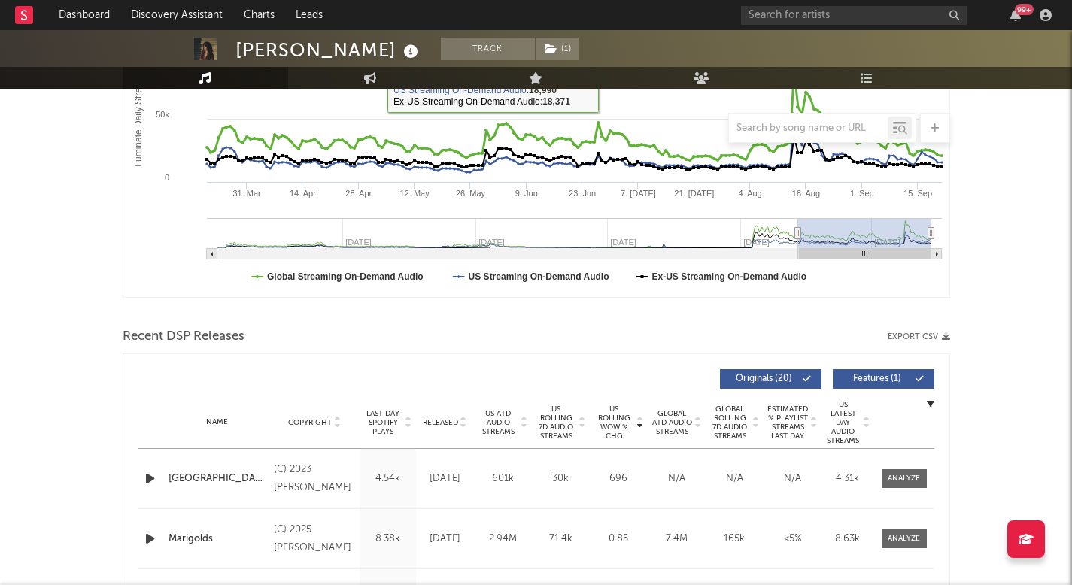
scroll to position [305, 0]
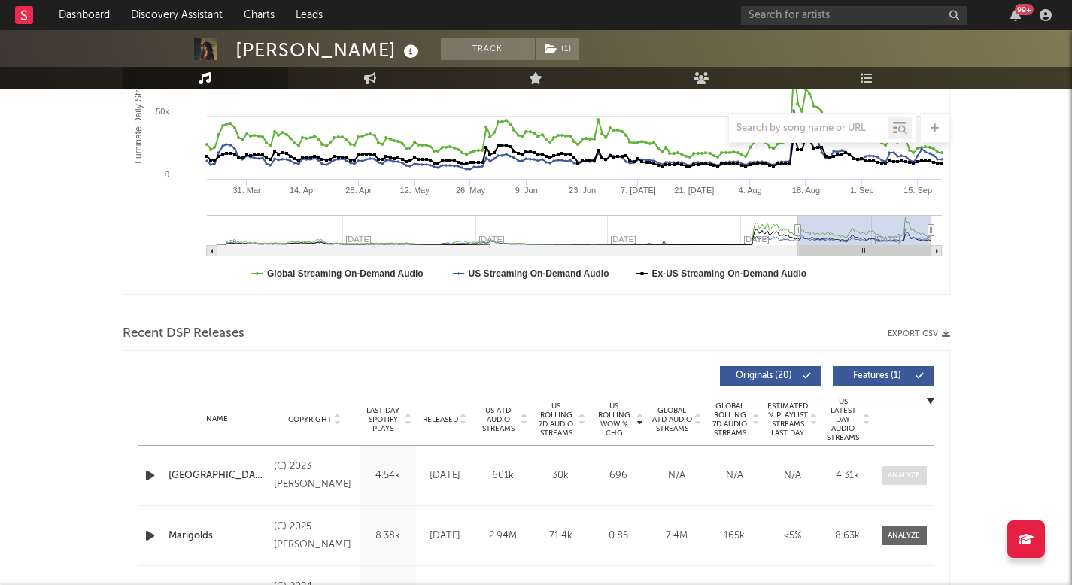
click at [914, 471] on div at bounding box center [903, 475] width 32 height 11
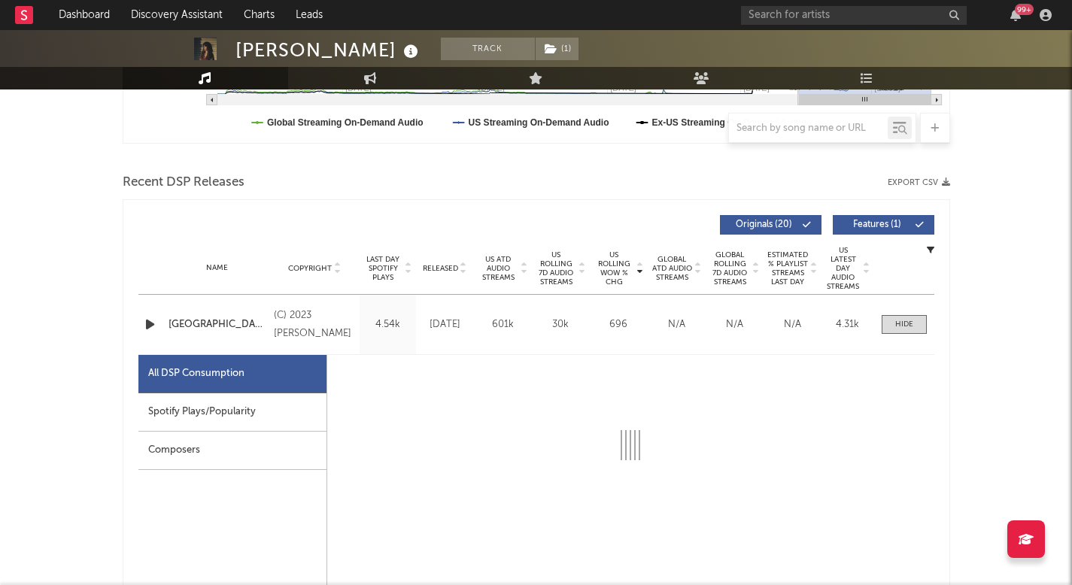
select select "6m"
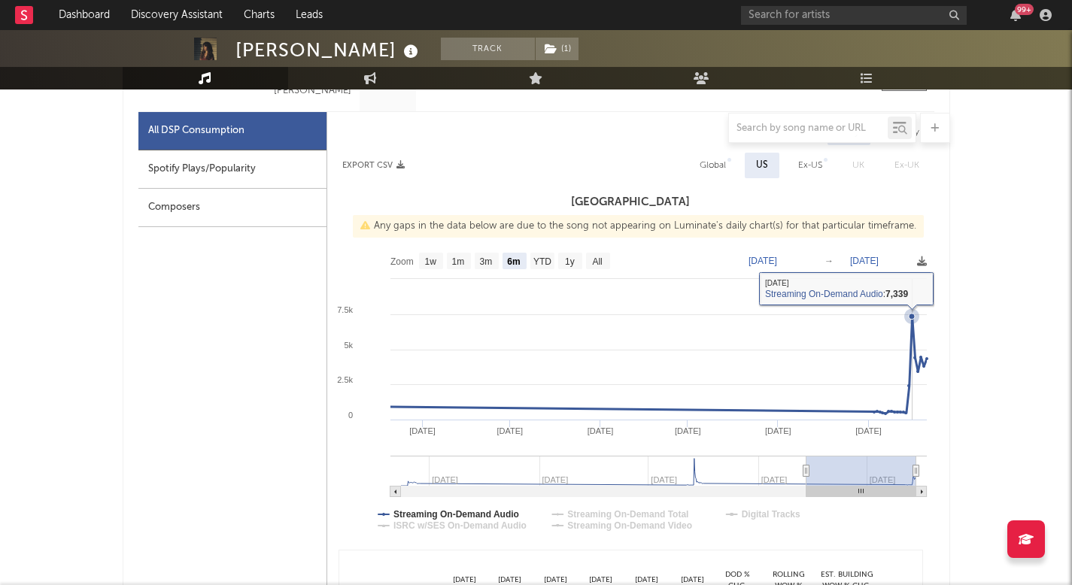
scroll to position [698, 0]
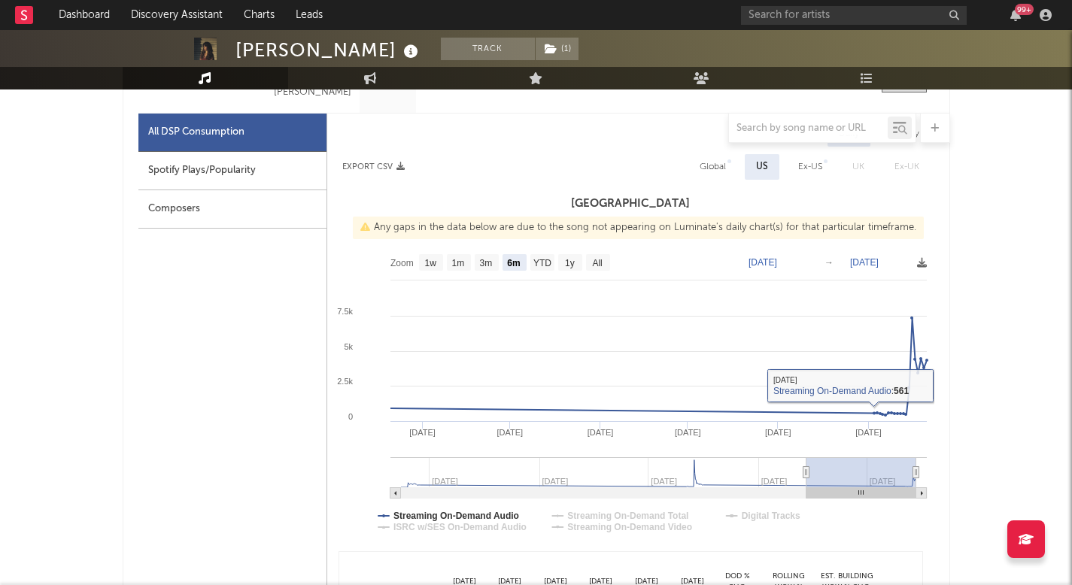
click at [702, 160] on div "Global" at bounding box center [712, 167] width 26 height 18
select select "6m"
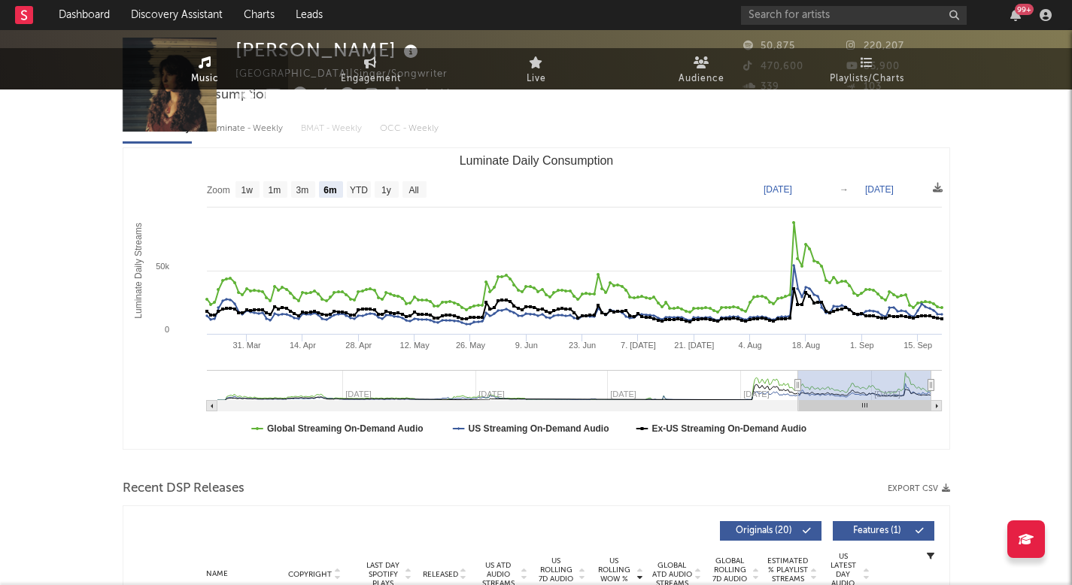
scroll to position [0, 0]
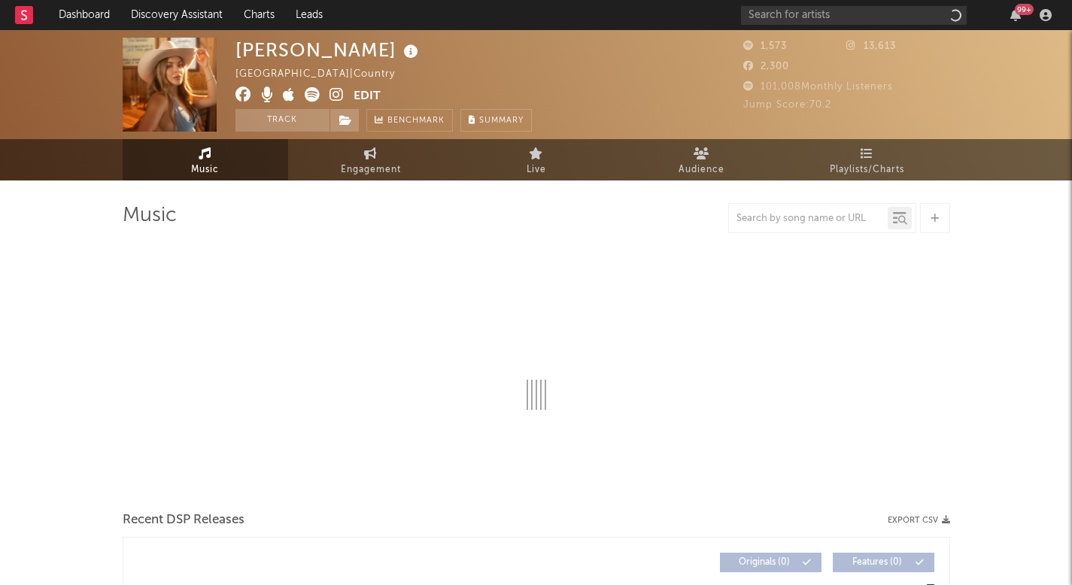
select select "6m"
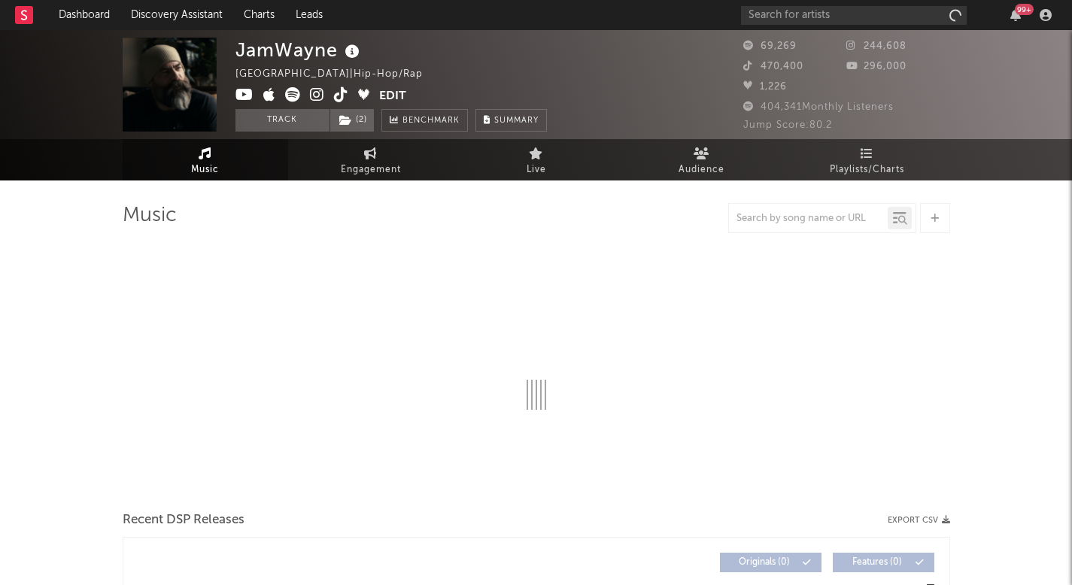
select select "6m"
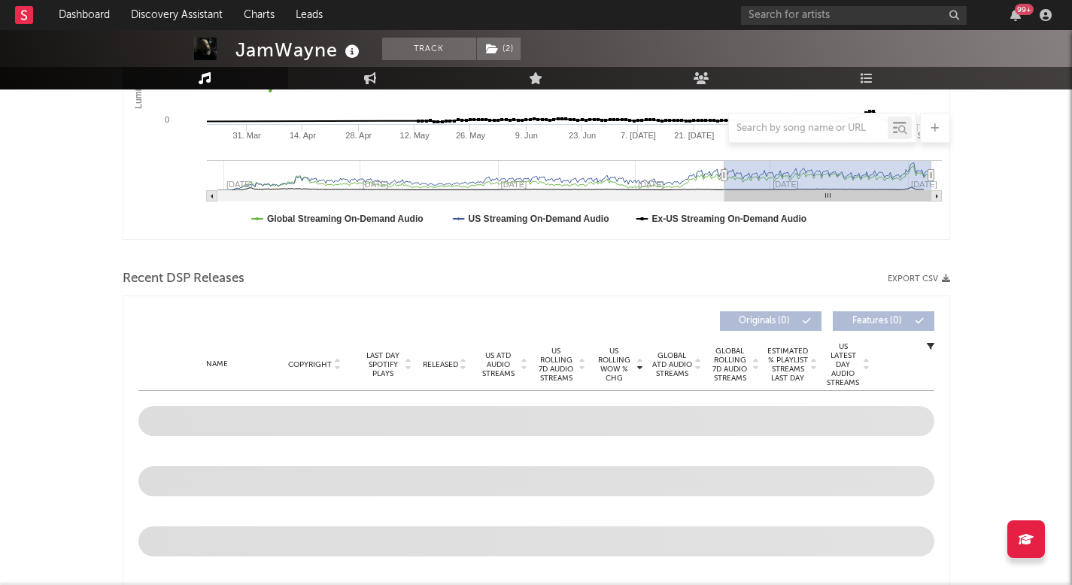
scroll to position [358, 0]
